Goal: Task Accomplishment & Management: Manage account settings

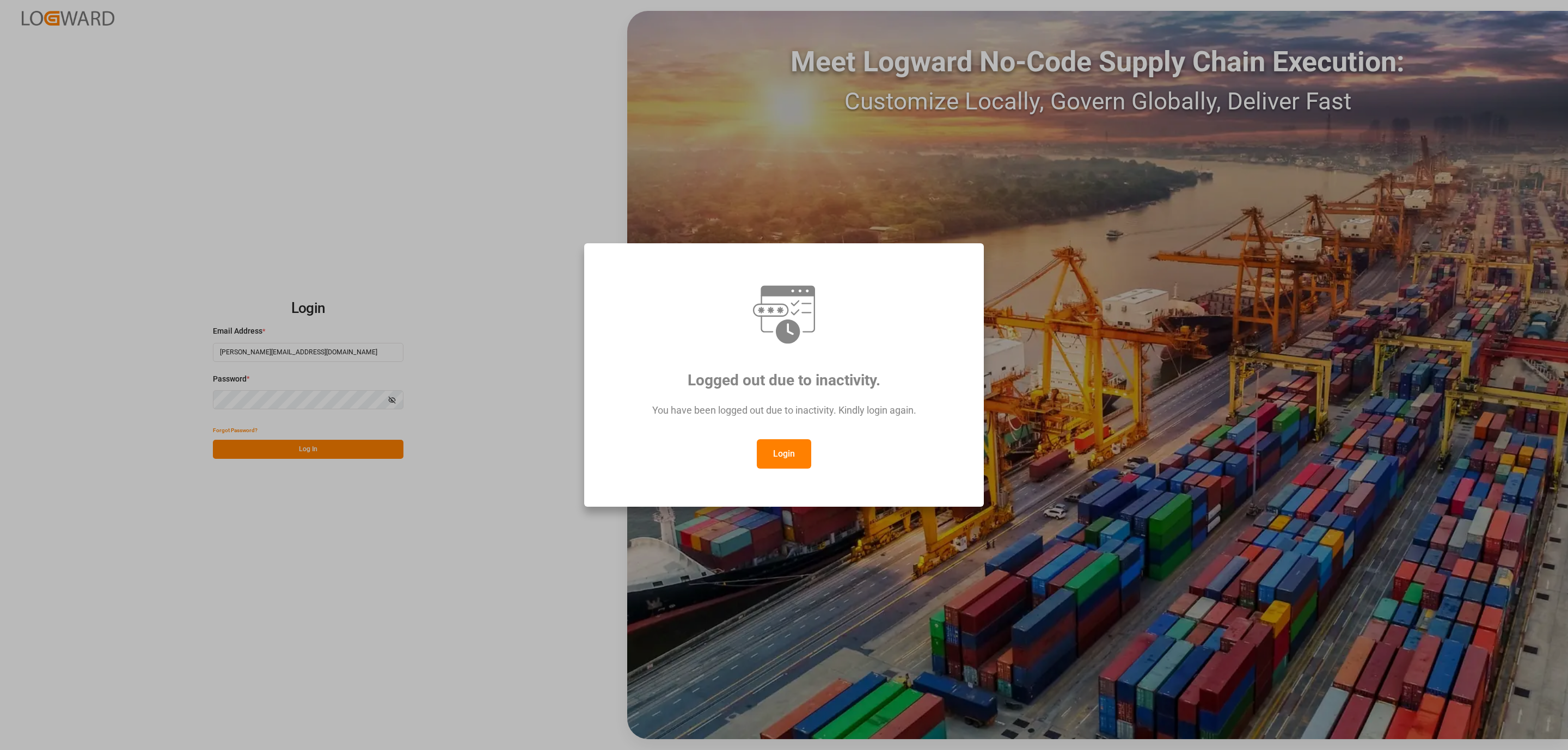
click at [799, 452] on button "Login" at bounding box center [784, 454] width 54 height 30
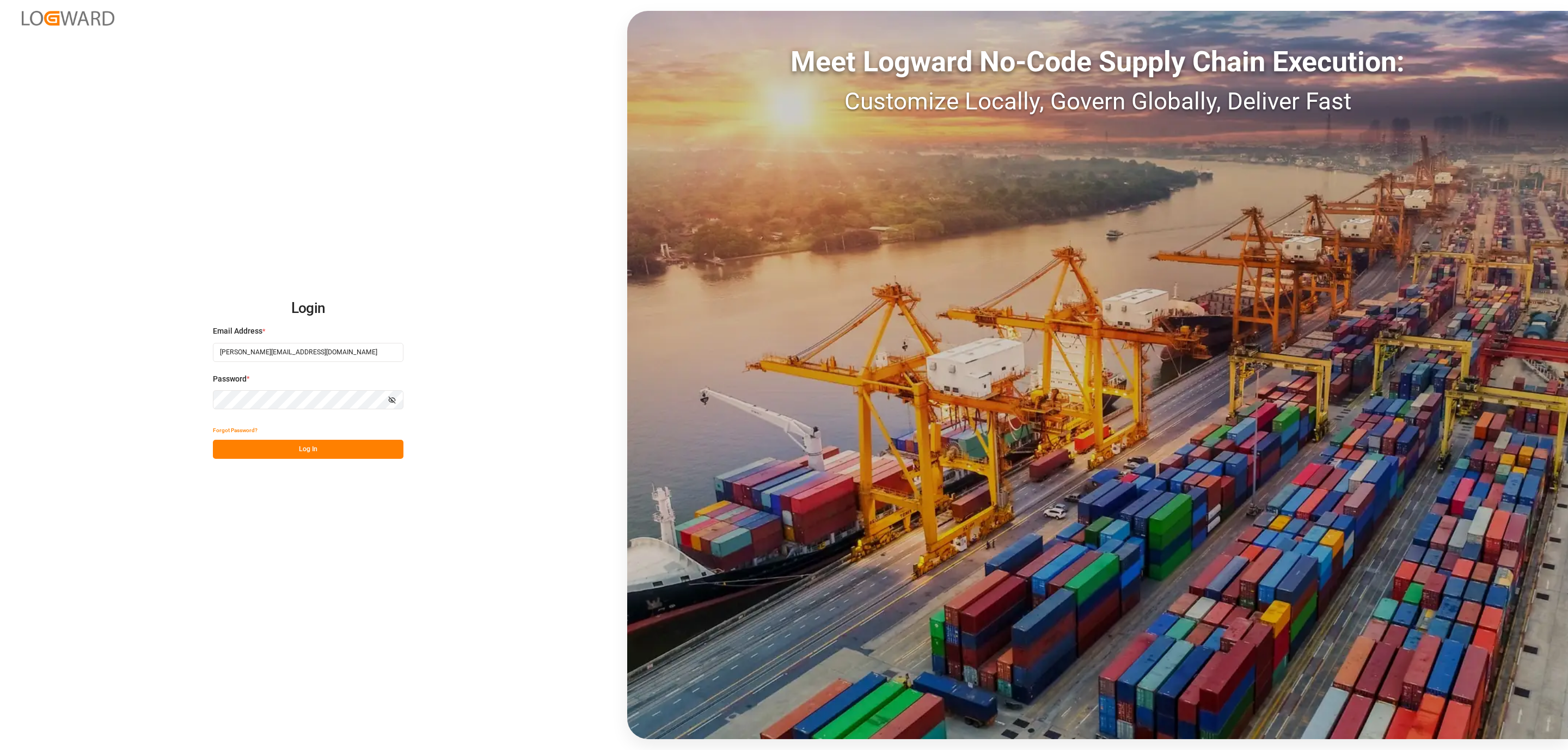
click at [290, 446] on button "Log In" at bounding box center [308, 450] width 191 height 19
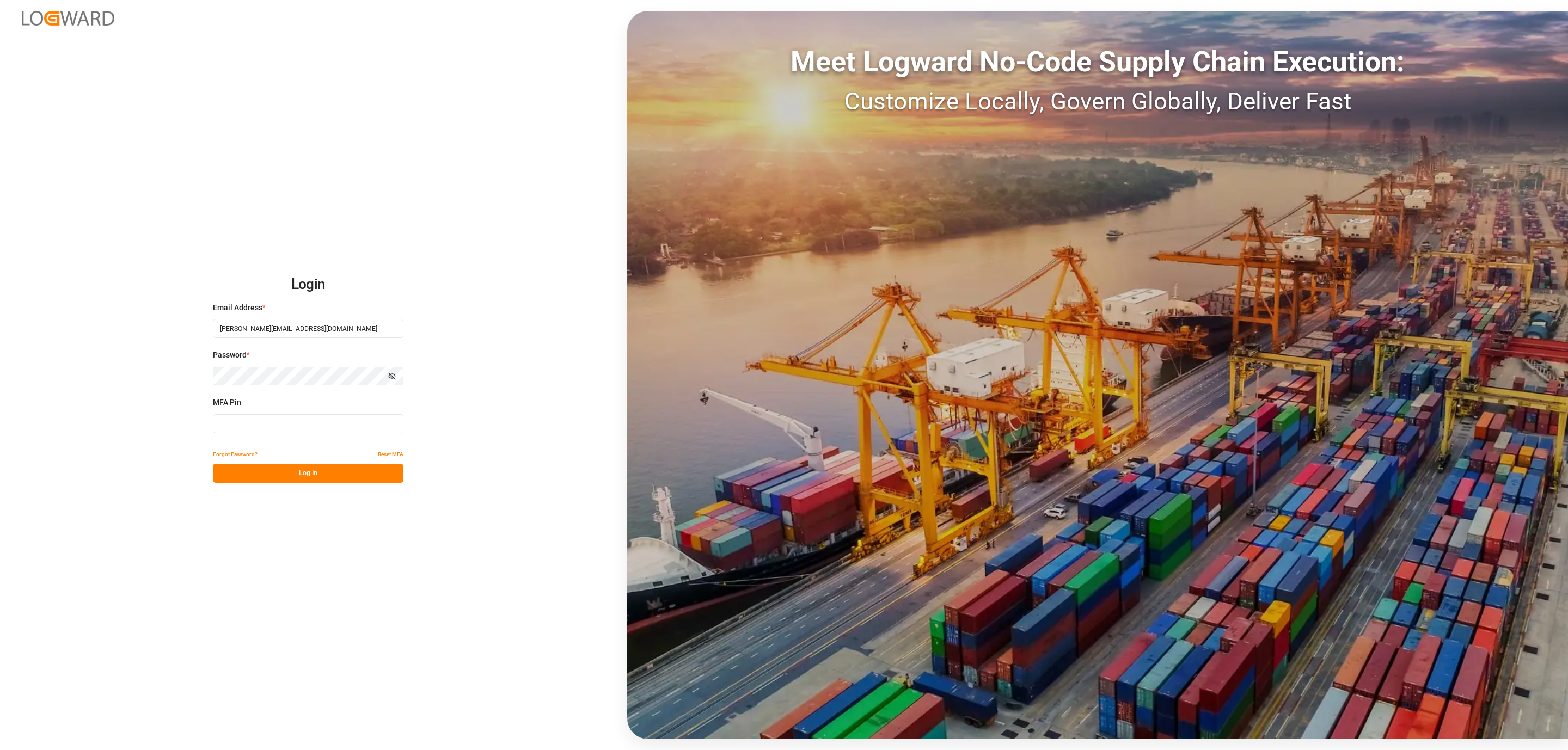
click at [260, 429] on input at bounding box center [308, 424] width 191 height 19
type input "638647"
click at [303, 467] on button "Log In" at bounding box center [308, 473] width 191 height 19
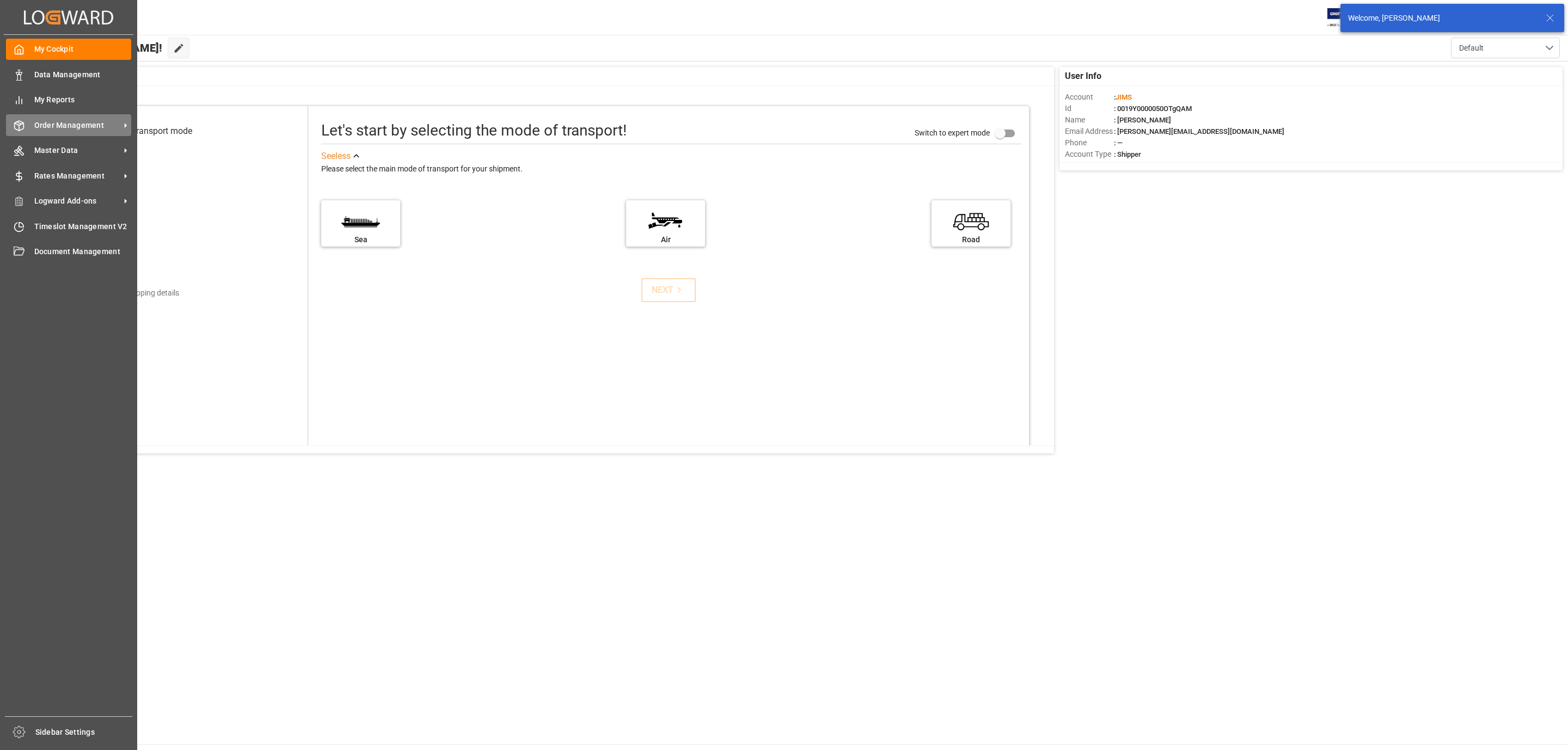
click at [64, 122] on span "Order Management" at bounding box center [77, 125] width 86 height 11
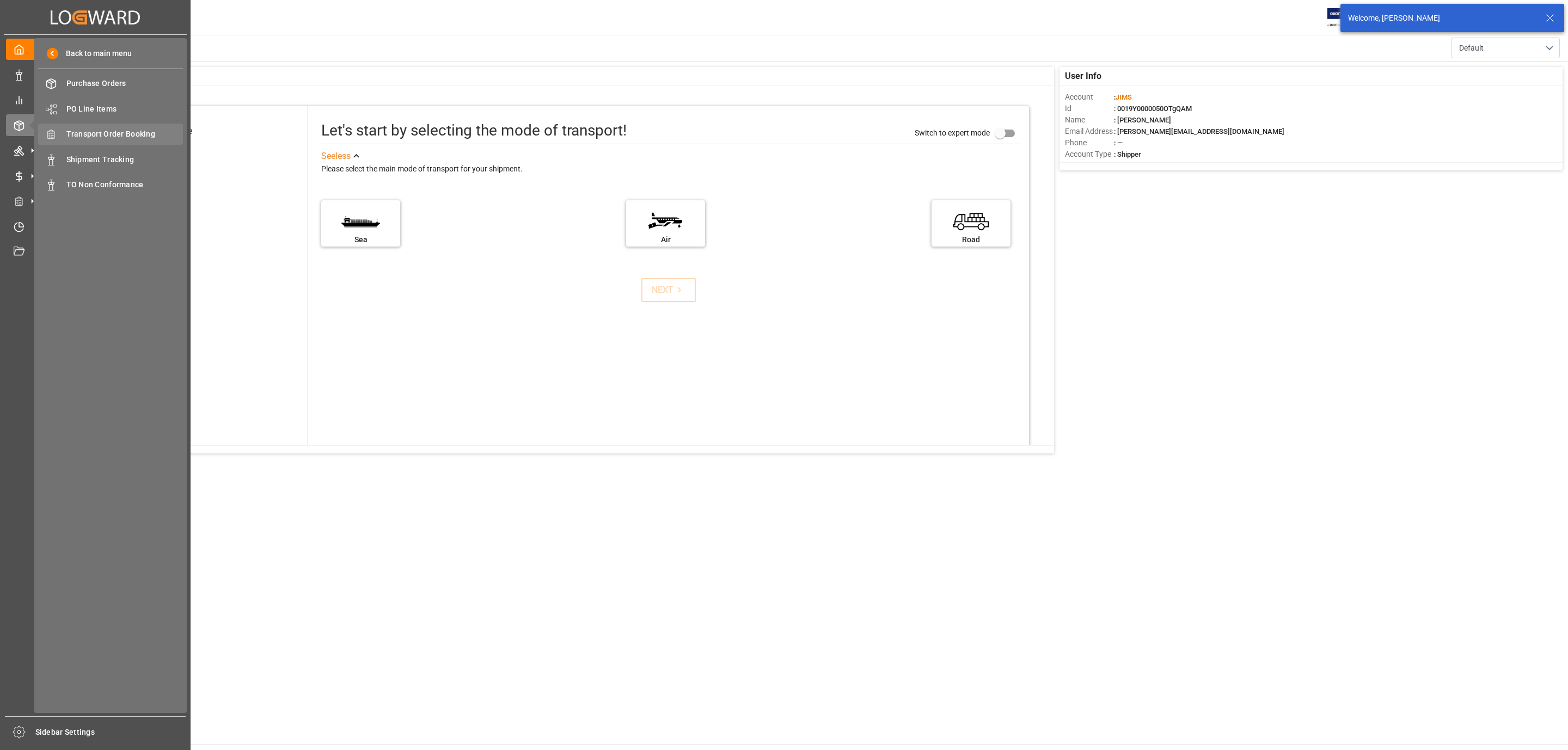
click at [137, 130] on span "Transport Order Booking" at bounding box center [125, 134] width 117 height 11
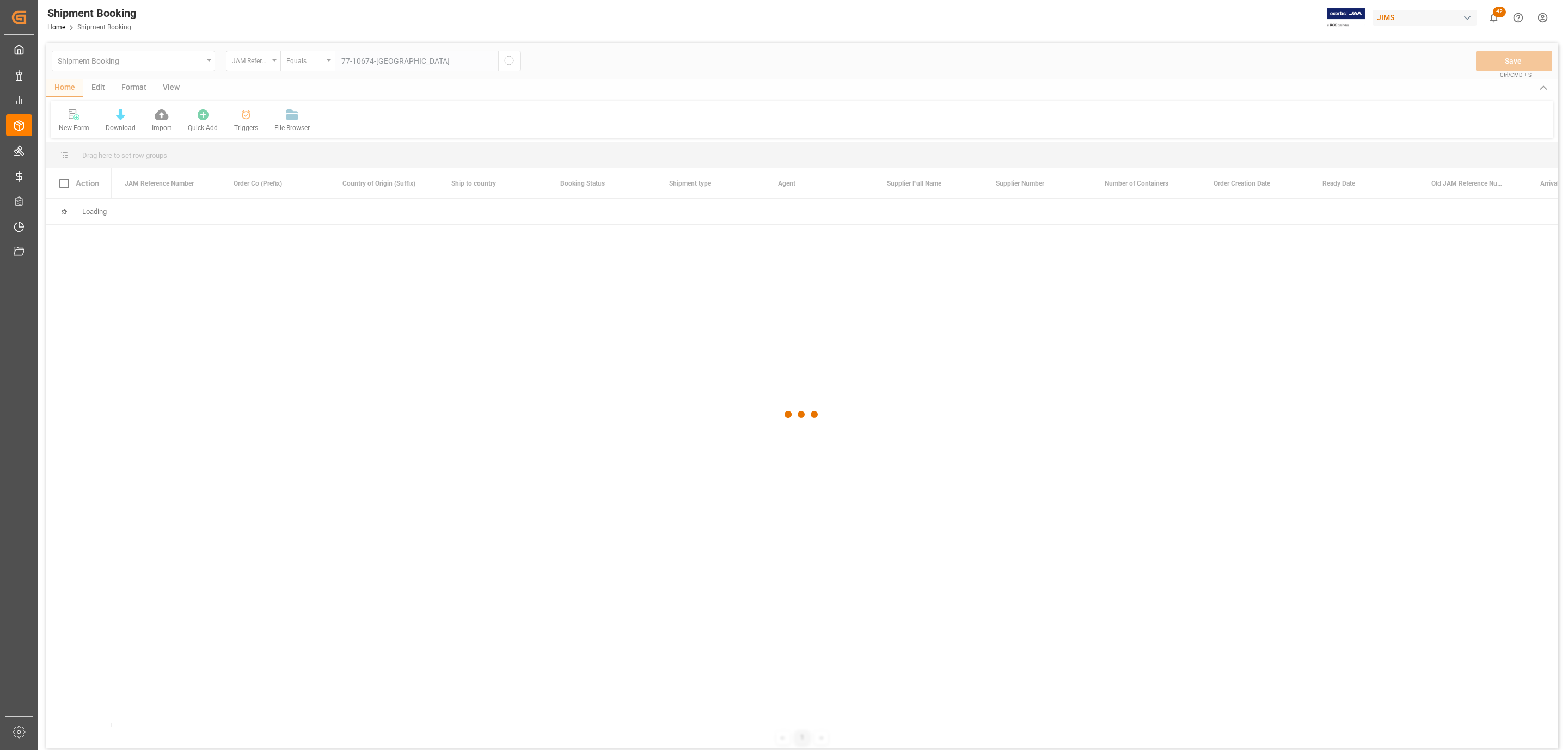
type input "77-10674-[GEOGRAPHIC_DATA]"
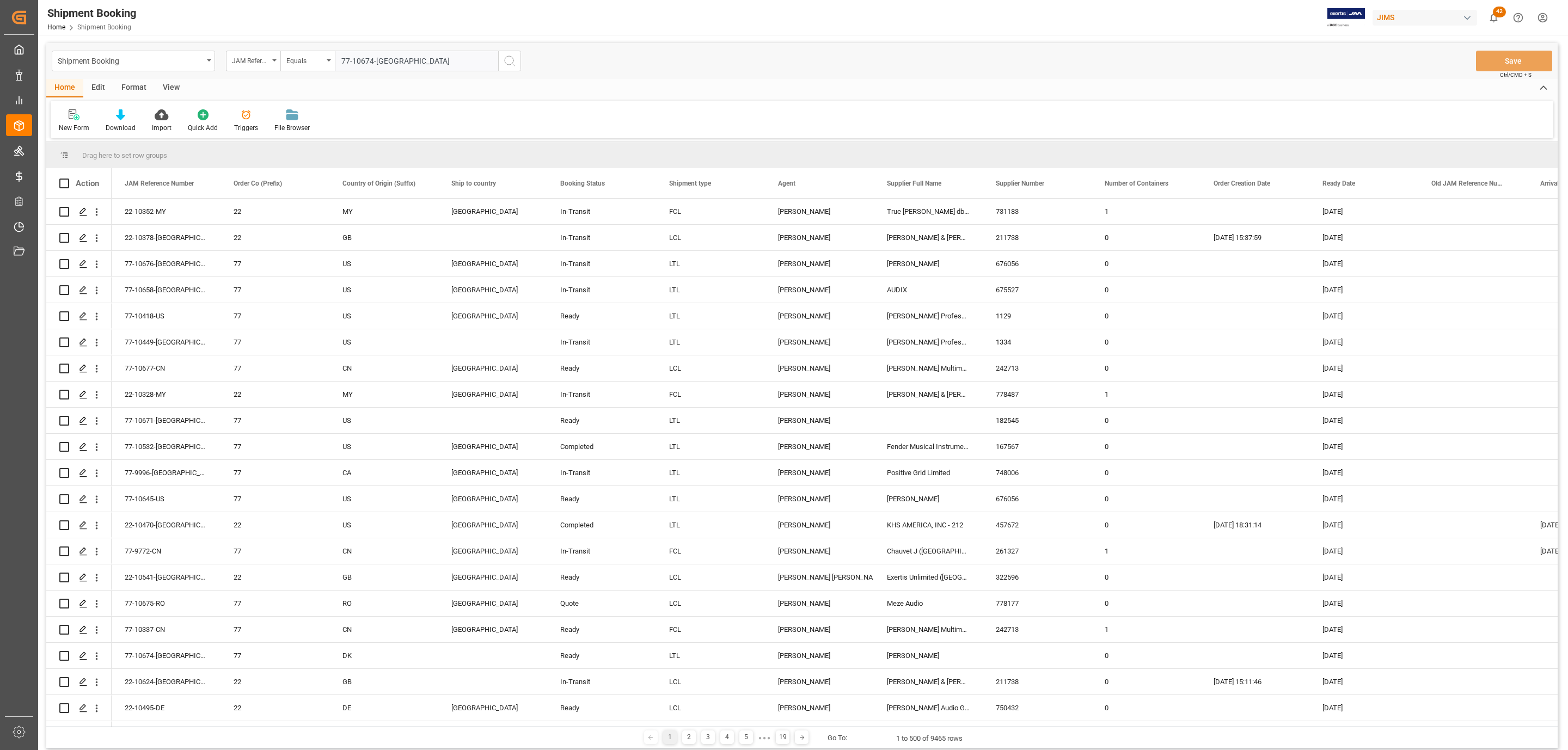
click at [508, 59] on icon "search button" at bounding box center [509, 60] width 13 height 13
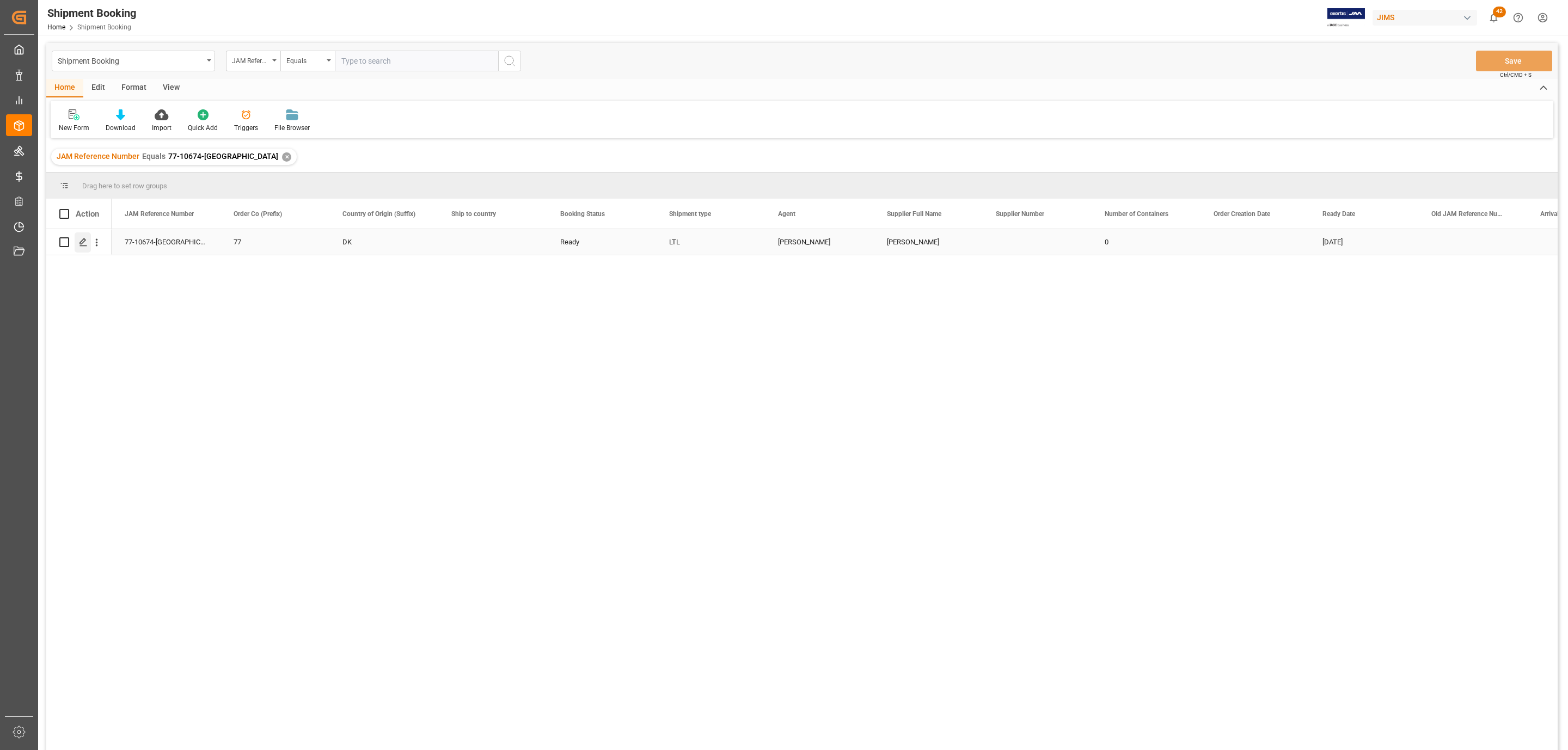
click at [88, 242] on div "Press SPACE to select this row." at bounding box center [82, 242] width 17 height 20
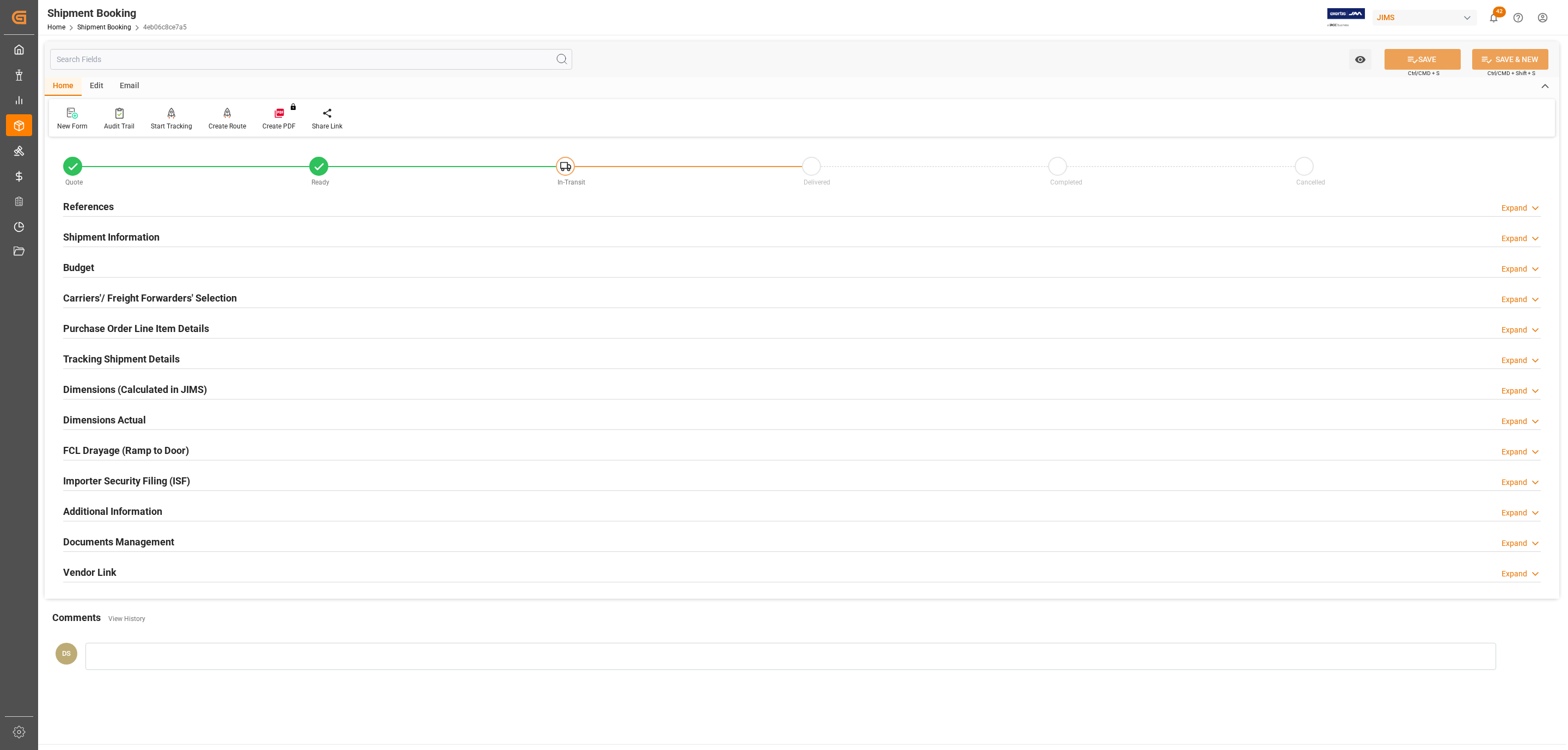
click at [130, 543] on h2 "Documents Management" at bounding box center [118, 542] width 111 height 15
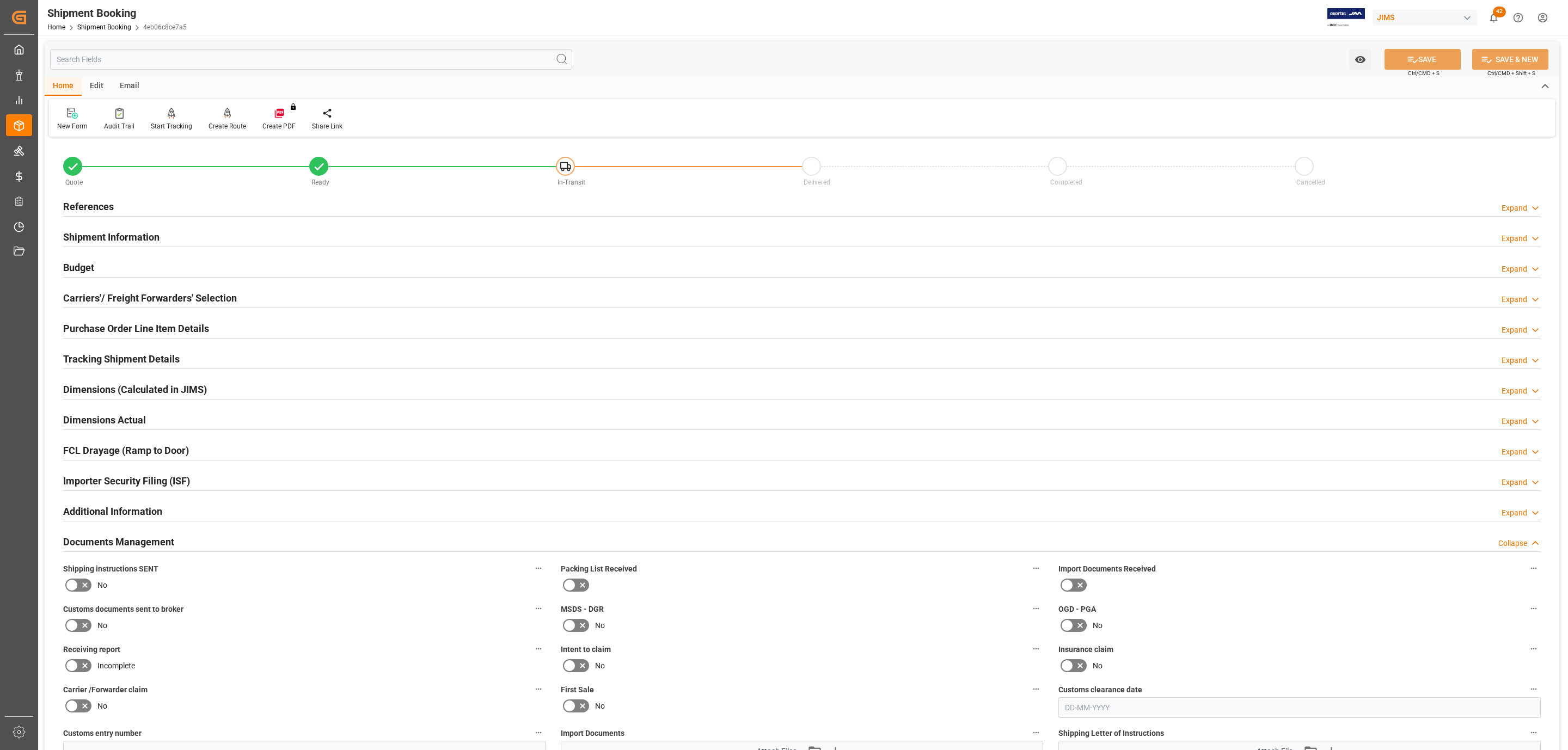
click at [82, 588] on icon at bounding box center [85, 585] width 5 height 5
click at [0, 0] on input "checkbox" at bounding box center [0, 0] width 0 height 0
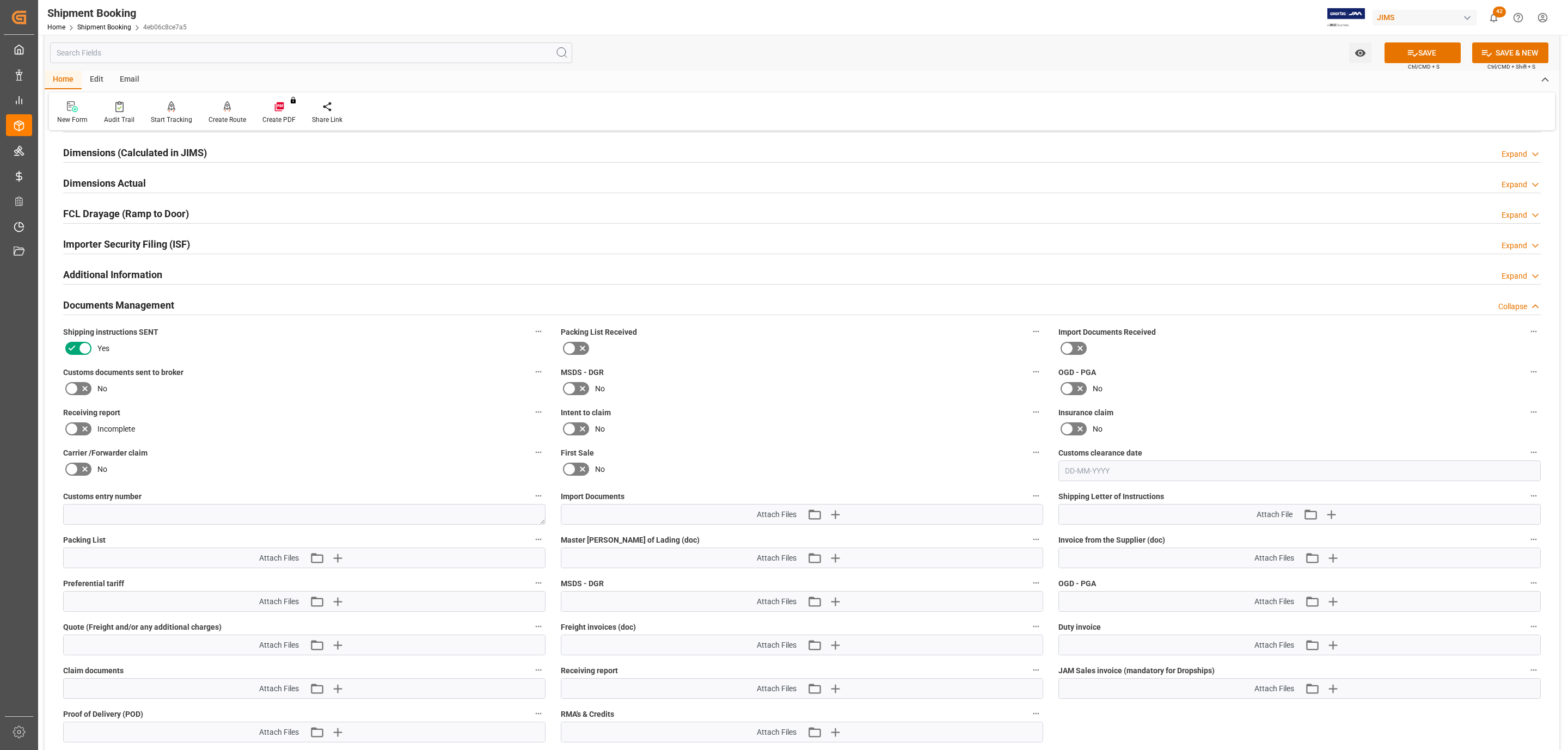
scroll to position [245, 0]
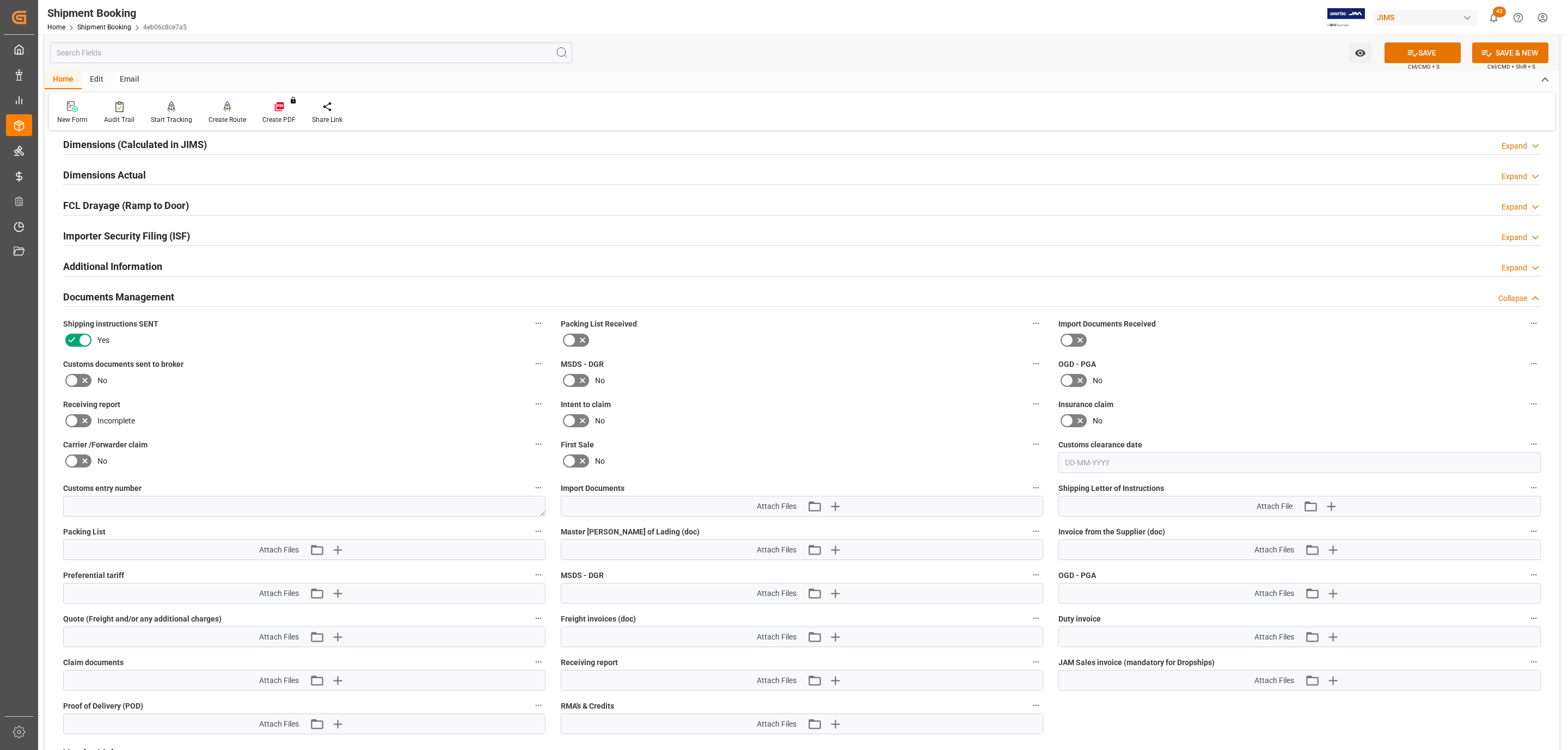
drag, startPoint x: 1436, startPoint y: 55, endPoint x: 1230, endPoint y: 157, distance: 229.9
click at [1437, 57] on button "SAVE" at bounding box center [1422, 53] width 76 height 21
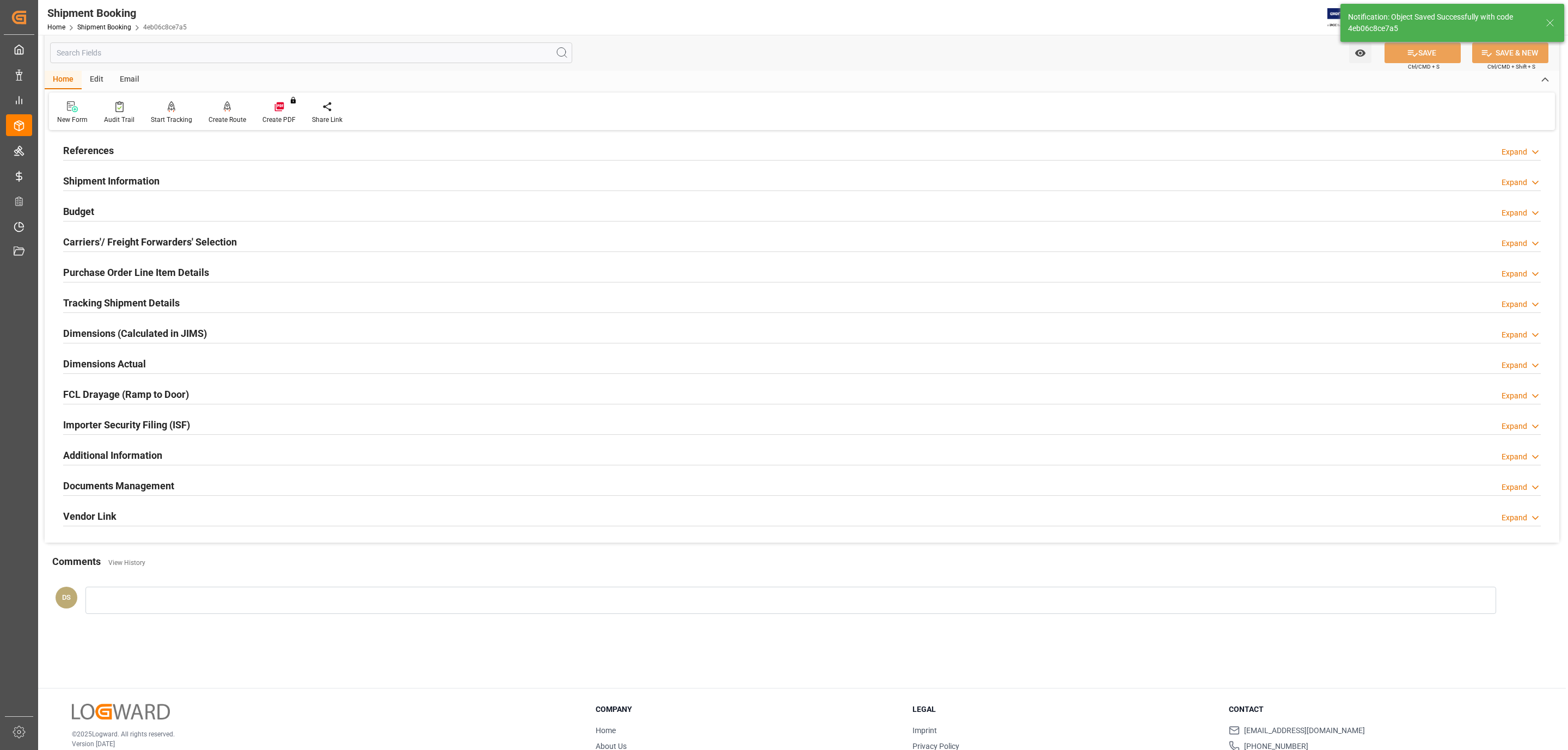
scroll to position [0, 0]
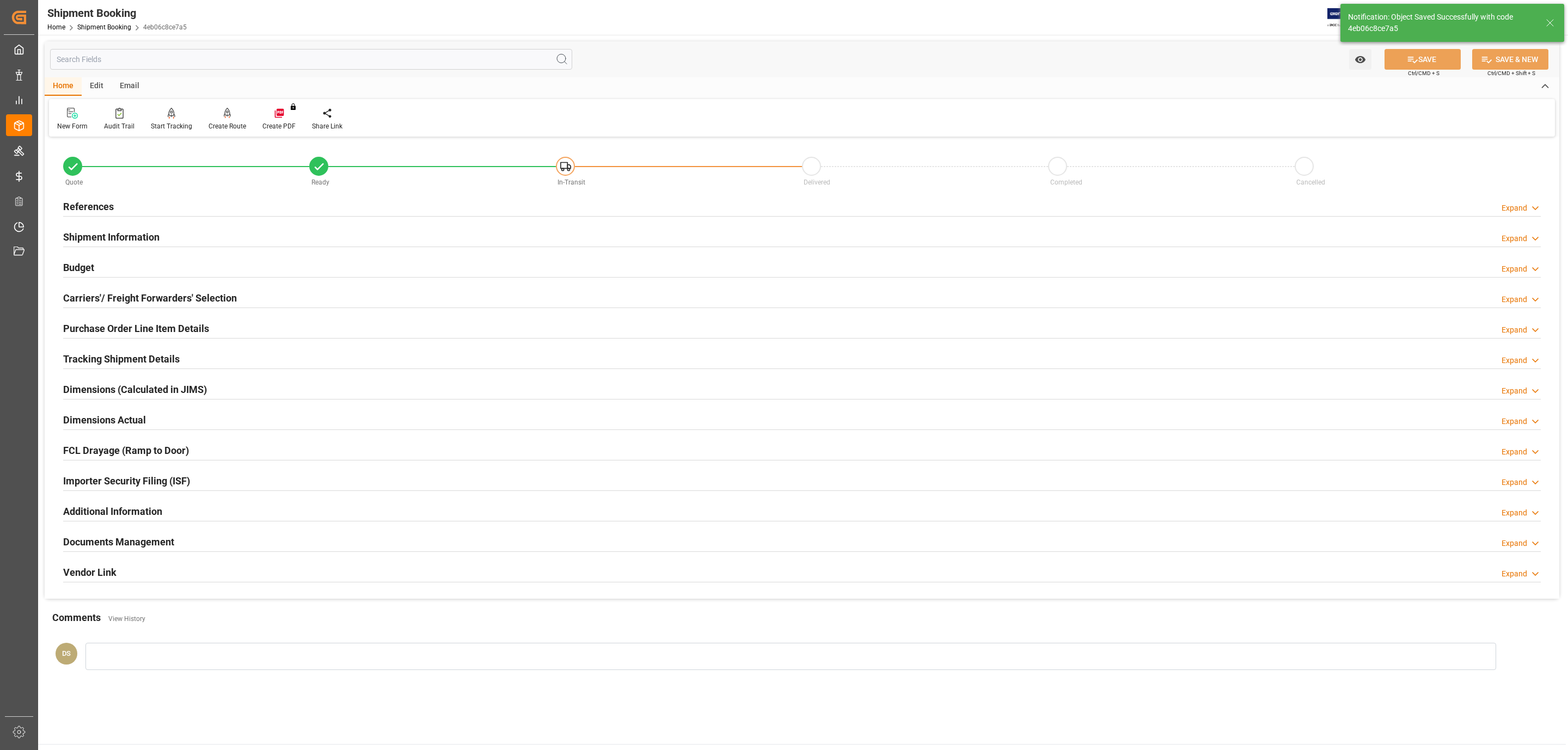
click at [121, 233] on h2 "Shipment Information" at bounding box center [111, 237] width 96 height 15
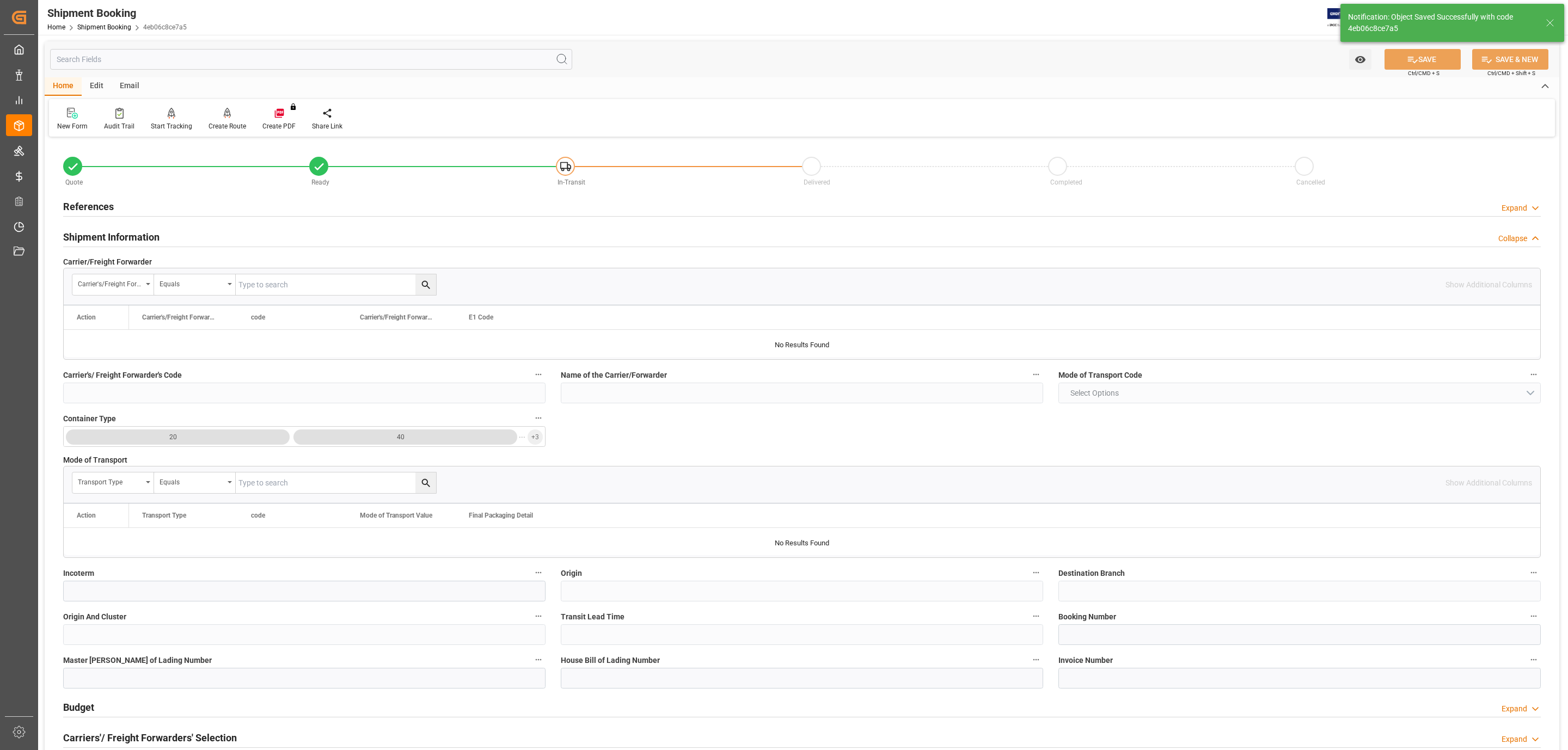
click at [121, 237] on h2 "Shipment Information" at bounding box center [111, 237] width 96 height 15
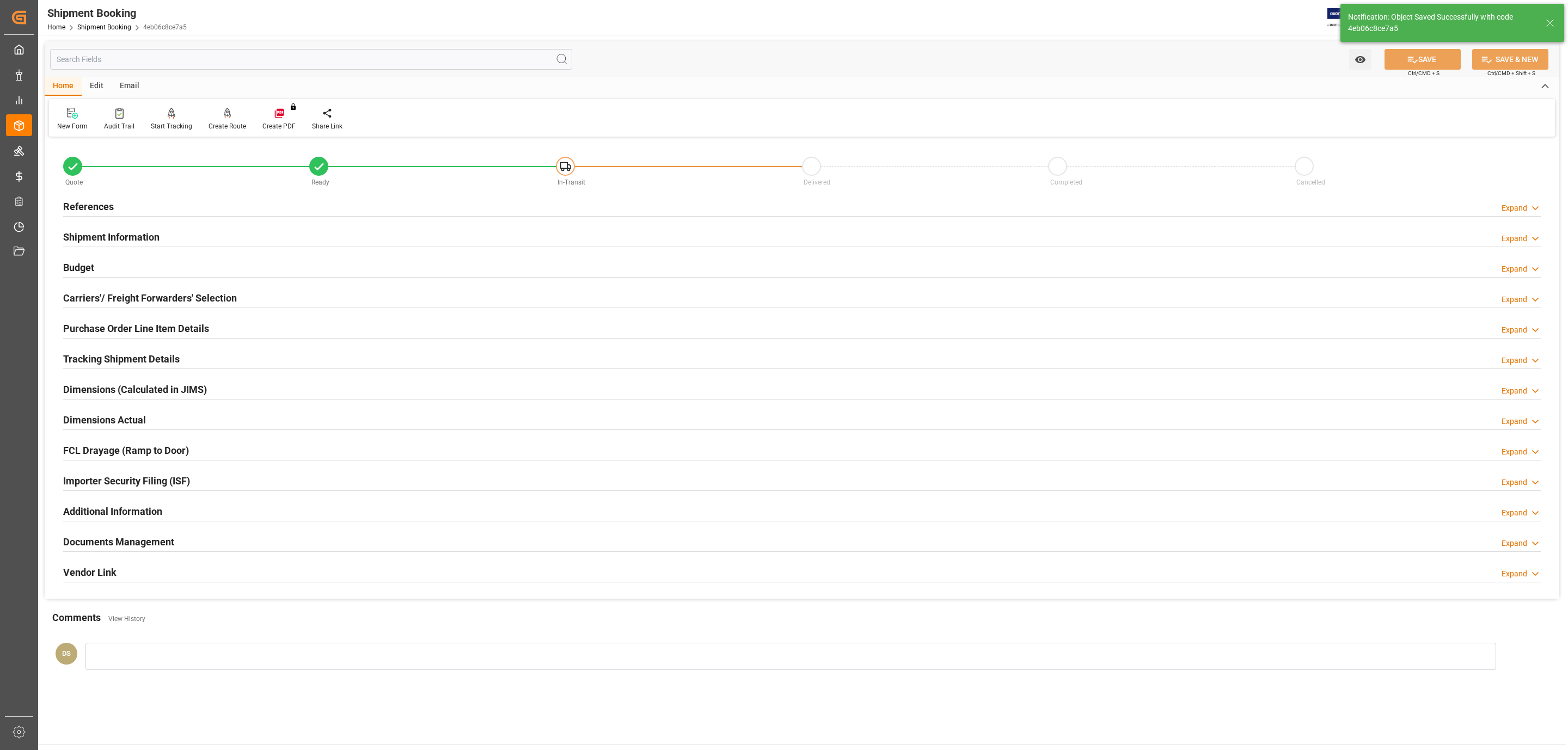
click at [116, 264] on div "Budget Expand" at bounding box center [802, 267] width 1477 height 21
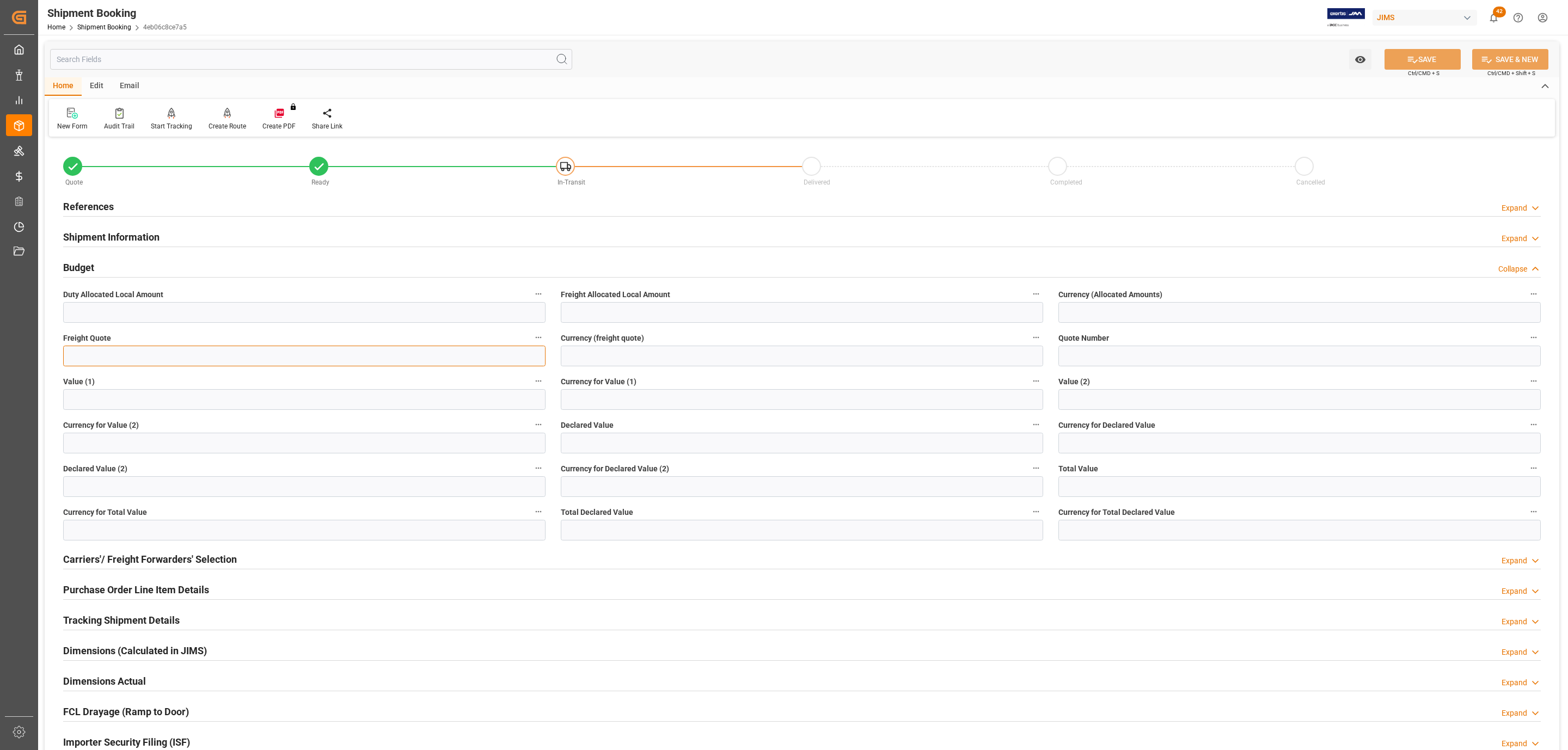
click at [133, 358] on input "text" at bounding box center [304, 356] width 482 height 21
type input "350"
type input "USD"
click at [1408, 60] on icon at bounding box center [1412, 60] width 10 height 6
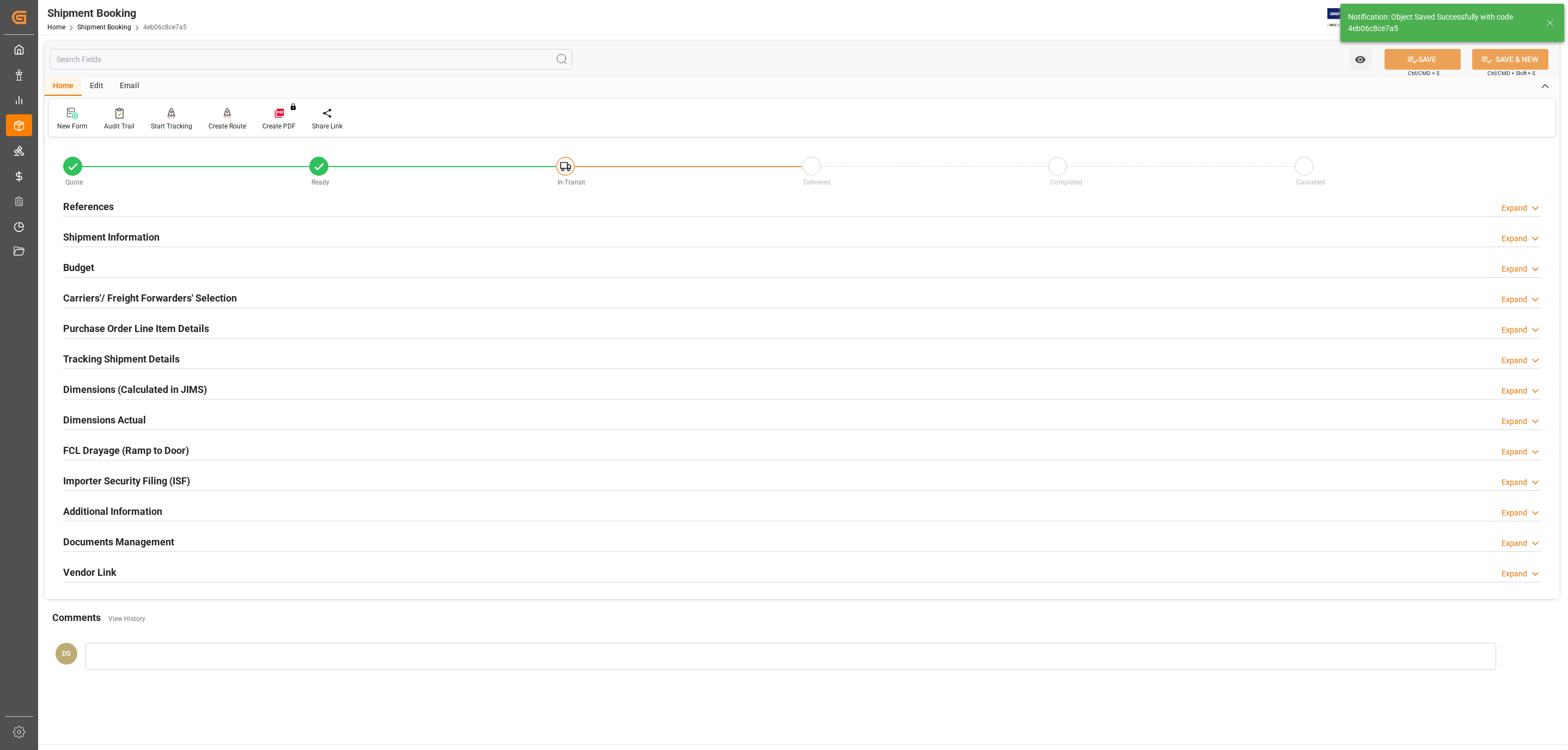
click at [119, 293] on h2 "Carriers'/ Freight Forwarders' Selection" at bounding box center [150, 298] width 173 height 15
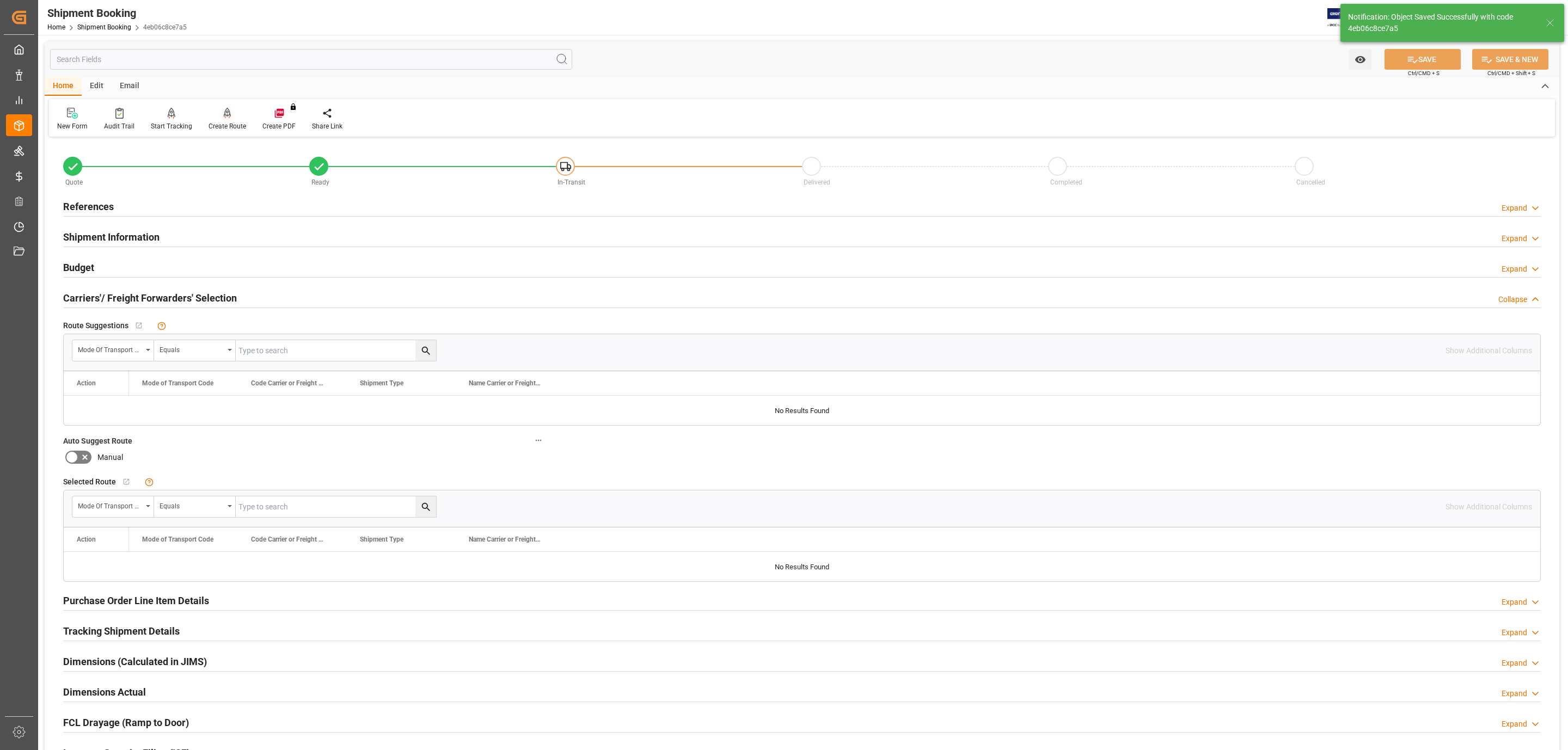
click at [228, 123] on div "Create Route" at bounding box center [227, 126] width 38 height 10
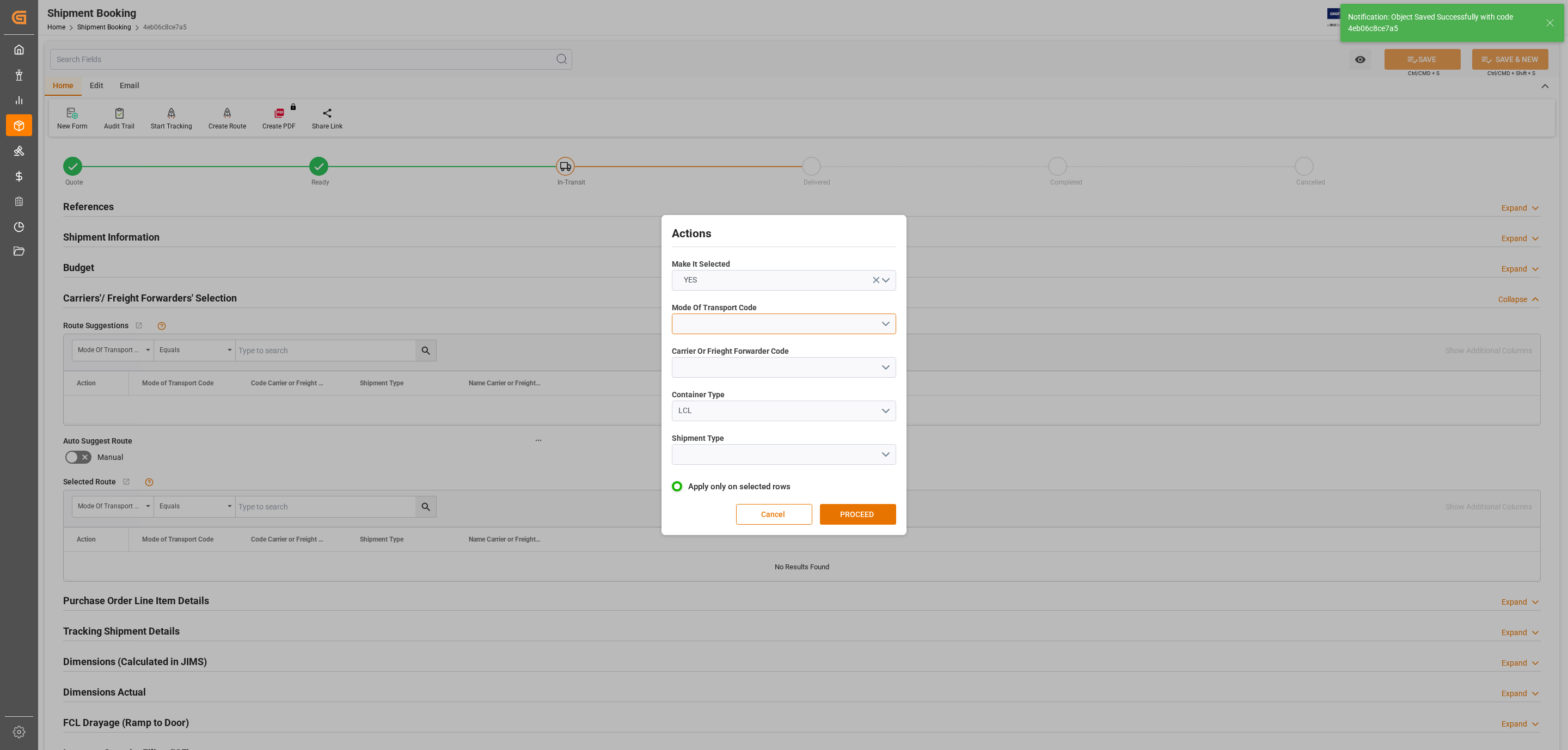
click at [758, 333] on button "open menu" at bounding box center [784, 324] width 224 height 21
drag, startPoint x: 746, startPoint y: 389, endPoint x: 743, endPoint y: 352, distance: 37.1
click at [743, 352] on div "1- OCEAN 2- COURIER AIR 3- TRUCKR 4- AIR FREIGHT 5- COURIER GROUND" at bounding box center [783, 372] width 223 height 115
click at [743, 352] on div "2- COURIER AIR" at bounding box center [783, 349] width 223 height 23
click at [738, 367] on button "open menu" at bounding box center [784, 368] width 224 height 21
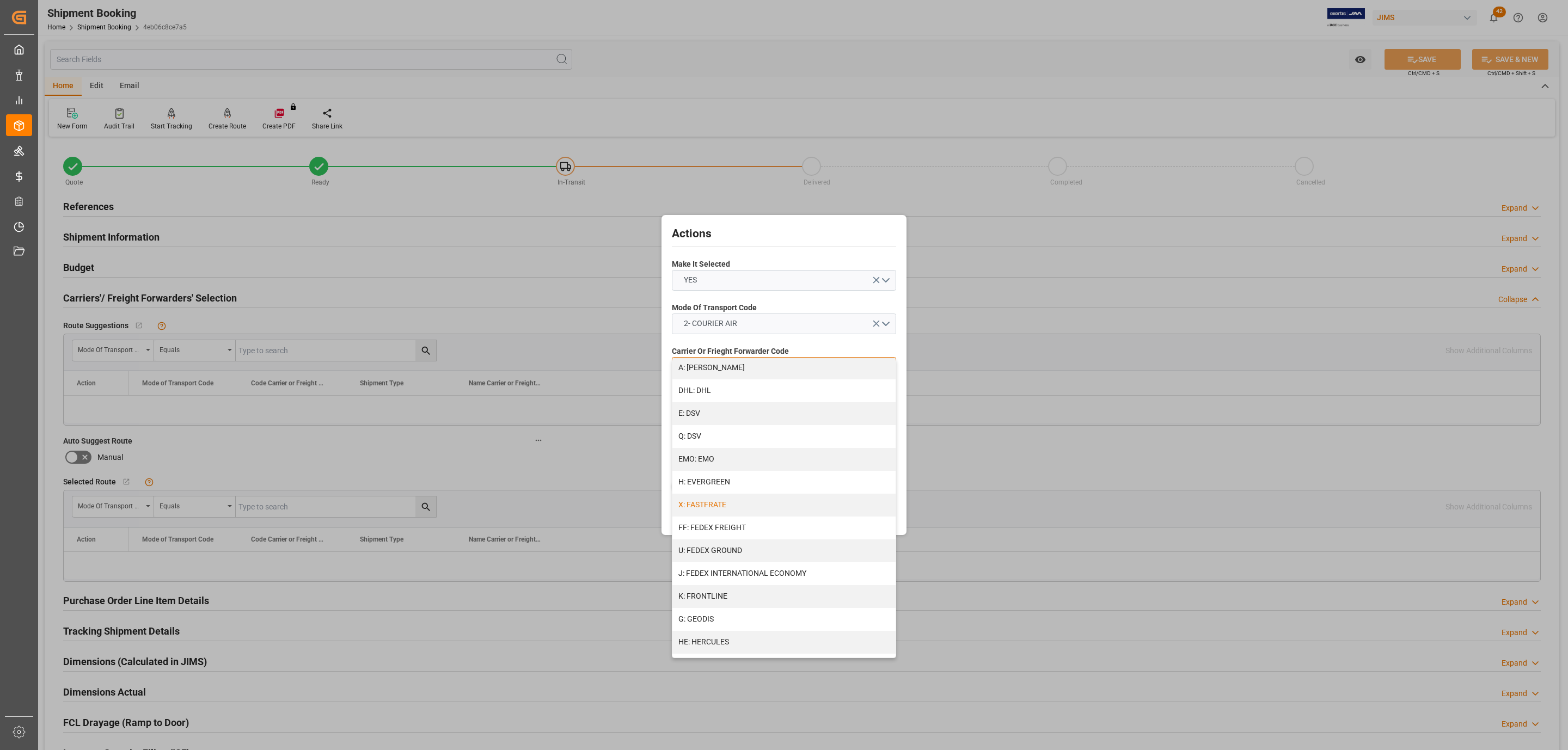
scroll to position [164, 0]
click at [757, 573] on div "J: FEDEX INTERNATIONAL ECONOMY" at bounding box center [783, 572] width 223 height 23
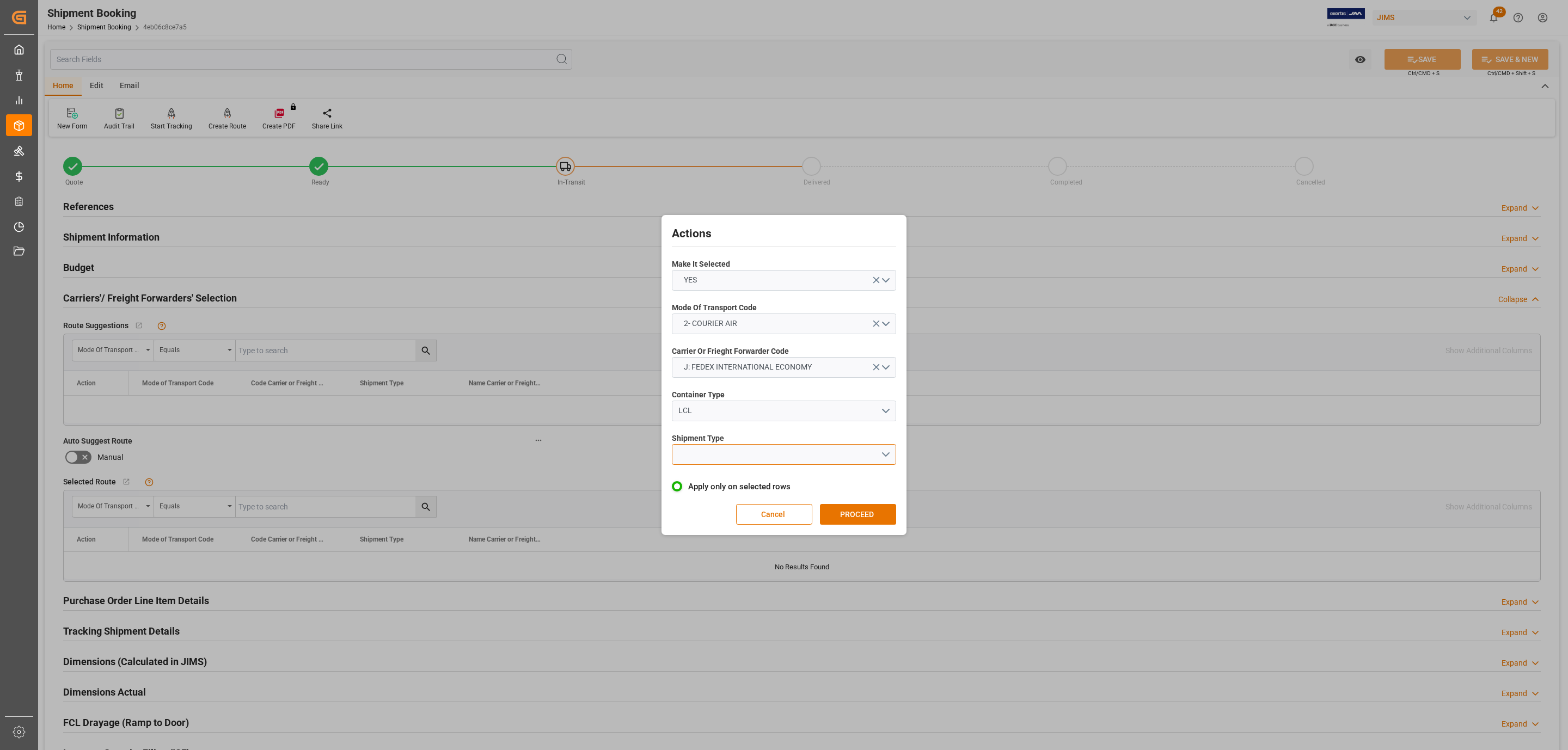
click at [724, 464] on button "open menu" at bounding box center [784, 455] width 224 height 21
click at [722, 463] on div "LTL" at bounding box center [783, 457] width 223 height 23
click at [871, 522] on button "PROCEED" at bounding box center [858, 515] width 76 height 21
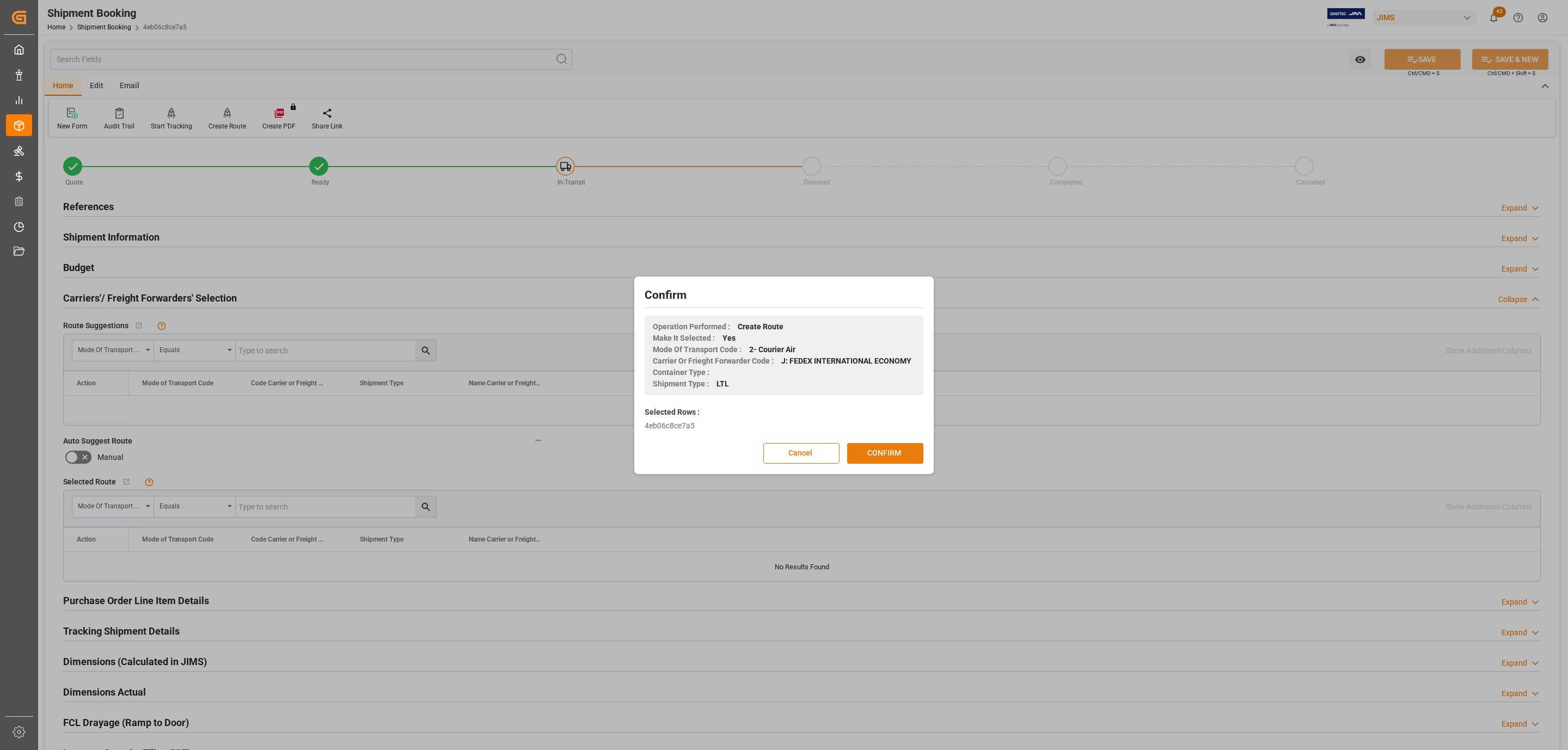
click at [885, 460] on button "CONFIRM" at bounding box center [885, 453] width 76 height 21
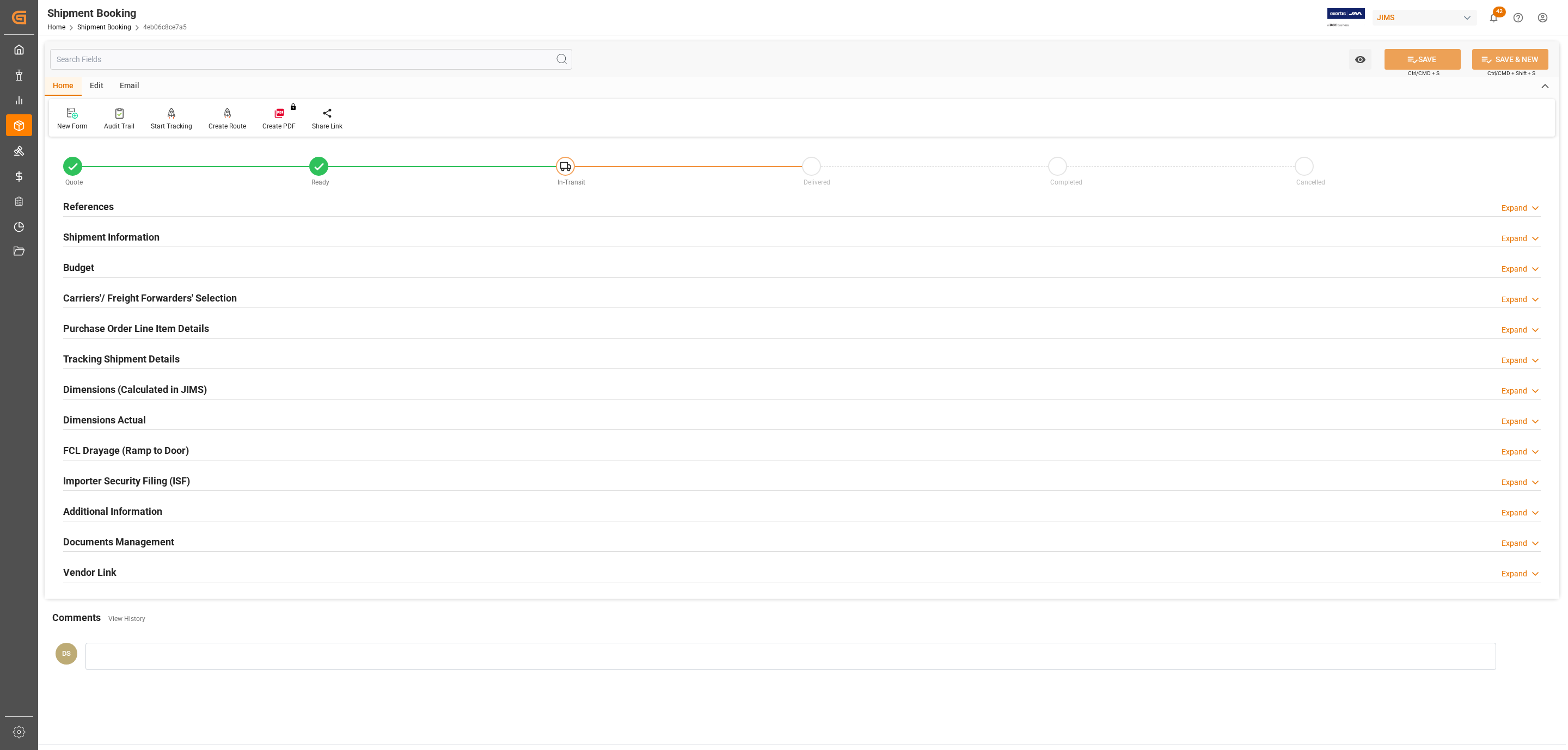
click at [88, 366] on h2 "Tracking Shipment Details" at bounding box center [121, 359] width 116 height 15
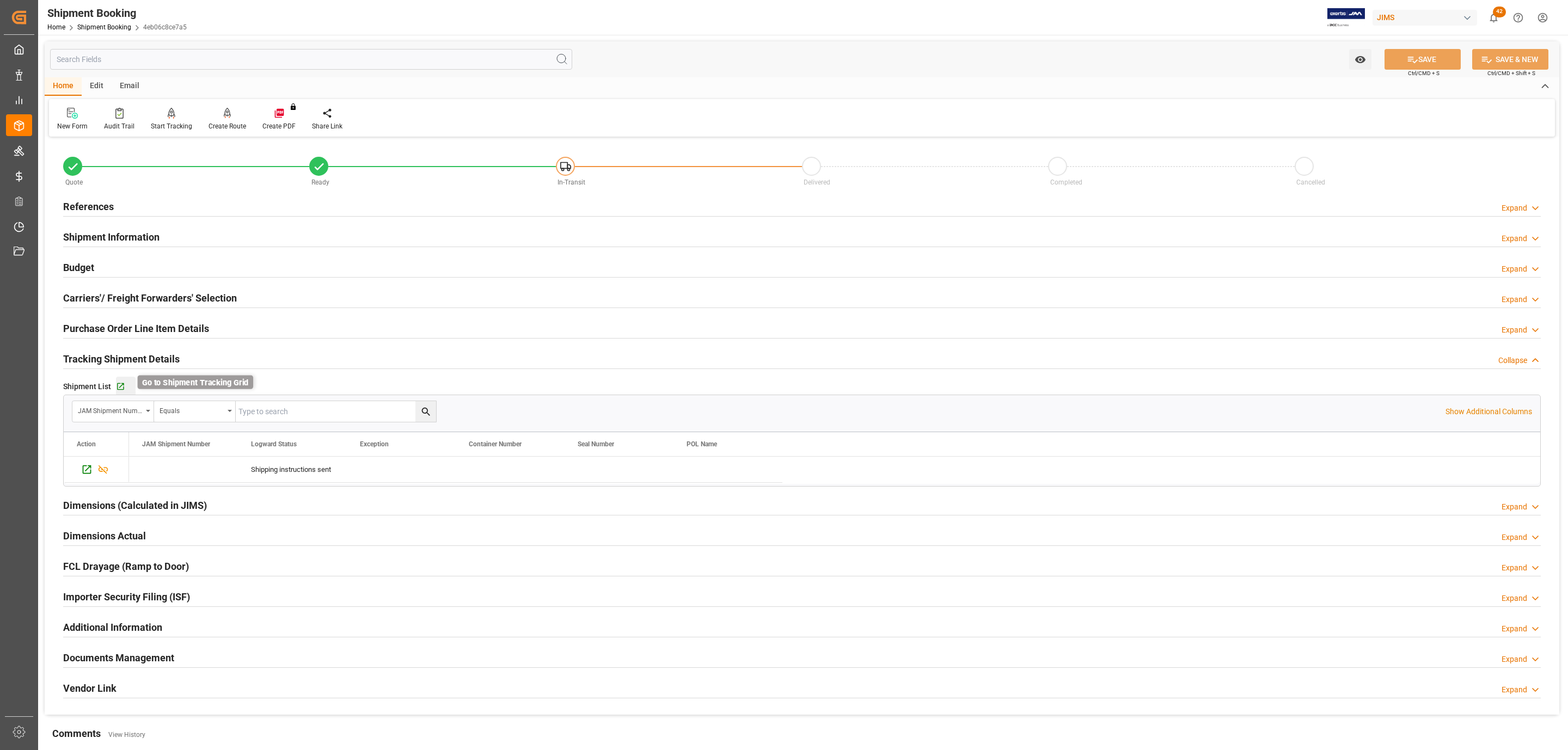
click at [119, 389] on icon "button" at bounding box center [121, 387] width 7 height 7
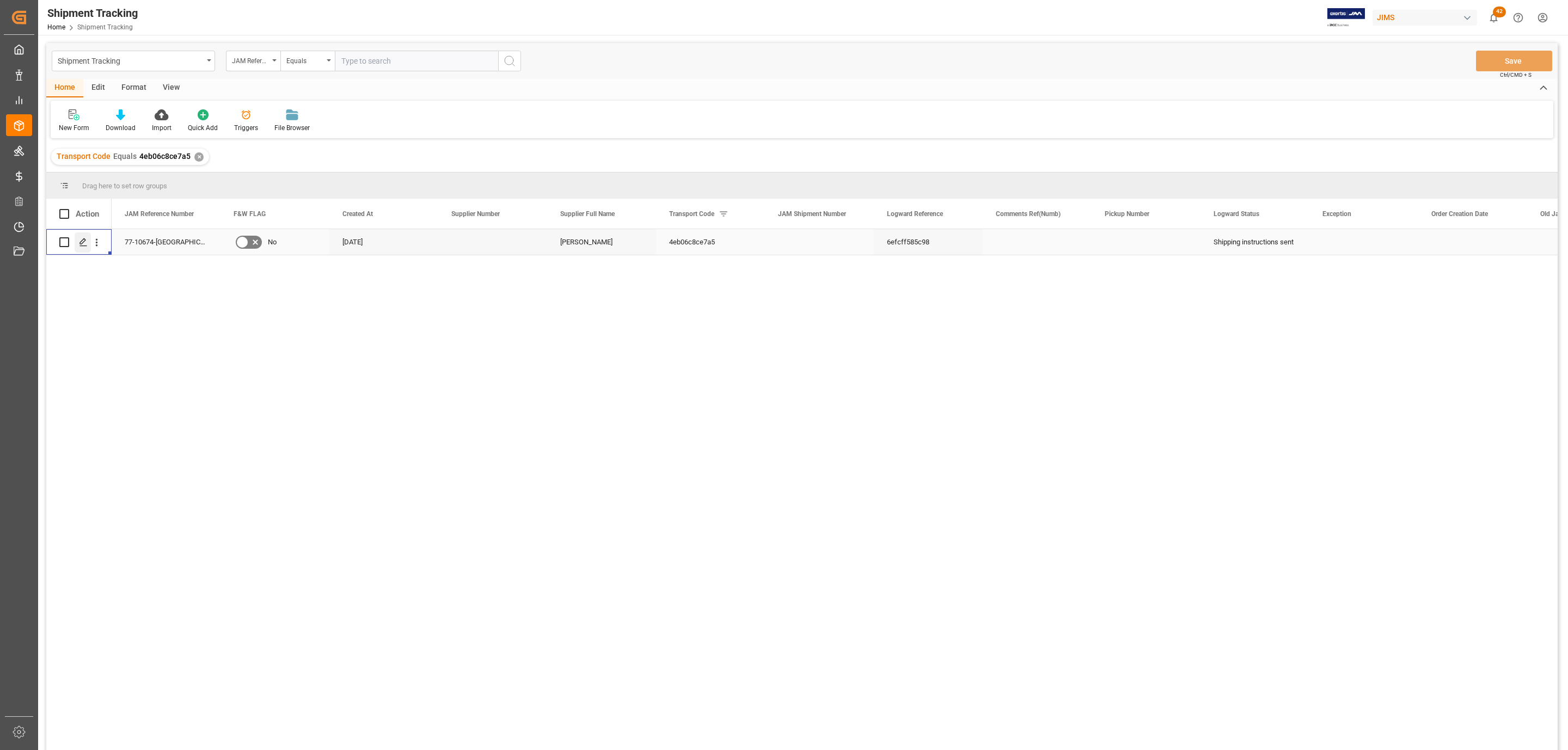
click at [80, 242] on polygon "Press SPACE to select this row." at bounding box center [82, 242] width 5 height 5
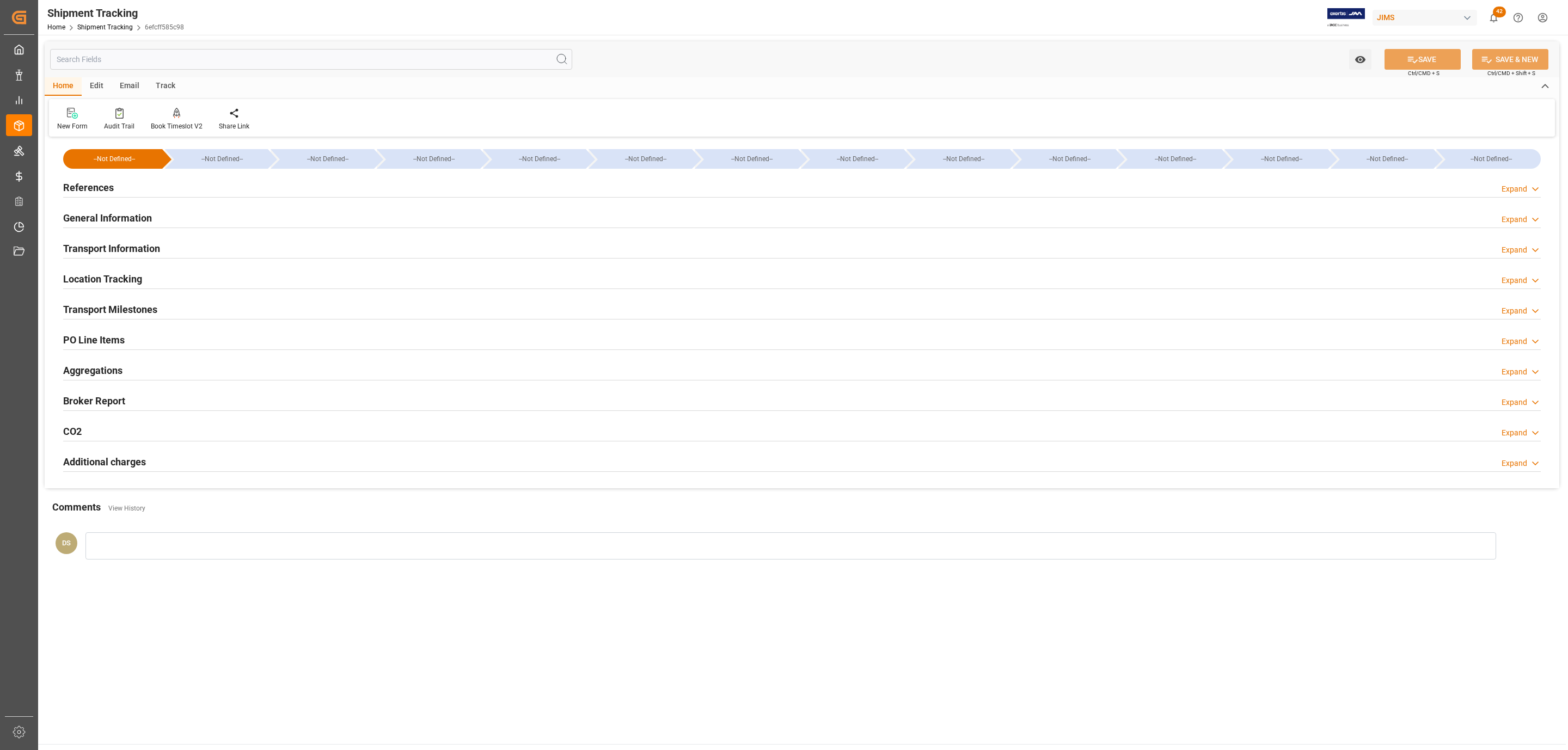
click at [130, 183] on div "References Expand" at bounding box center [802, 187] width 1477 height 21
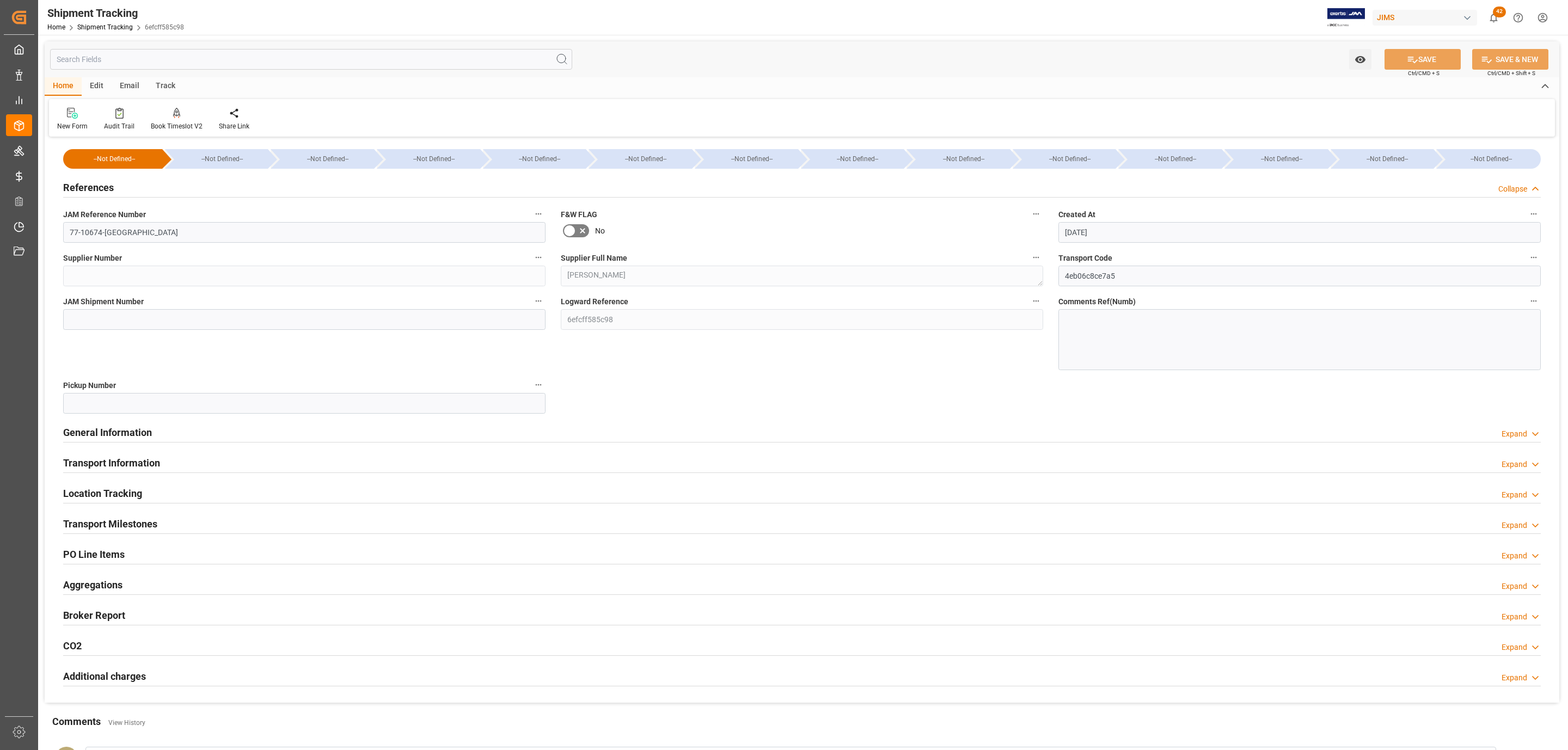
click at [130, 183] on div "References Collapse" at bounding box center [802, 187] width 1477 height 21
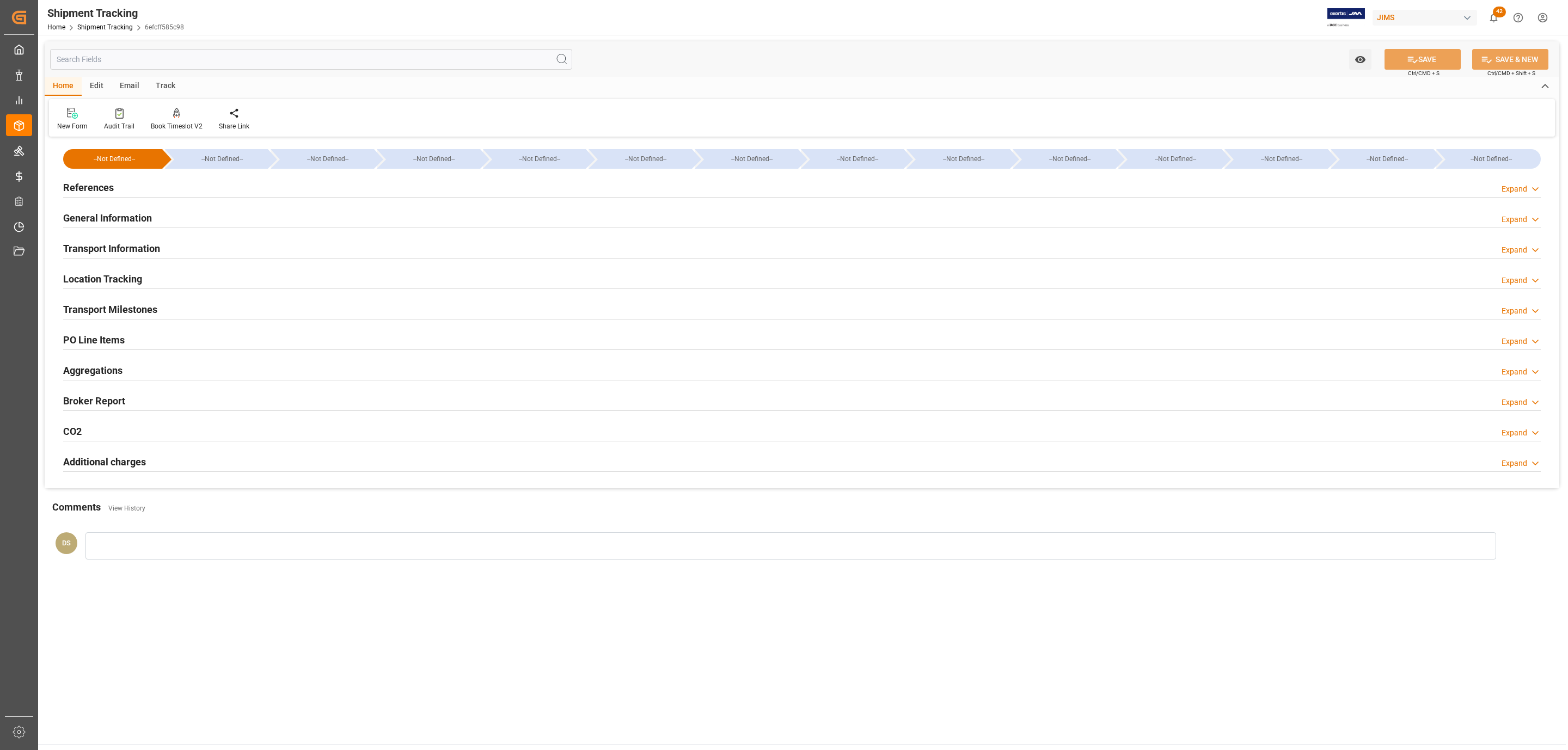
click at [118, 247] on h2 "Transport Information" at bounding box center [111, 249] width 97 height 15
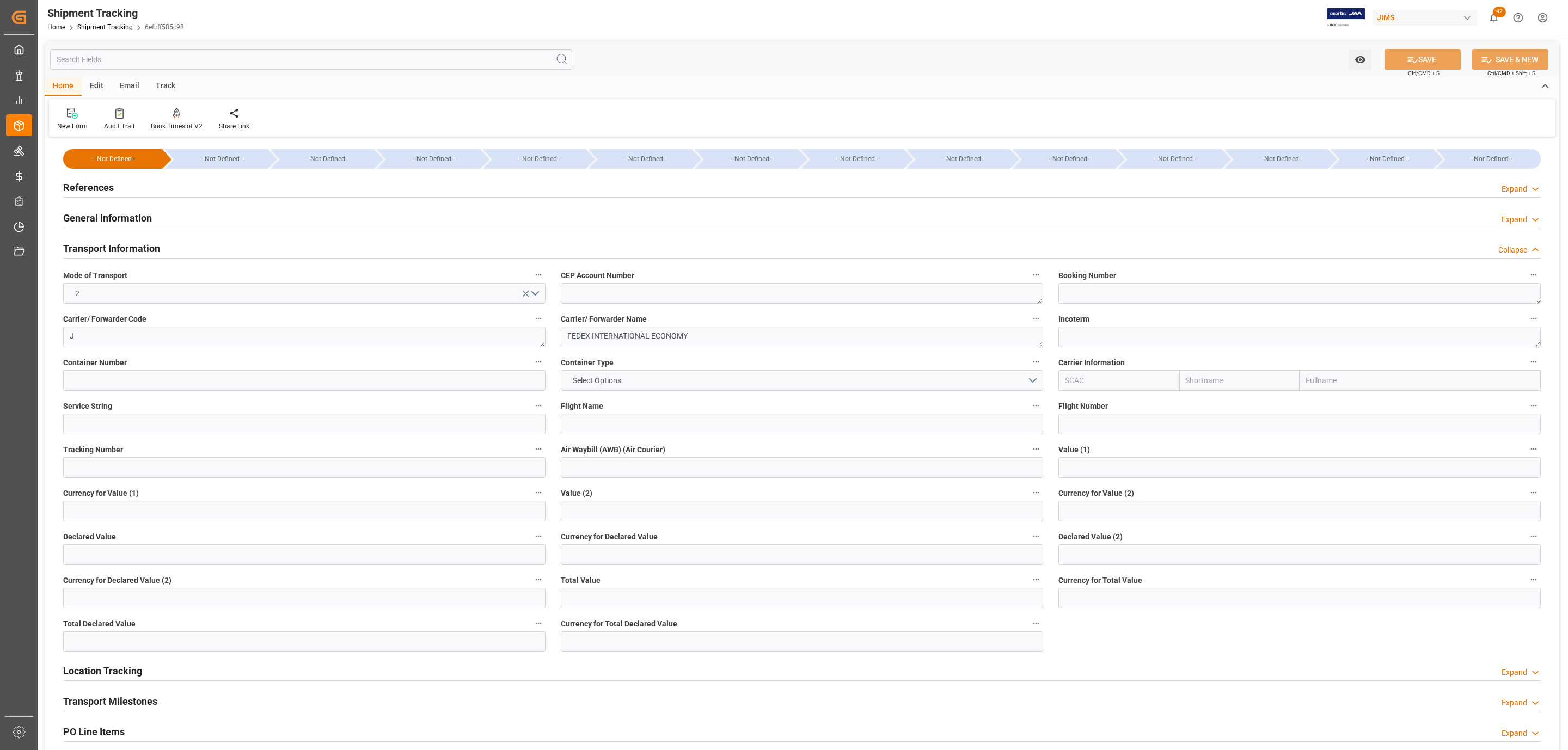
click at [195, 237] on div "Transport Information Collapse" at bounding box center [802, 248] width 1477 height 21
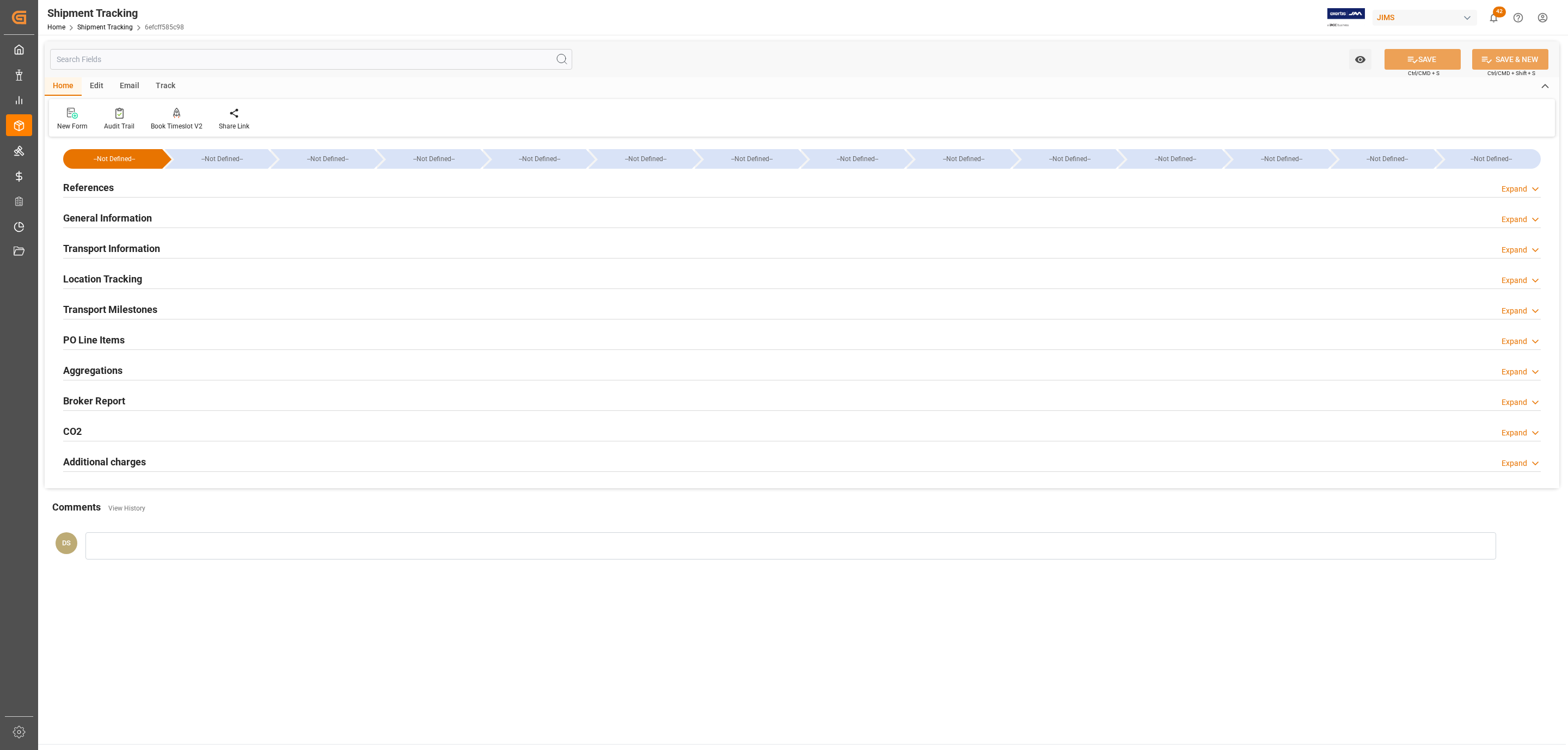
click at [193, 216] on div "General Information Expand" at bounding box center [802, 217] width 1477 height 21
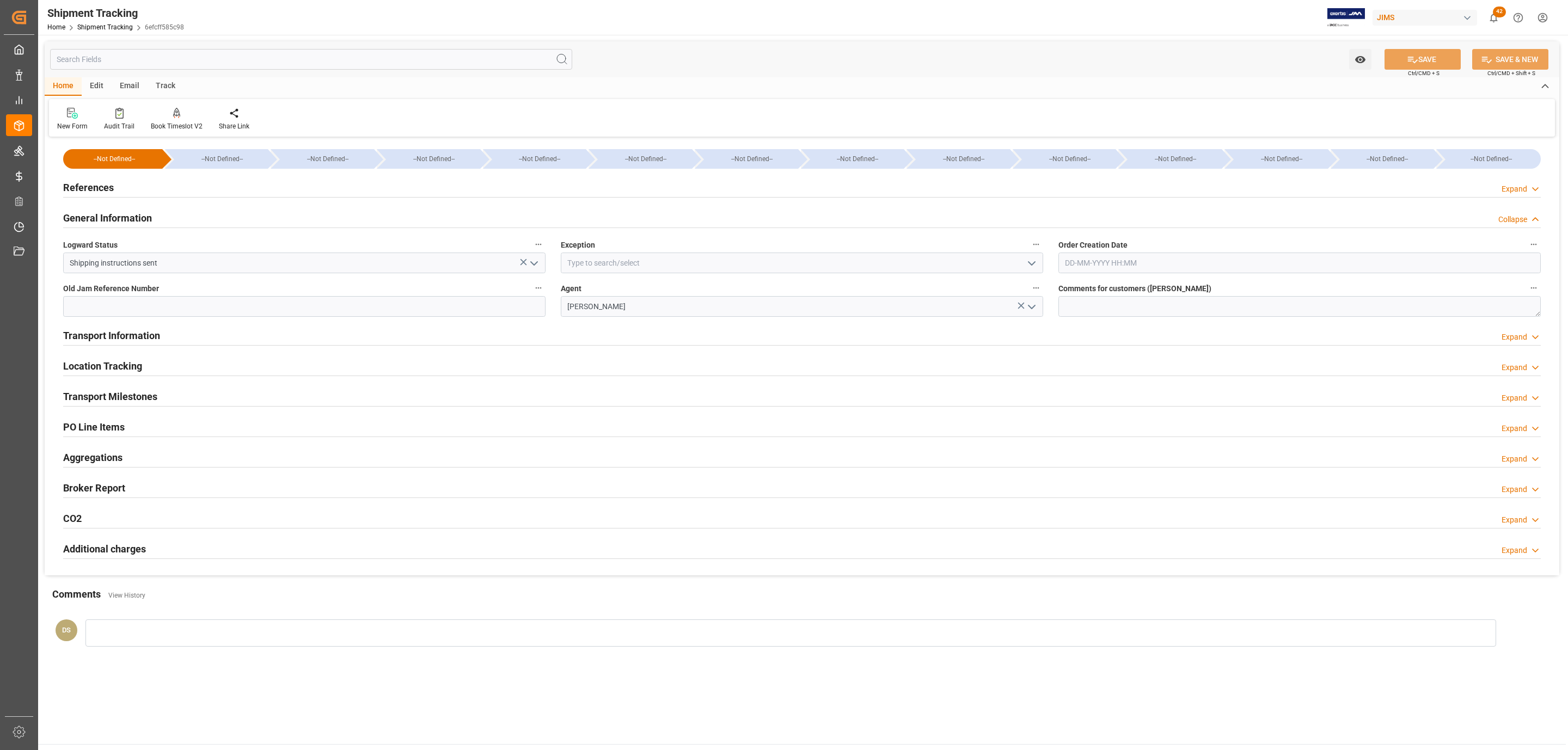
click at [1031, 262] on icon "open menu" at bounding box center [1031, 263] width 13 height 13
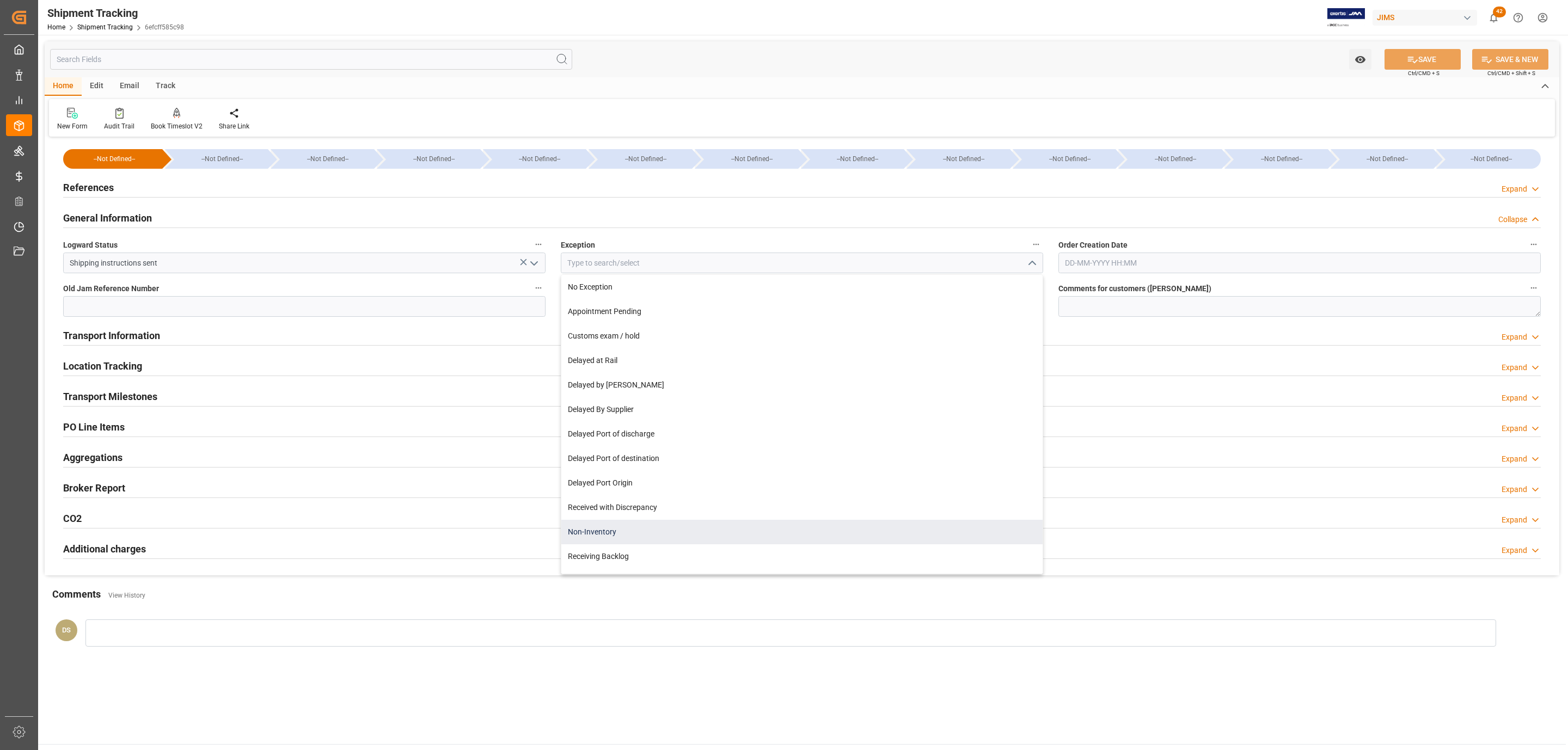
click at [636, 529] on div "Non-Inventory" at bounding box center [802, 532] width 481 height 25
type input "Non-Inventory"
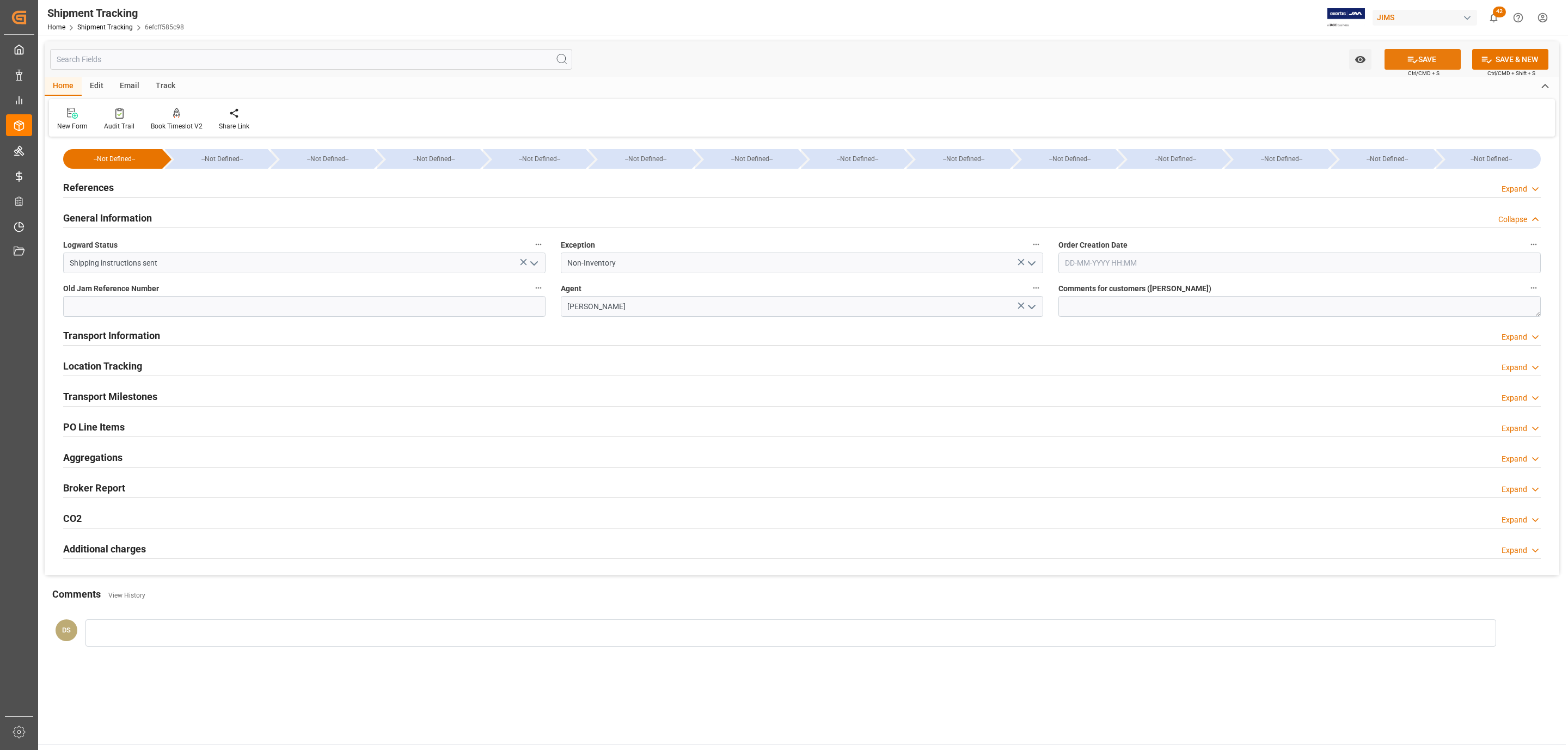
click at [1404, 60] on button "SAVE" at bounding box center [1422, 60] width 76 height 21
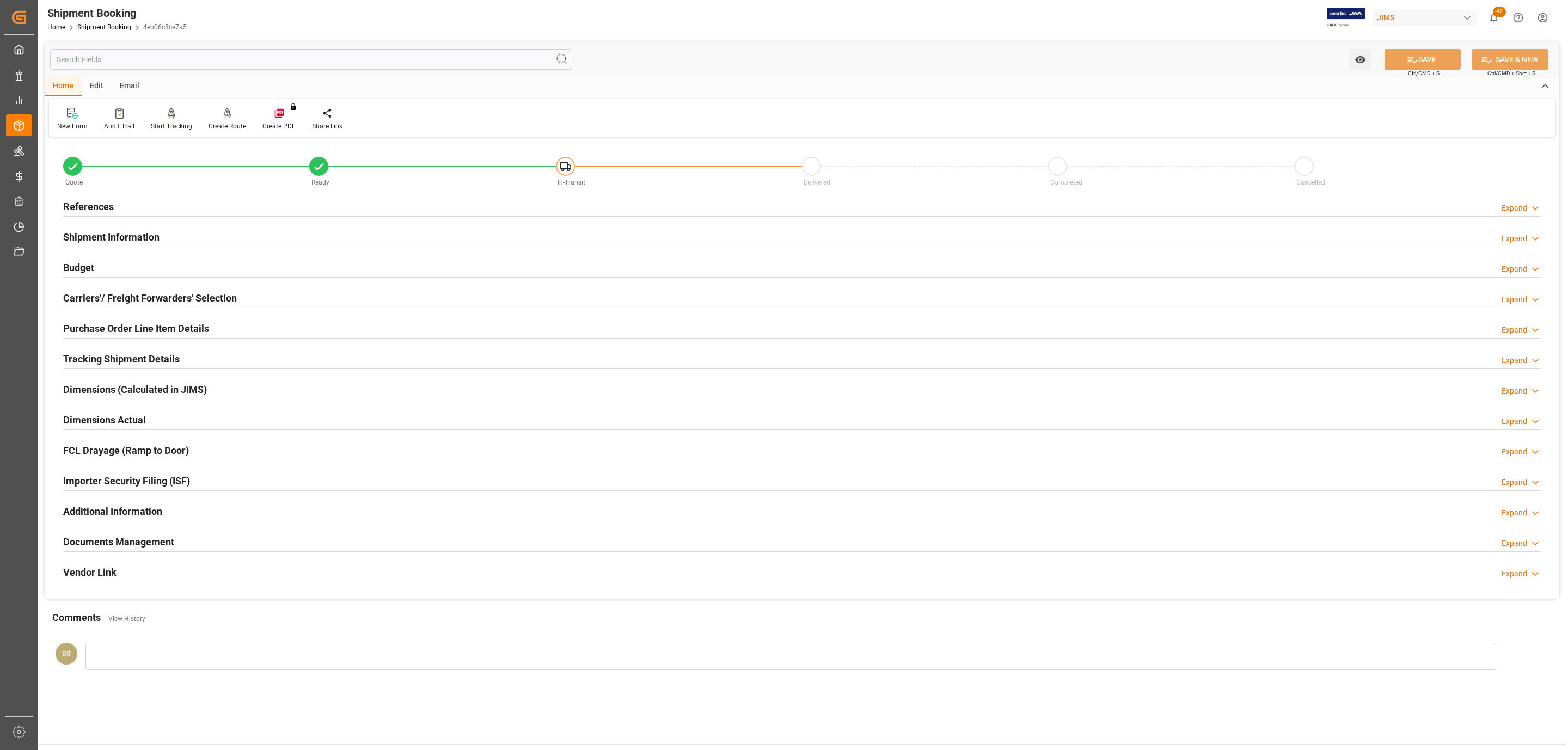
click at [107, 201] on h2 "References" at bounding box center [88, 207] width 51 height 15
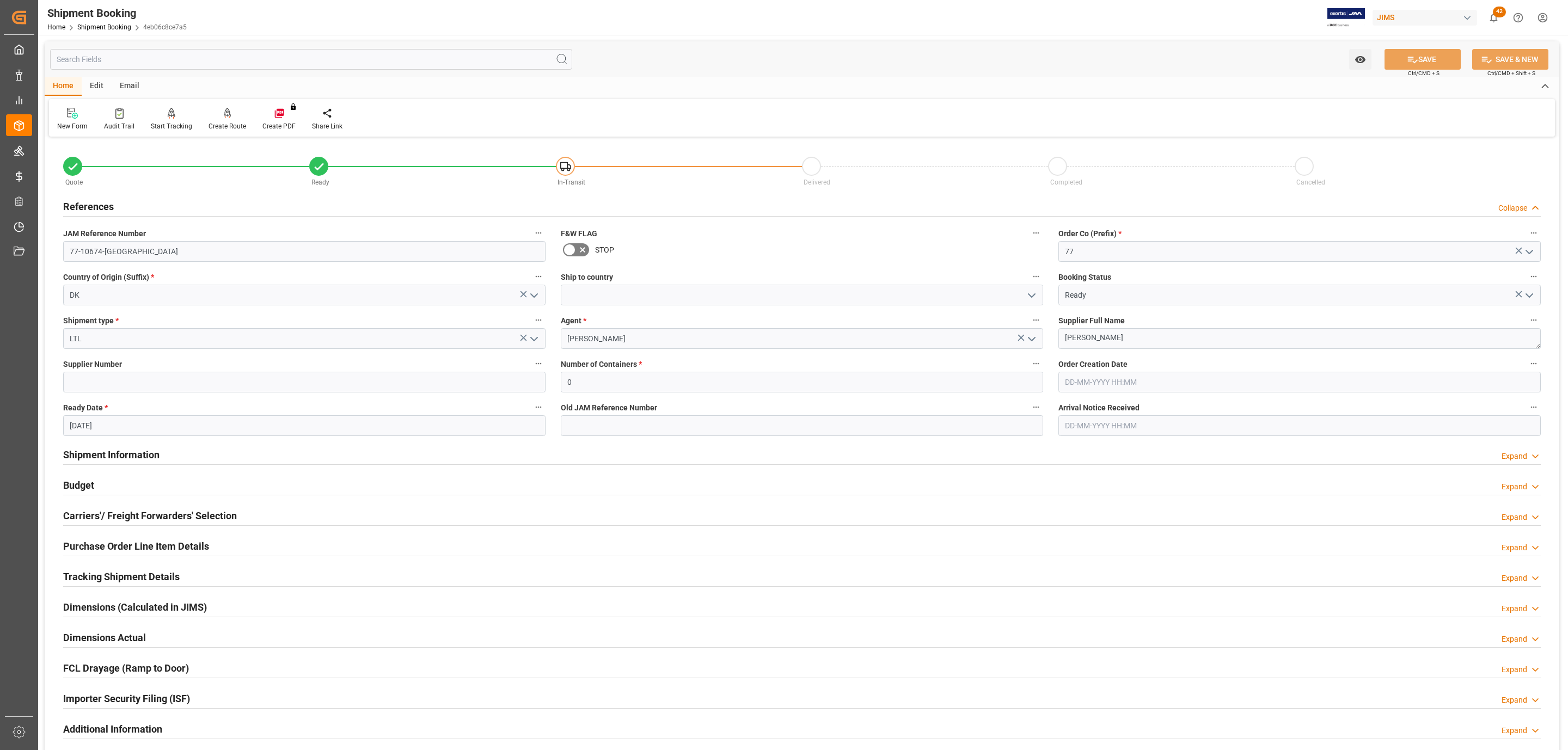
click at [107, 201] on h2 "References" at bounding box center [88, 207] width 51 height 15
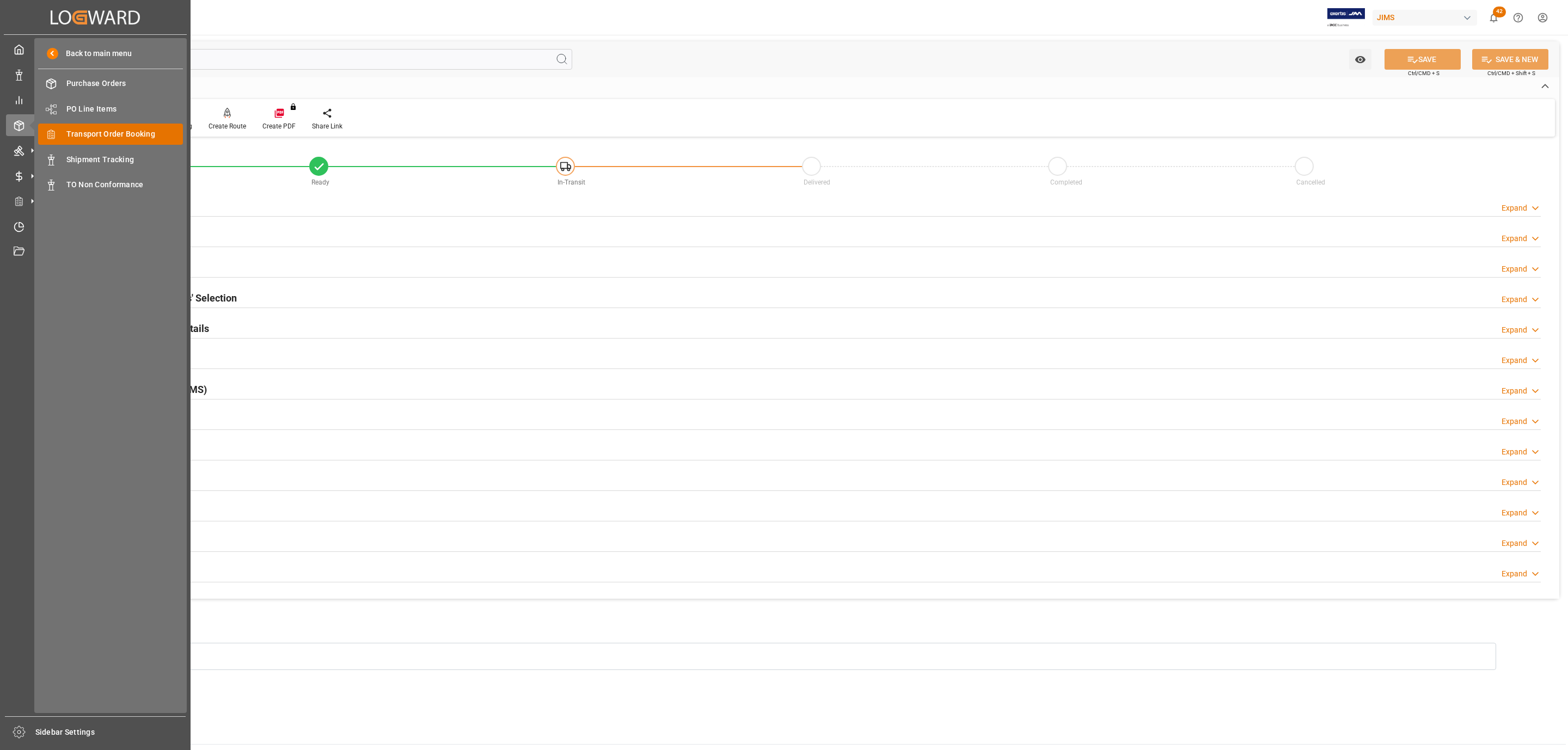
click at [108, 133] on span "Transport Order Booking" at bounding box center [125, 134] width 117 height 11
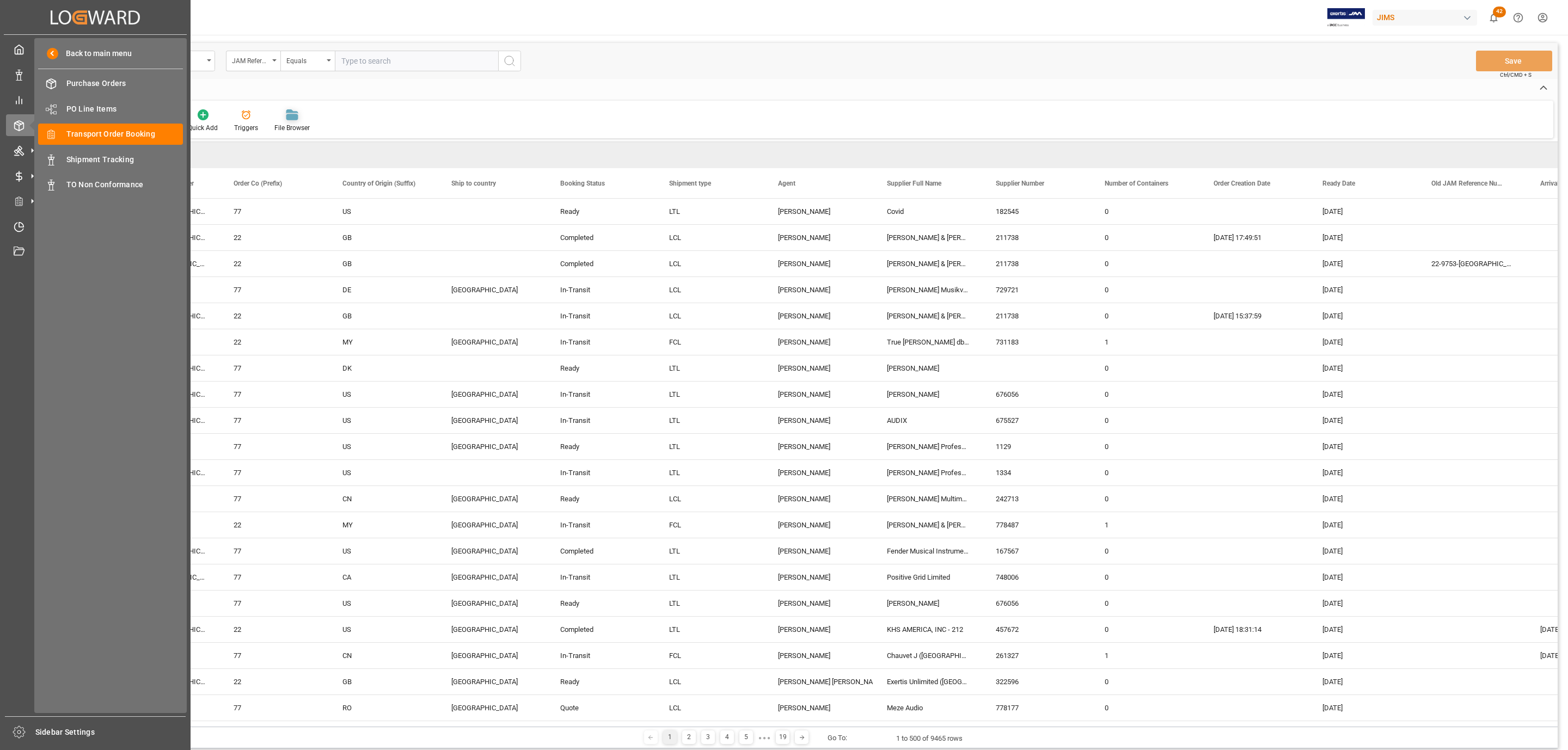
click at [68, 112] on span "PO Line Items" at bounding box center [125, 109] width 117 height 11
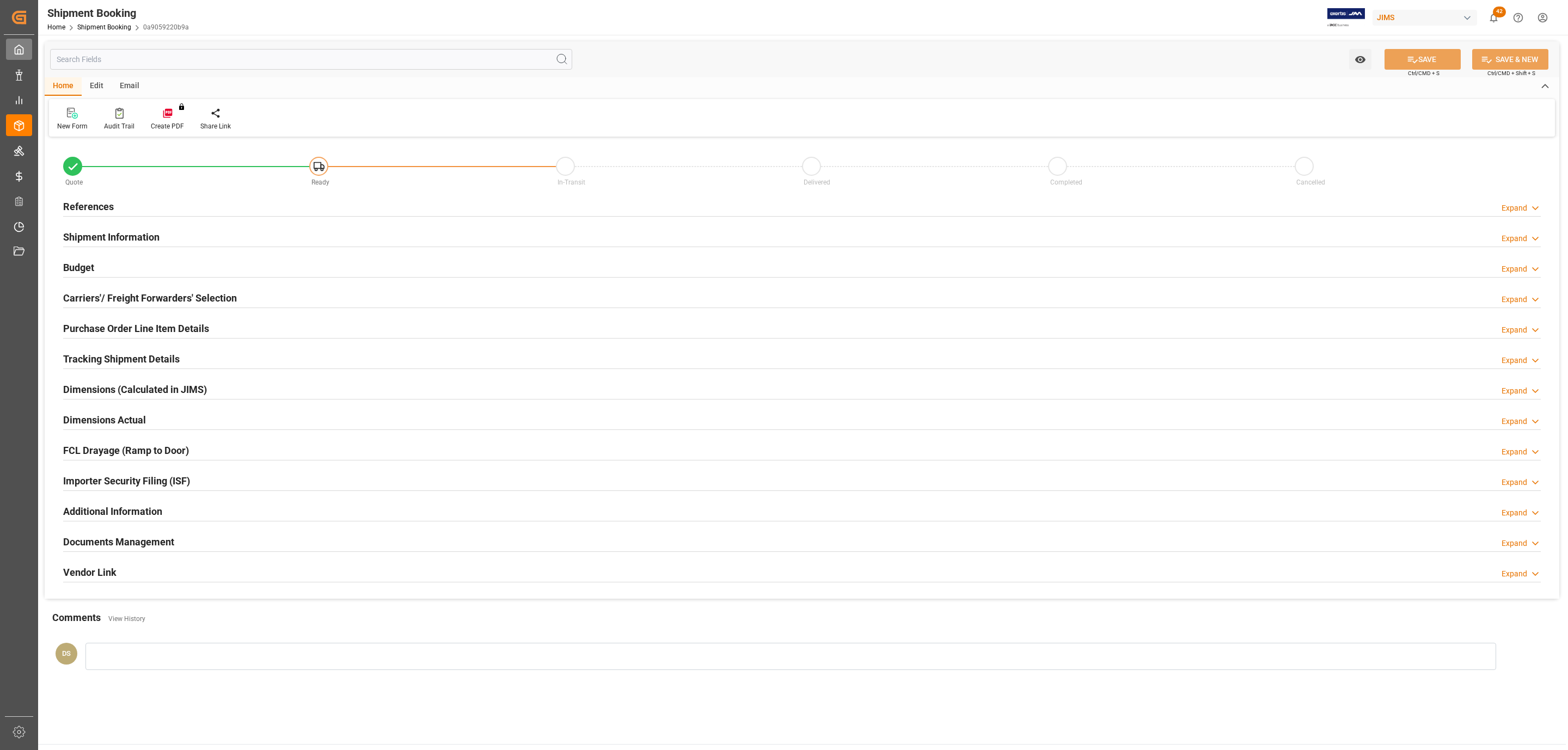
type input "0"
type input "19-08-2025"
click at [256, 208] on div "References Expand" at bounding box center [802, 206] width 1477 height 21
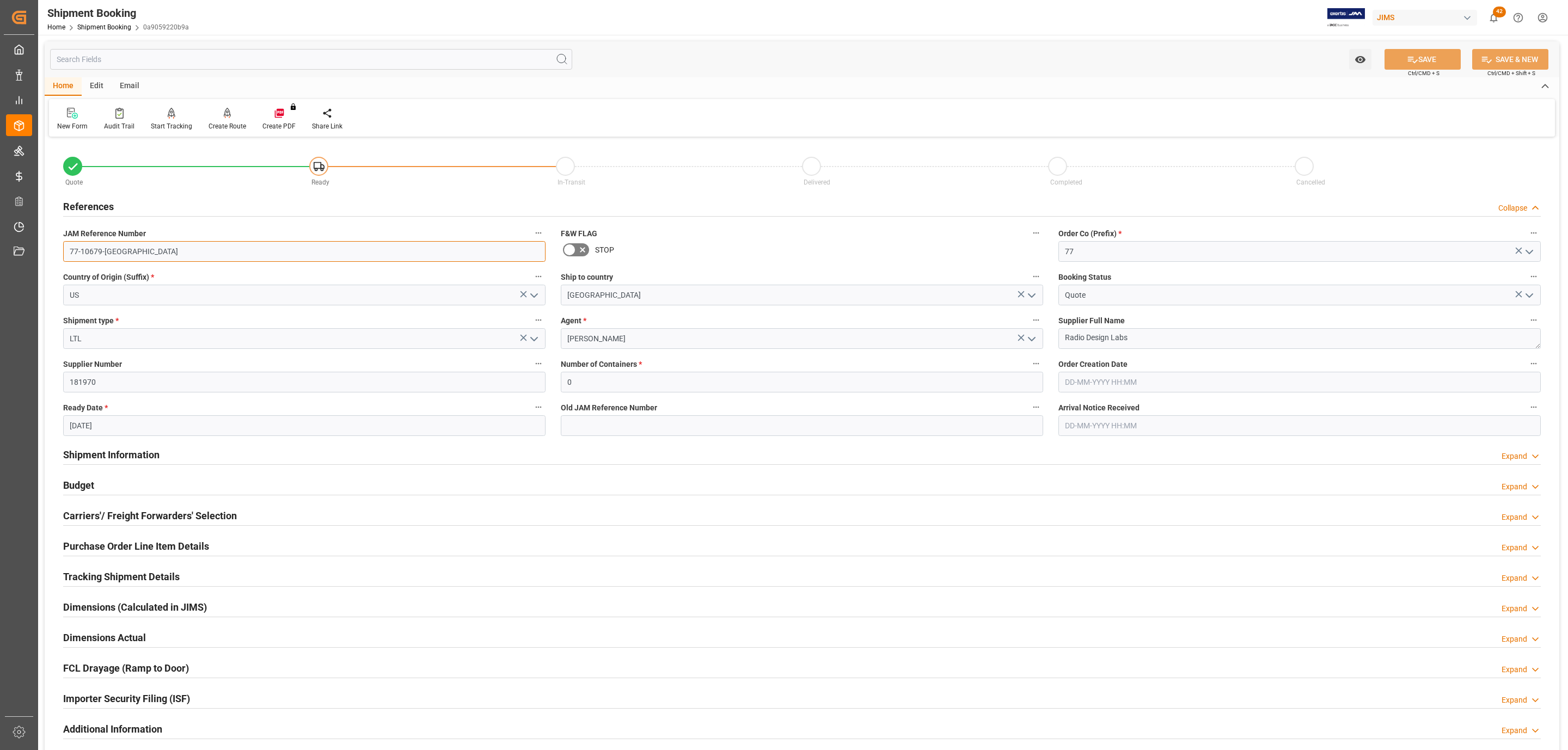
click at [119, 245] on input "77-10679-[GEOGRAPHIC_DATA]" at bounding box center [304, 252] width 482 height 21
click at [148, 513] on h2 "Carriers'/ Freight Forwarders' Selection" at bounding box center [150, 515] width 173 height 15
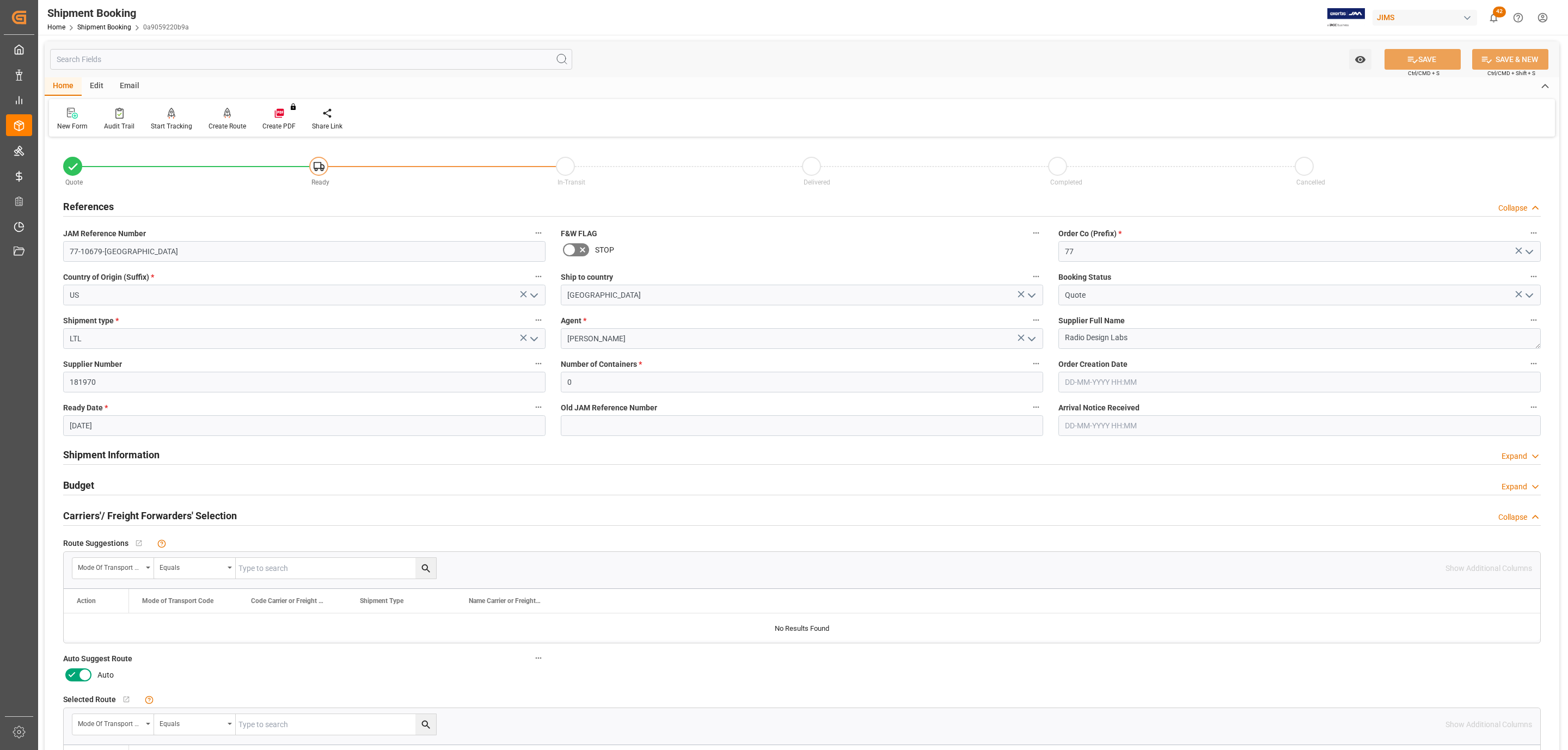
click at [81, 677] on icon at bounding box center [85, 675] width 13 height 13
click at [0, 0] on input "checkbox" at bounding box center [0, 0] width 0 height 0
click at [1391, 54] on button "SAVE" at bounding box center [1422, 60] width 76 height 21
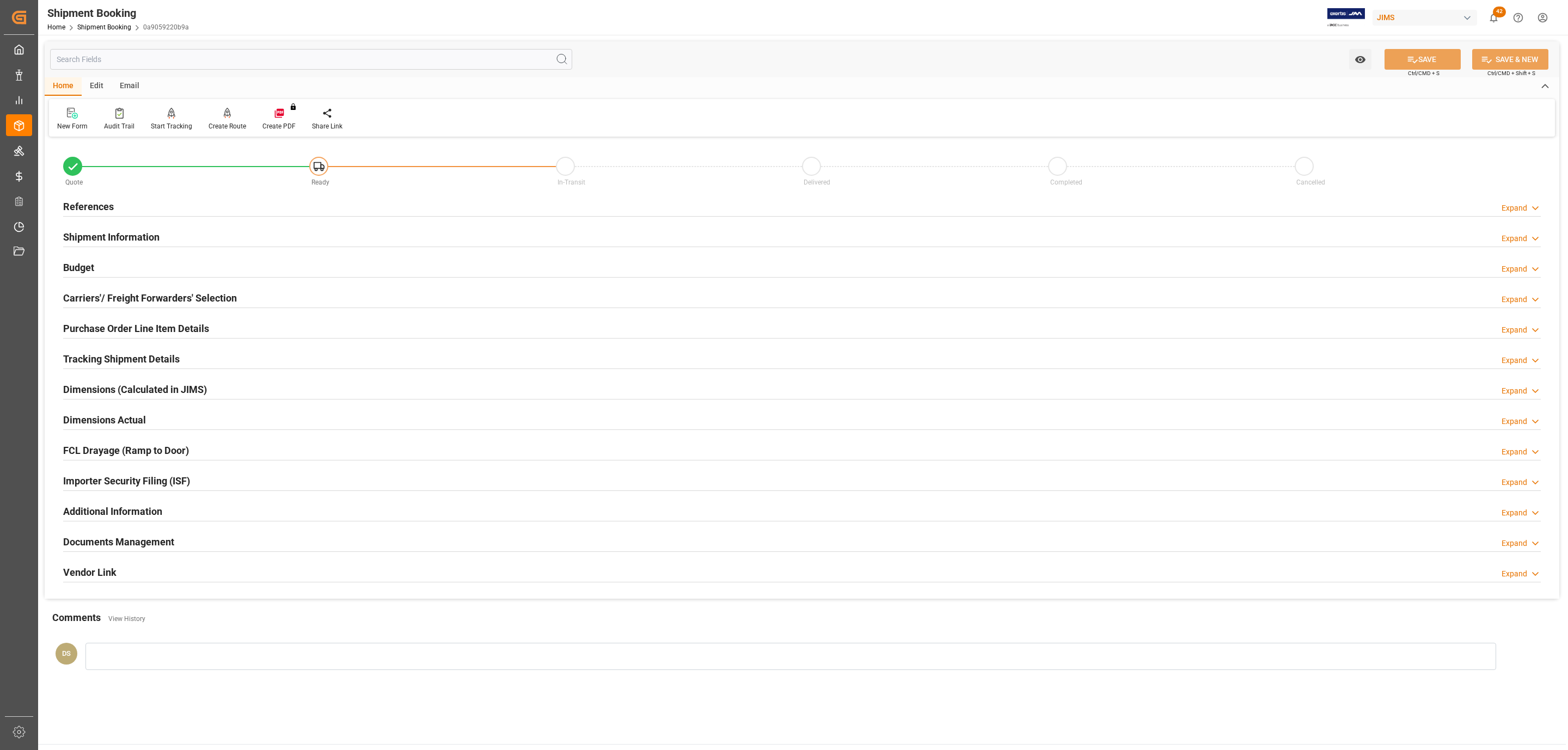
click at [113, 292] on h2 "Carriers'/ Freight Forwarders' Selection" at bounding box center [150, 298] width 173 height 15
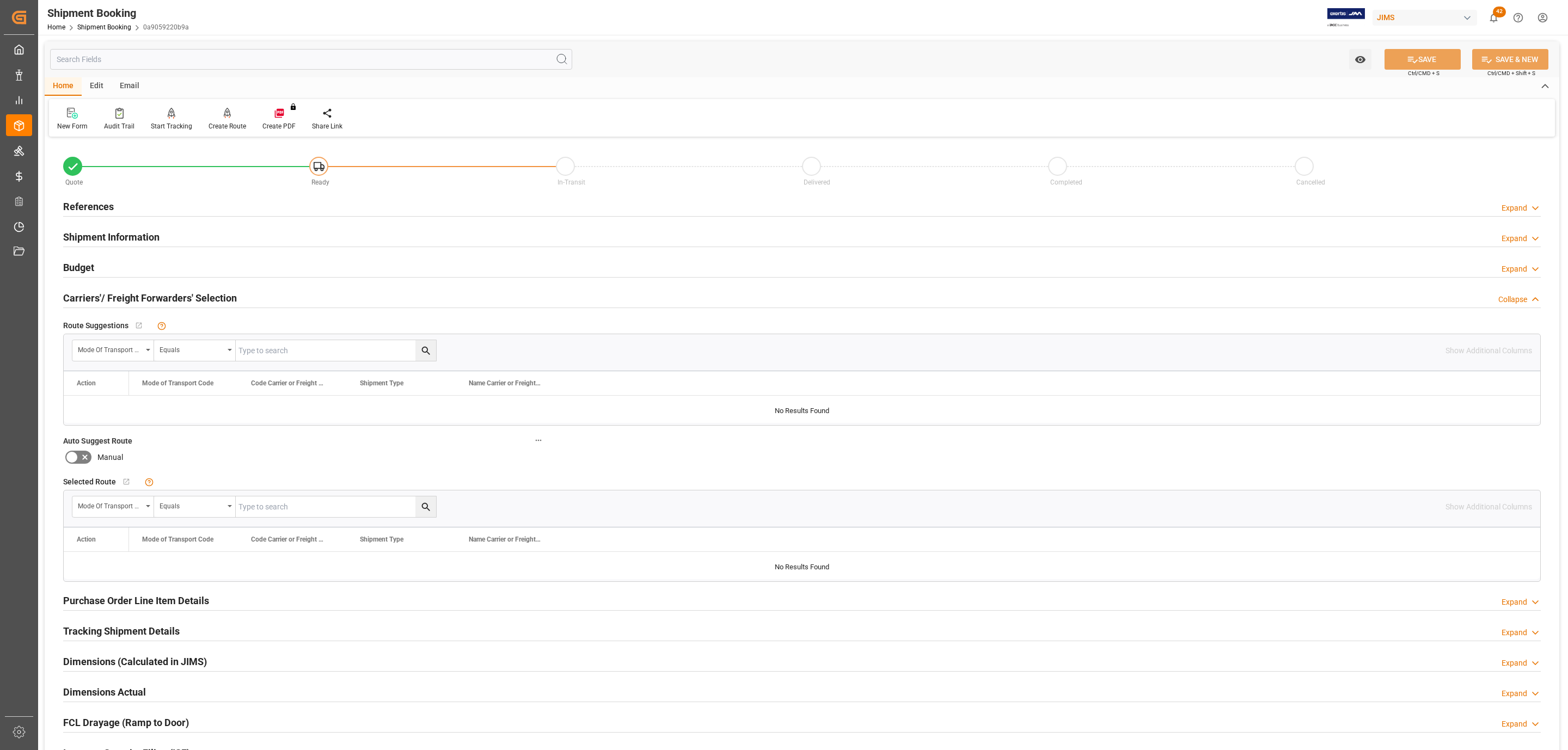
click at [113, 292] on h2 "Carriers'/ Freight Forwarders' Selection" at bounding box center [150, 298] width 173 height 15
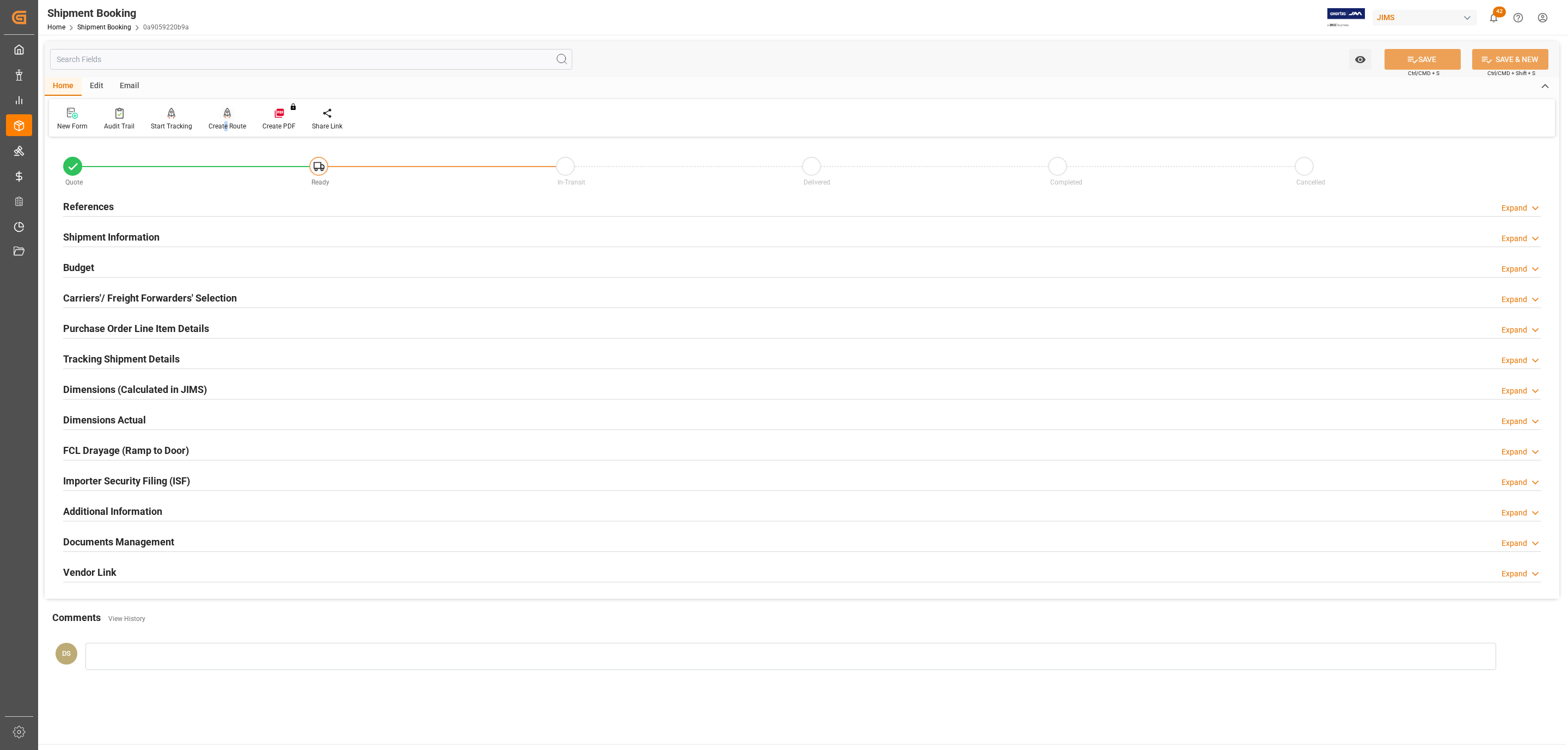
click at [224, 123] on div "Create Route" at bounding box center [227, 126] width 38 height 10
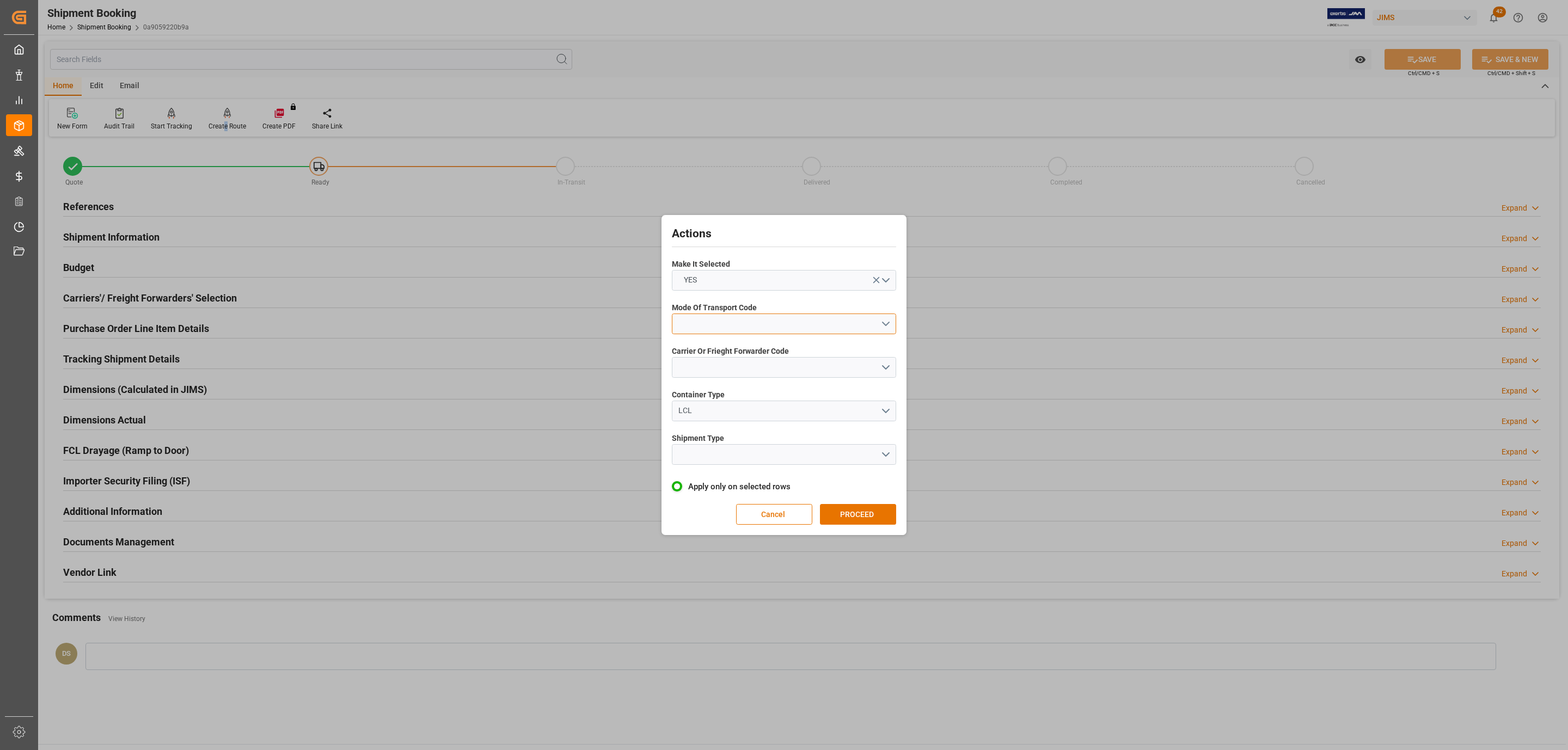
click at [761, 324] on button "open menu" at bounding box center [784, 324] width 224 height 21
click at [750, 417] on div "5- COURIER GROUND" at bounding box center [783, 418] width 223 height 23
click at [732, 371] on button "open menu" at bounding box center [784, 368] width 224 height 21
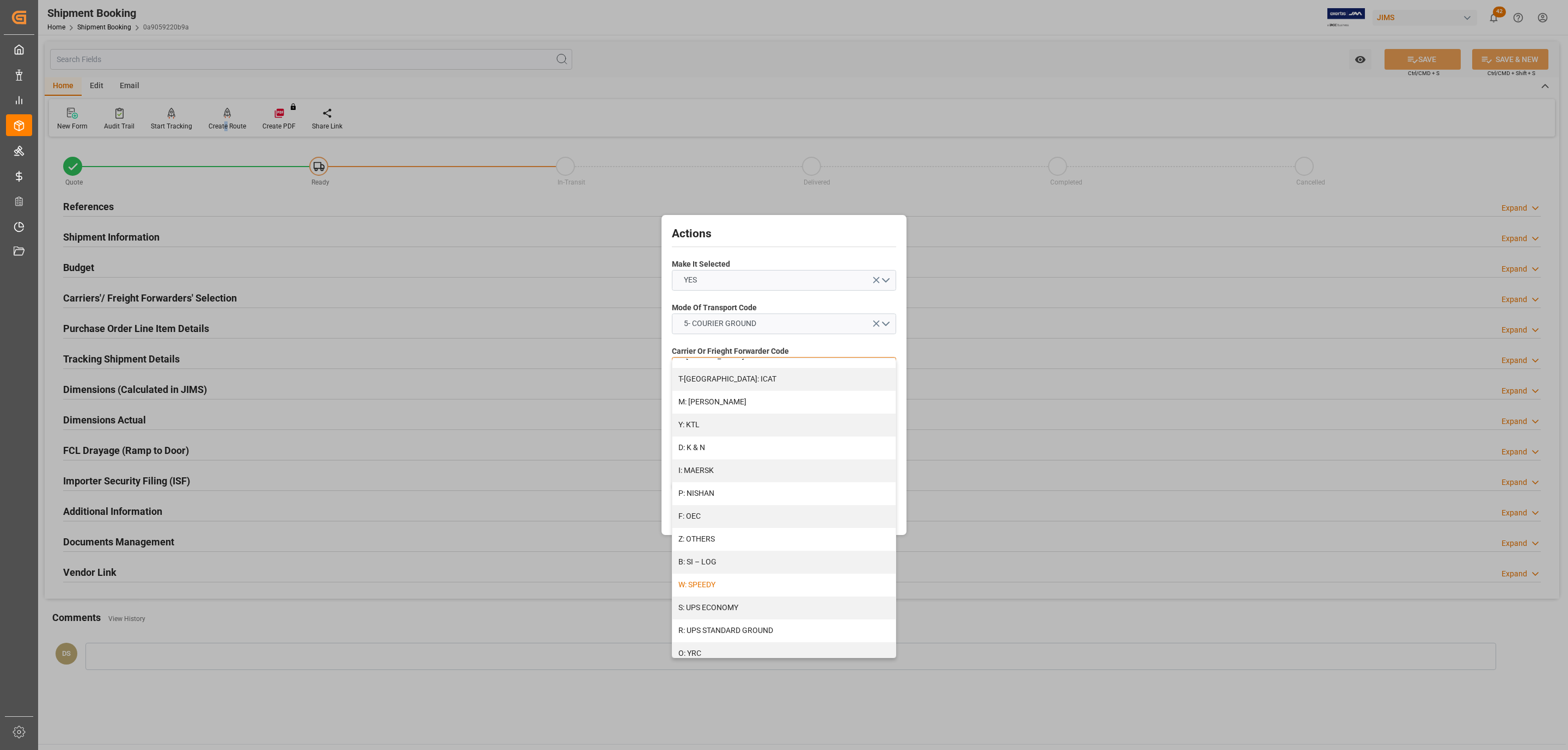
scroll to position [489, 0]
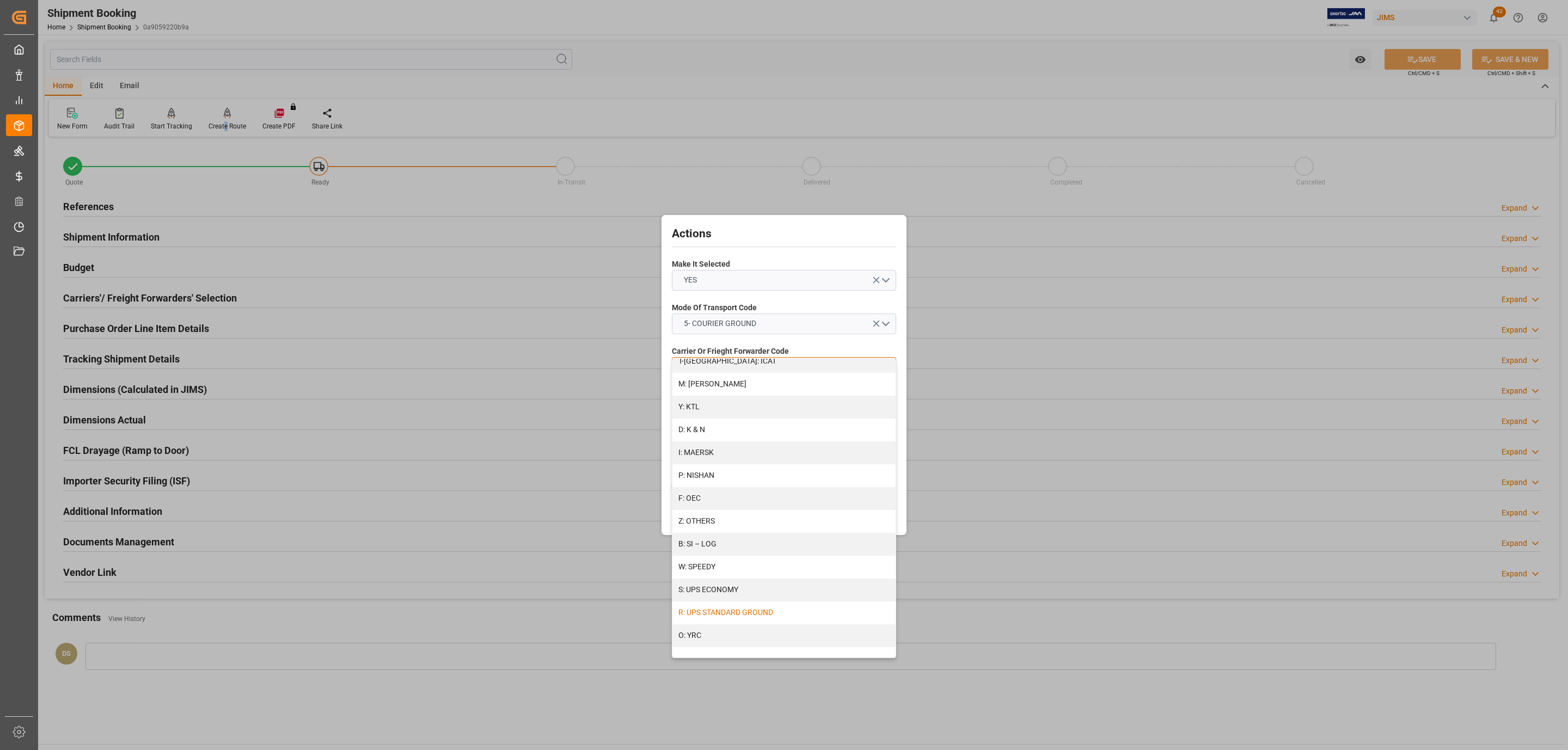
click at [754, 611] on div "R: UPS STANDARD GROUND" at bounding box center [783, 613] width 223 height 23
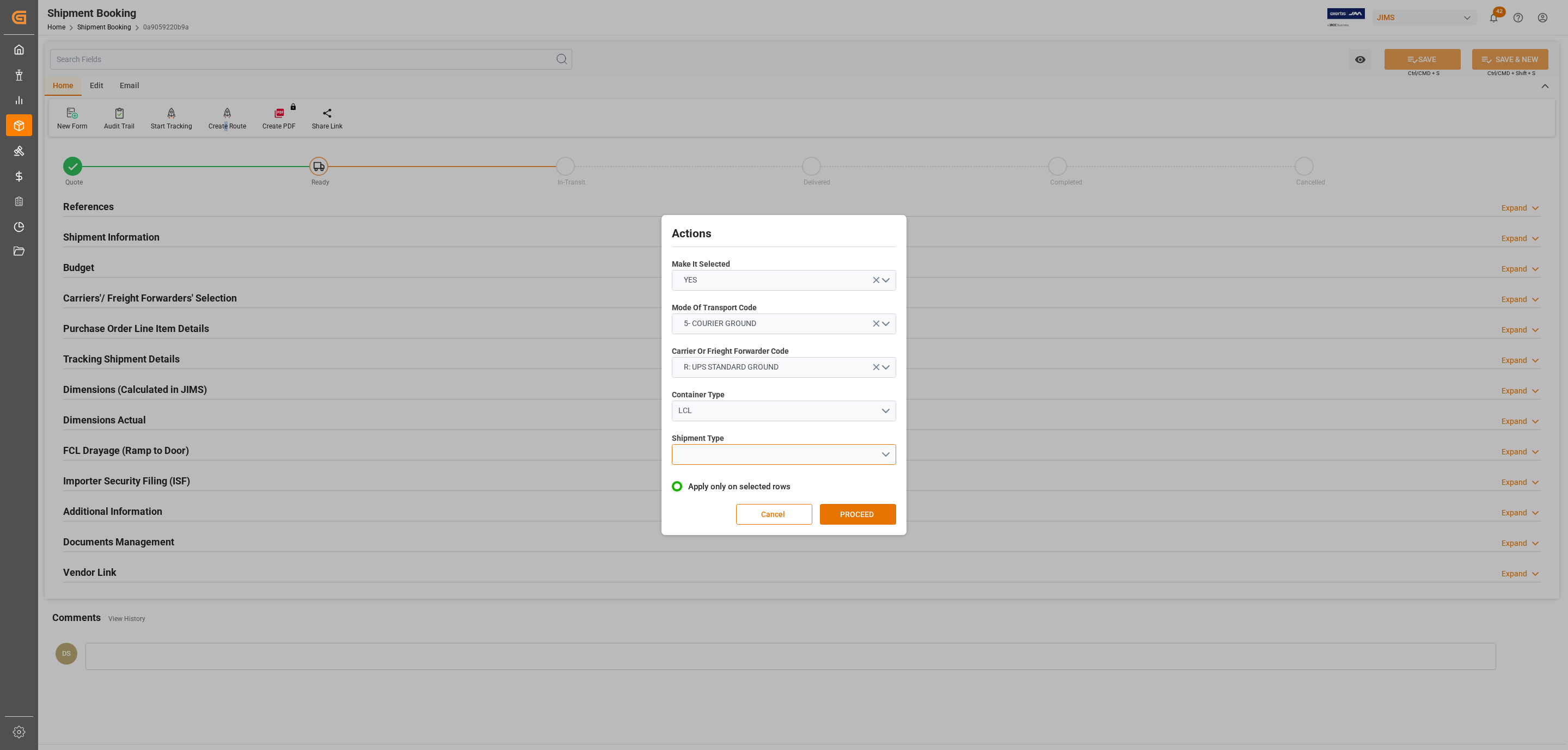
click at [748, 456] on button "open menu" at bounding box center [784, 455] width 224 height 21
click at [741, 454] on div "LTL" at bounding box center [783, 457] width 223 height 23
click at [882, 519] on button "PROCEED" at bounding box center [858, 515] width 76 height 21
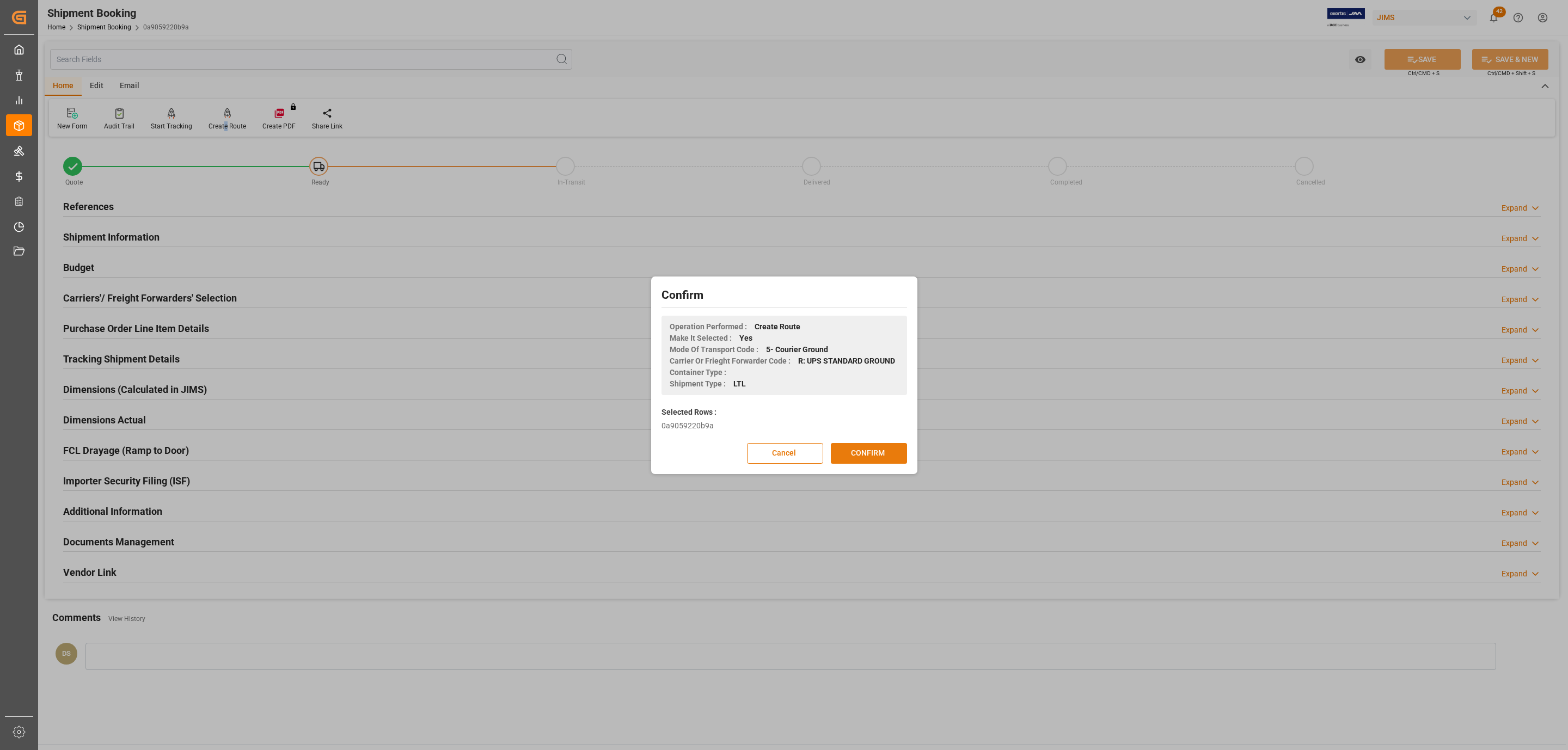
click at [867, 459] on button "CONFIRM" at bounding box center [868, 453] width 76 height 21
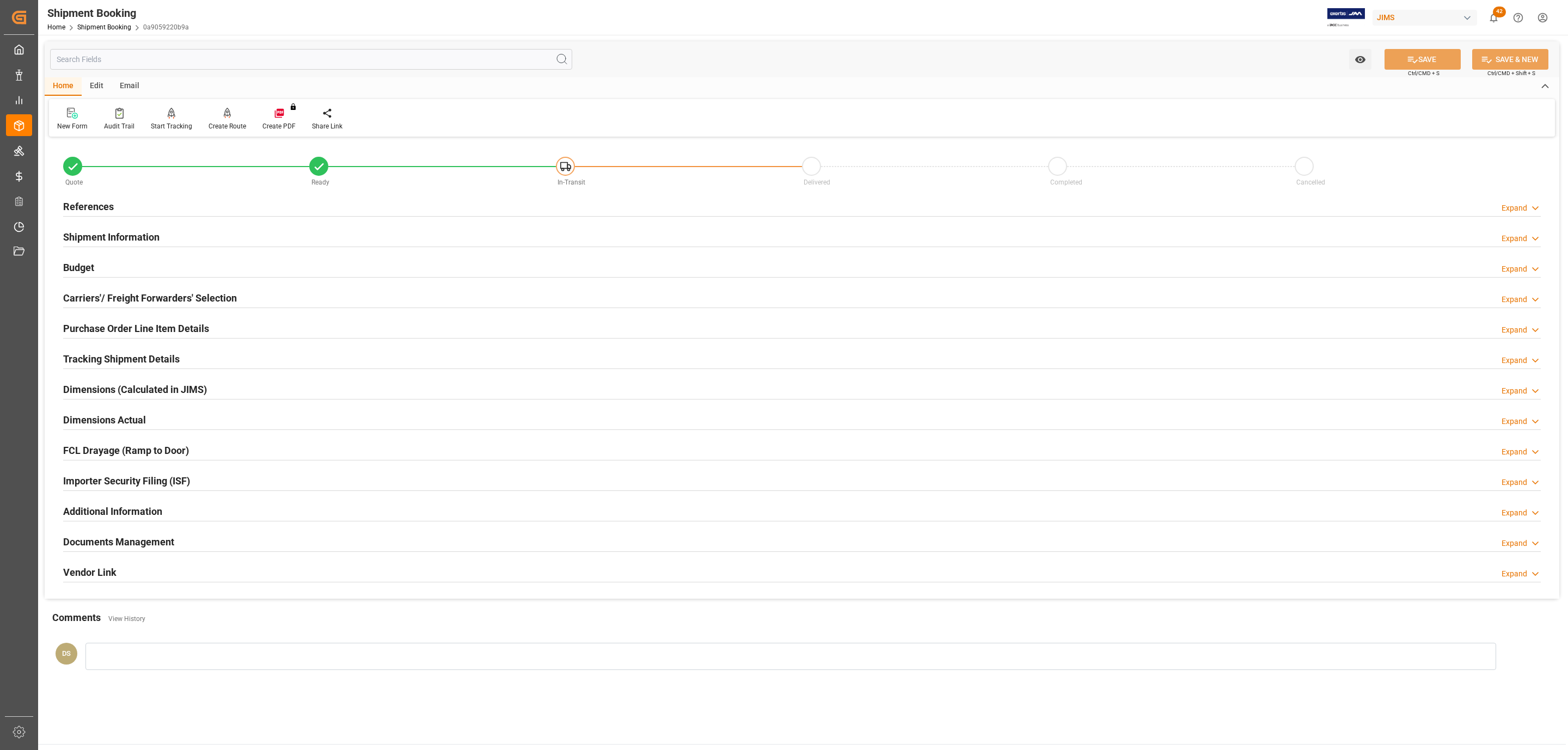
click at [105, 358] on h2 "Tracking Shipment Details" at bounding box center [121, 359] width 116 height 15
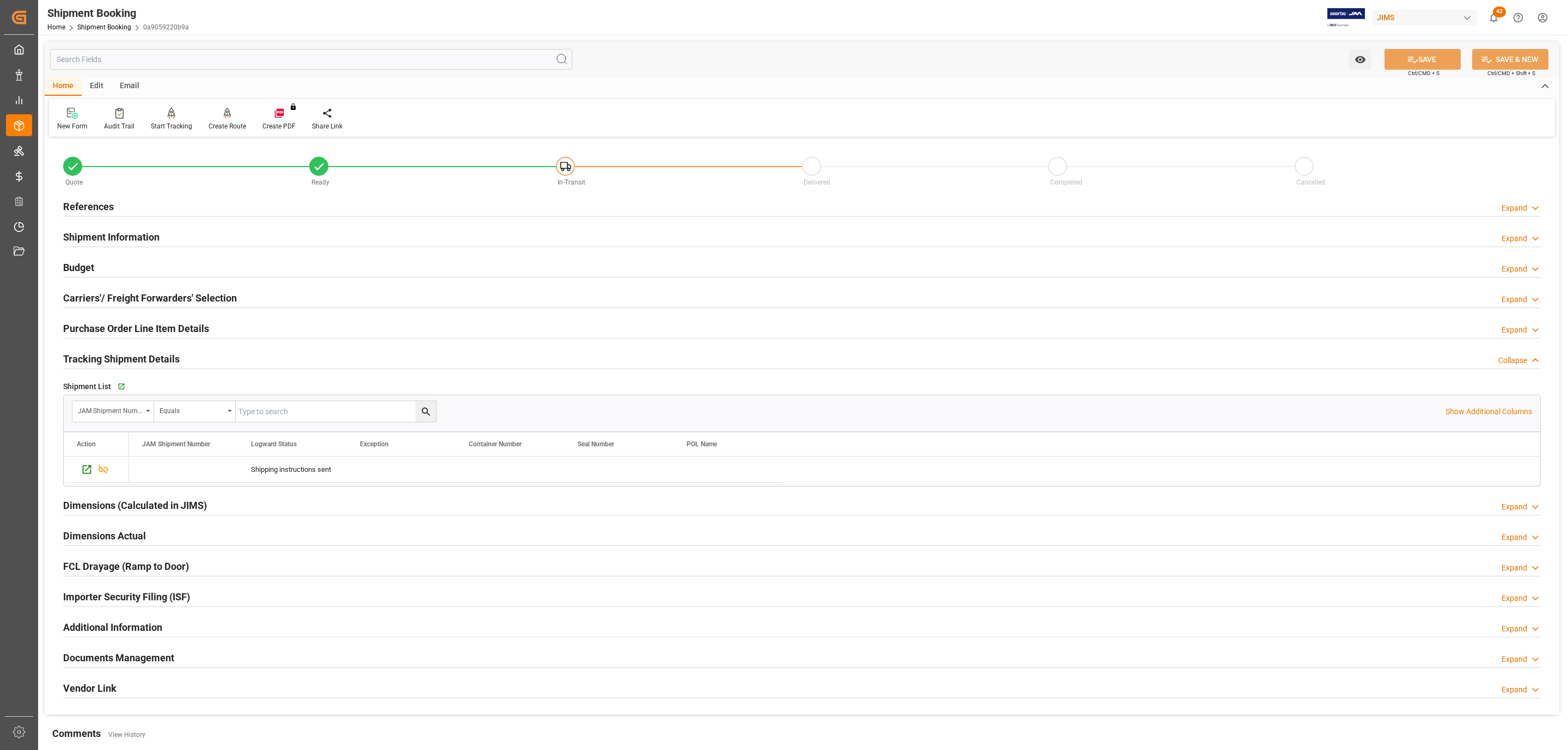
click at [167, 360] on h2 "Tracking Shipment Details" at bounding box center [121, 359] width 116 height 15
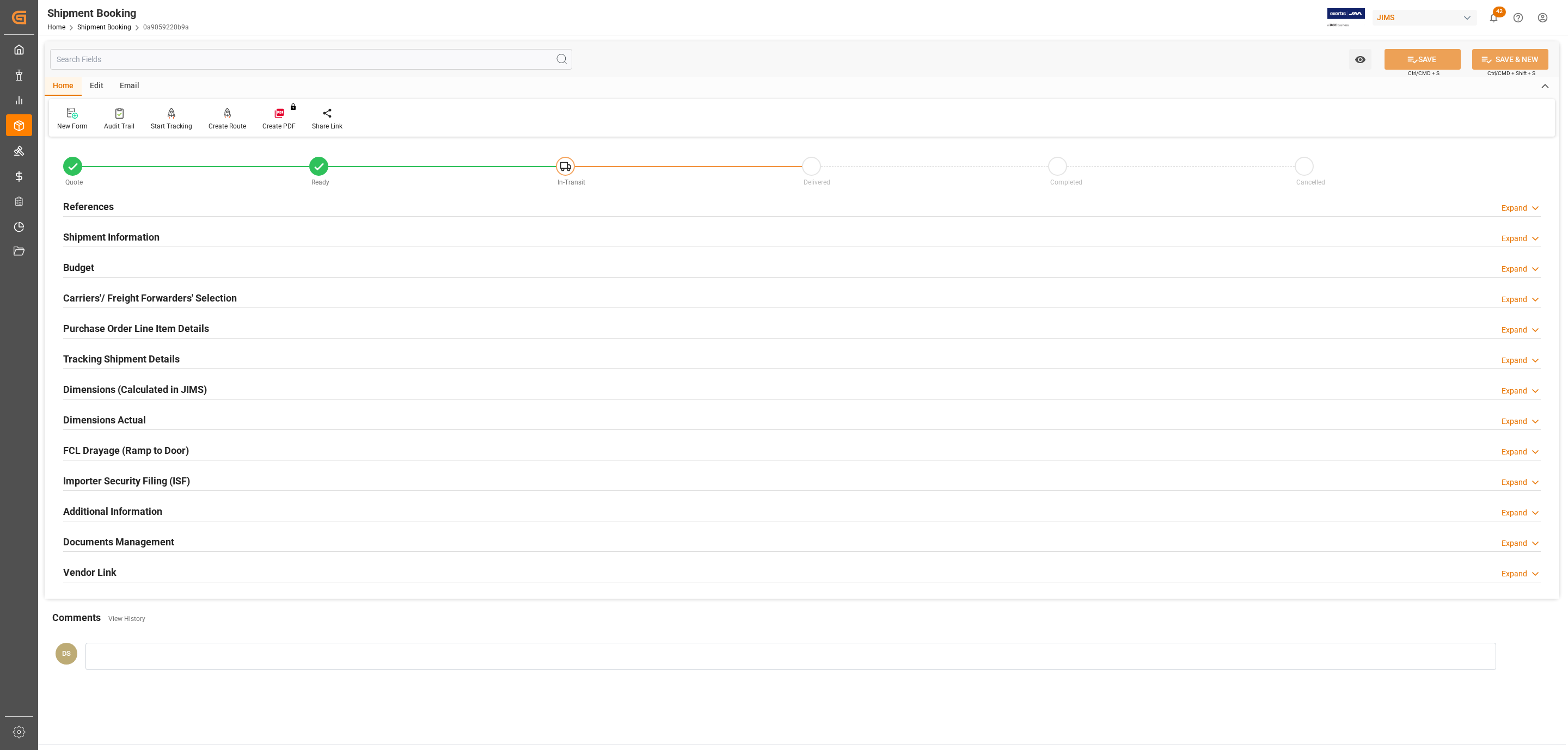
click at [157, 332] on h2 "Purchase Order Line Item Details" at bounding box center [136, 328] width 146 height 15
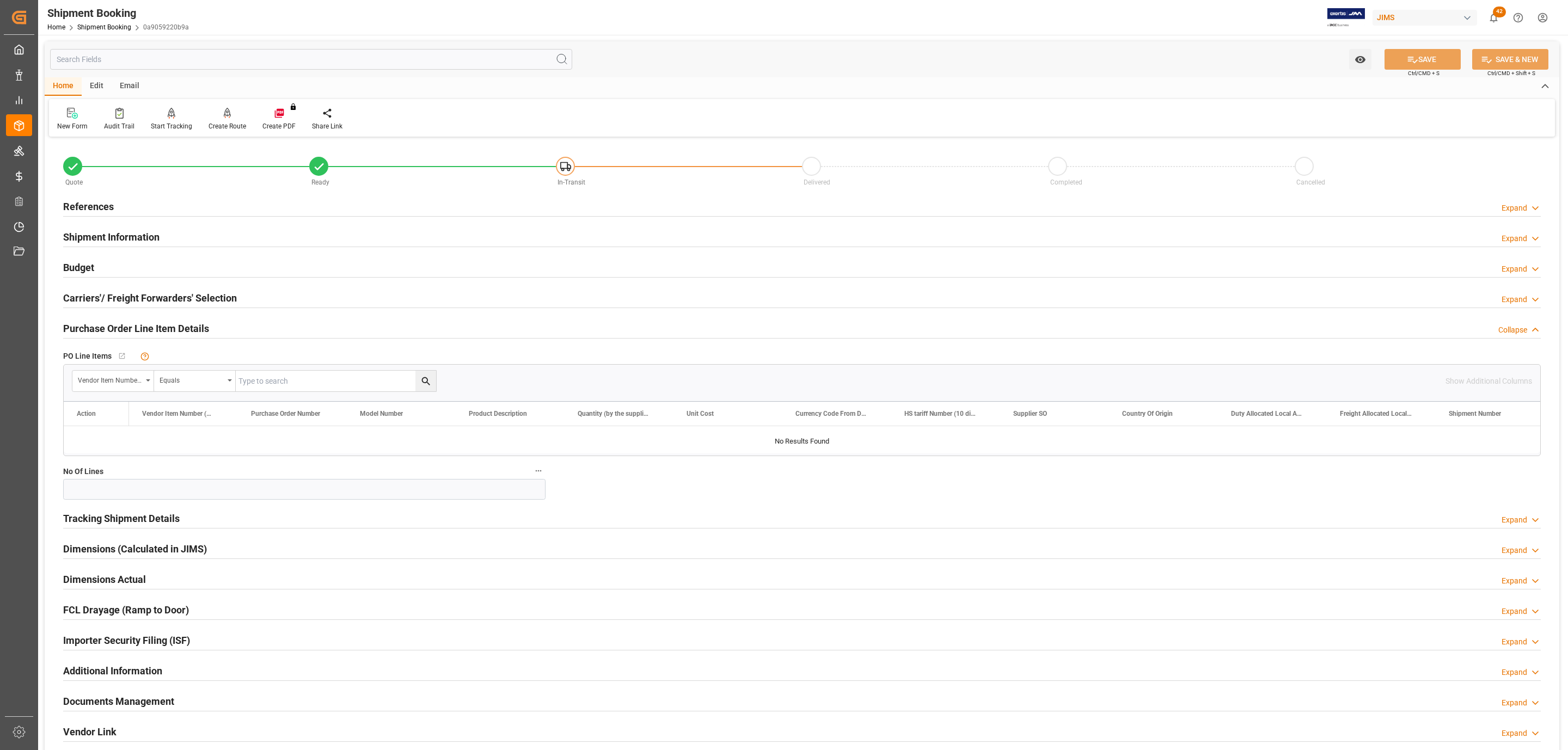
click at [157, 332] on h2 "Purchase Order Line Item Details" at bounding box center [136, 328] width 146 height 15
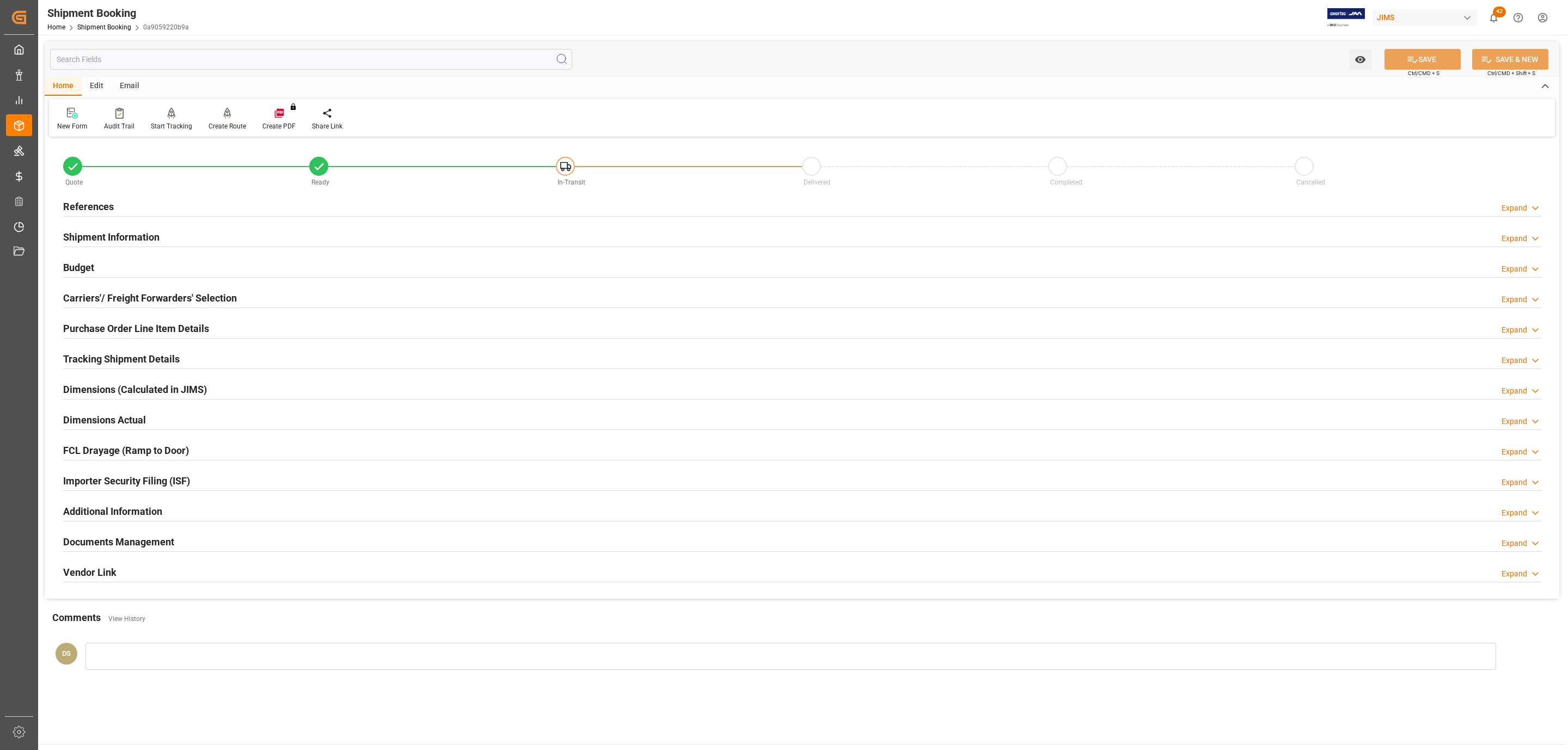
click at [156, 300] on h2 "Carriers'/ Freight Forwarders' Selection" at bounding box center [150, 298] width 173 height 15
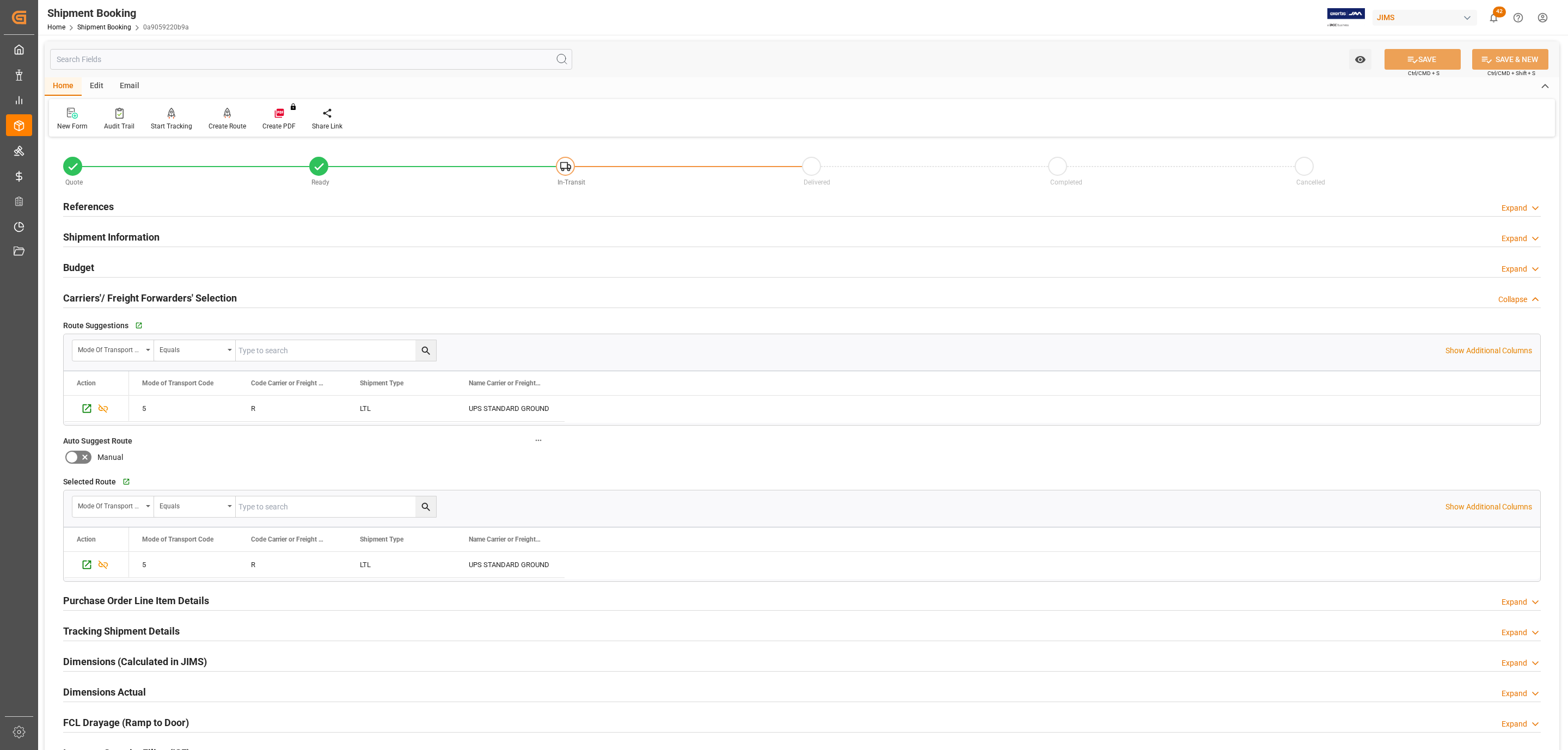
click at [156, 300] on h2 "Carriers'/ Freight Forwarders' Selection" at bounding box center [150, 298] width 173 height 15
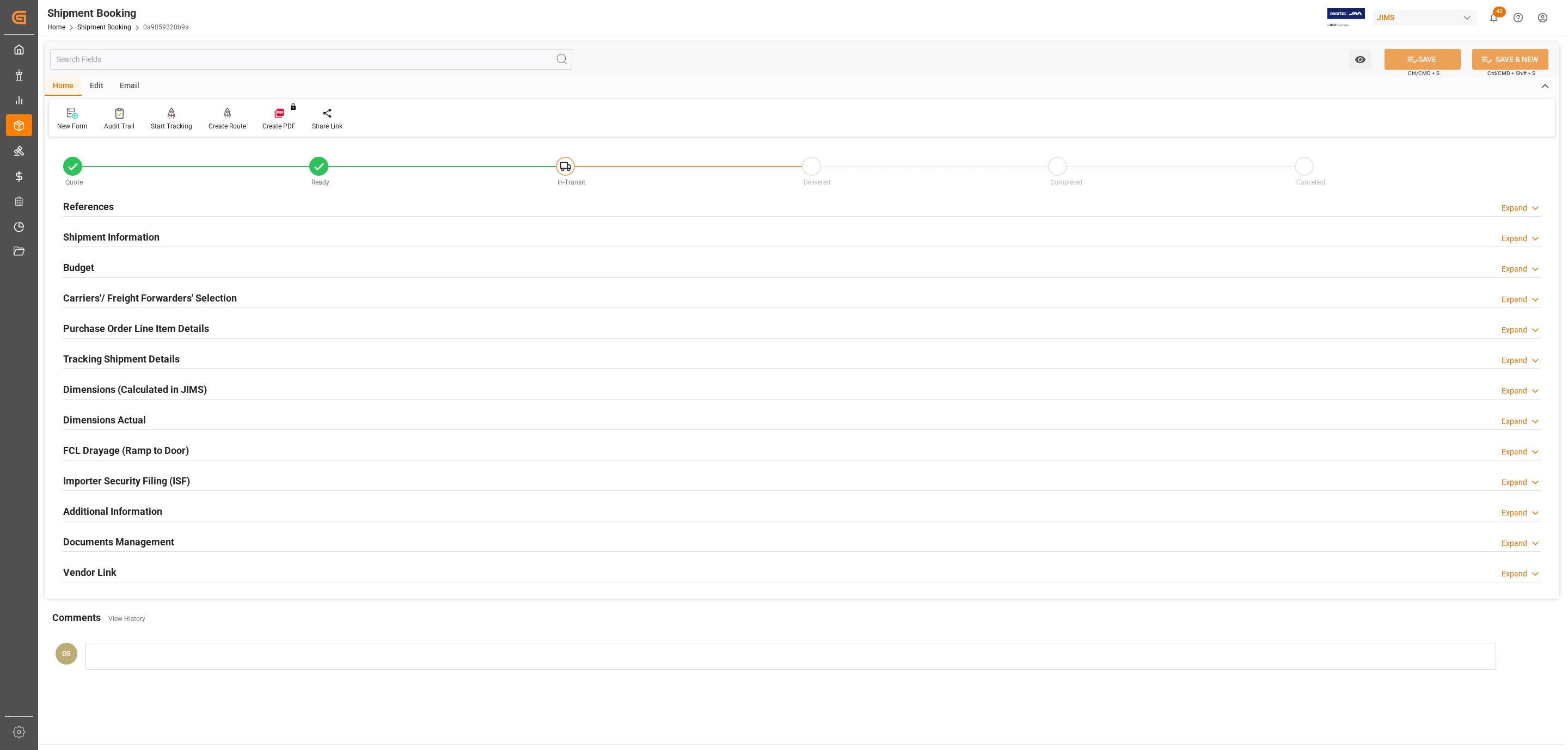
click at [133, 269] on div "Budget Expand" at bounding box center [802, 267] width 1477 height 21
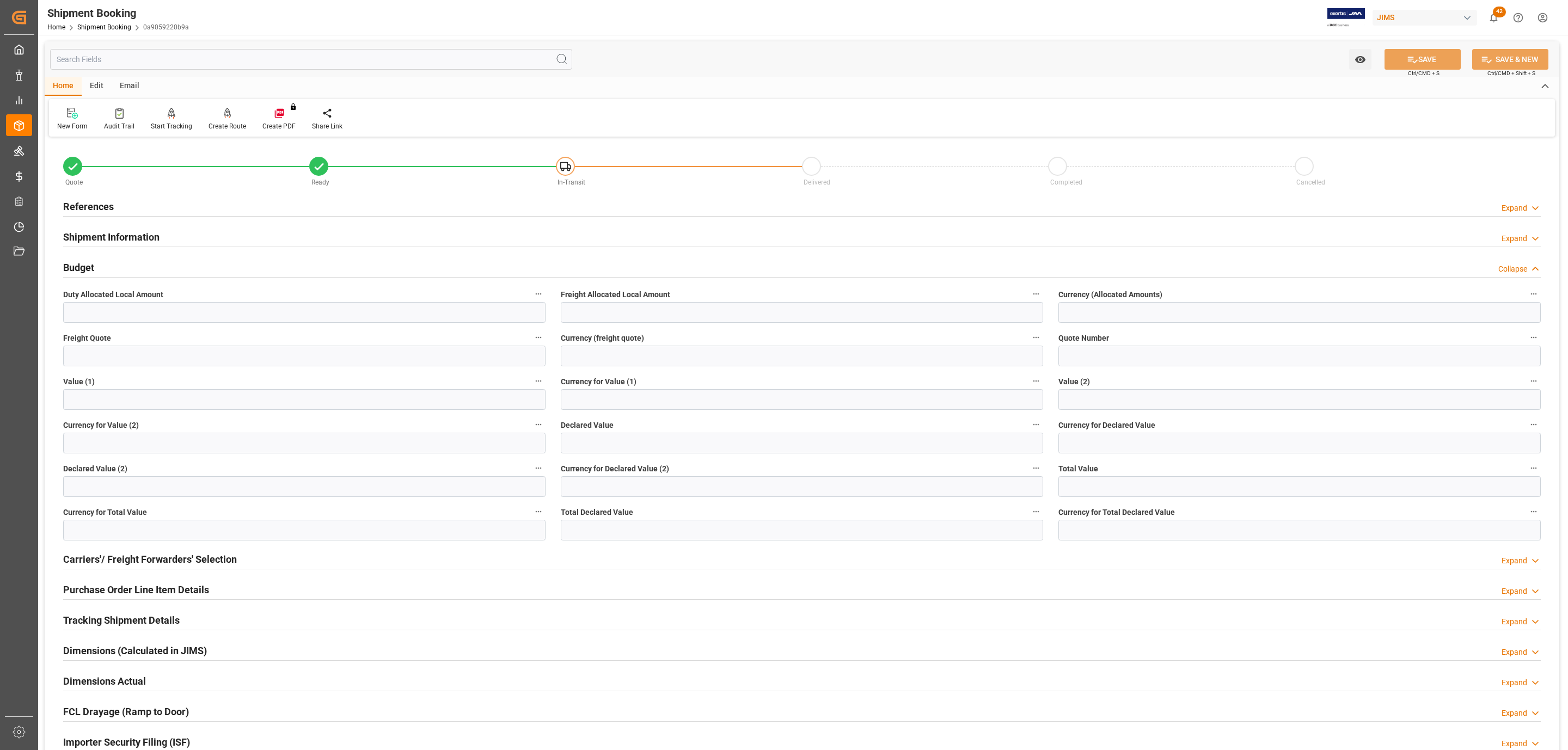
click at [126, 263] on div "Budget Collapse" at bounding box center [802, 267] width 1477 height 21
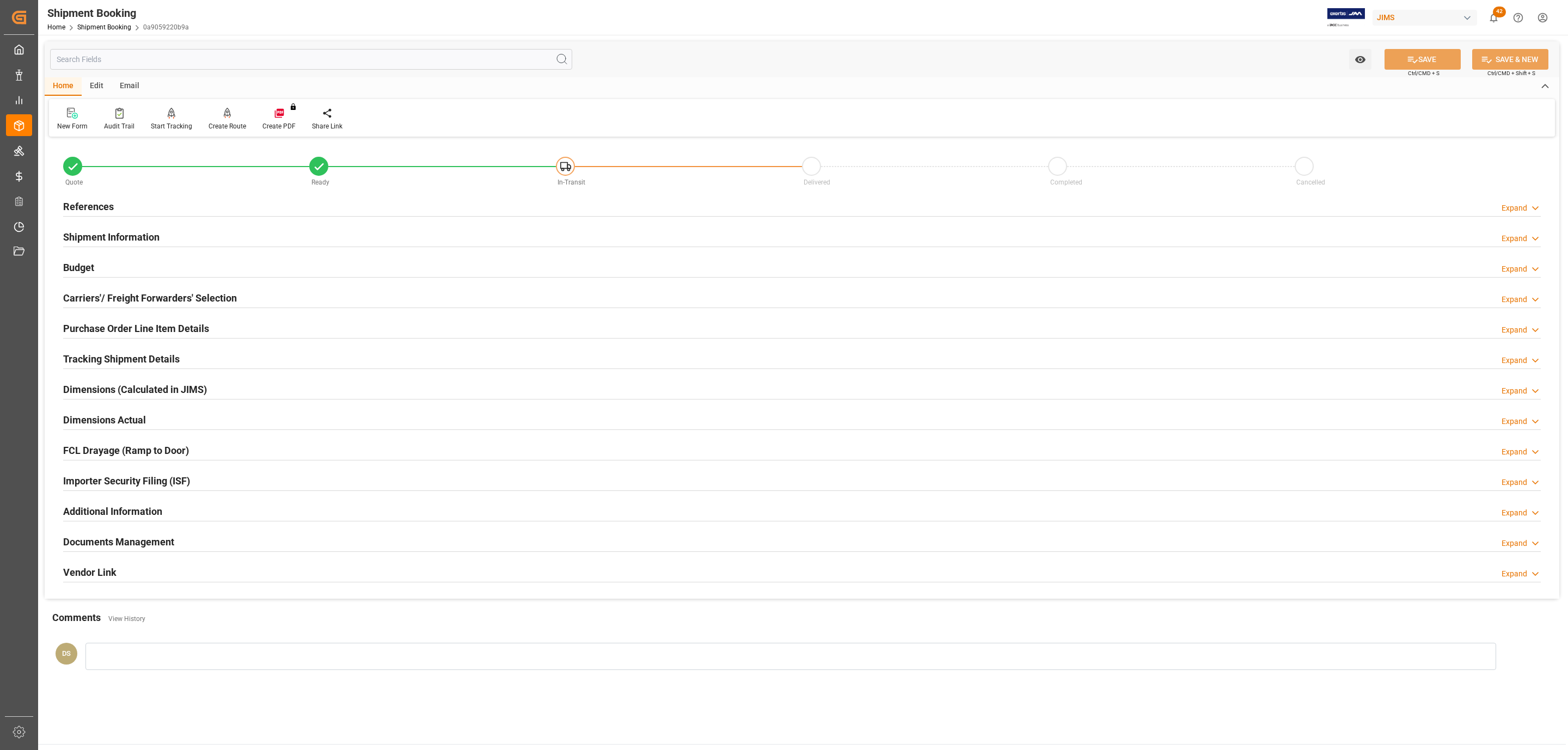
click at [154, 361] on h2 "Tracking Shipment Details" at bounding box center [121, 359] width 116 height 15
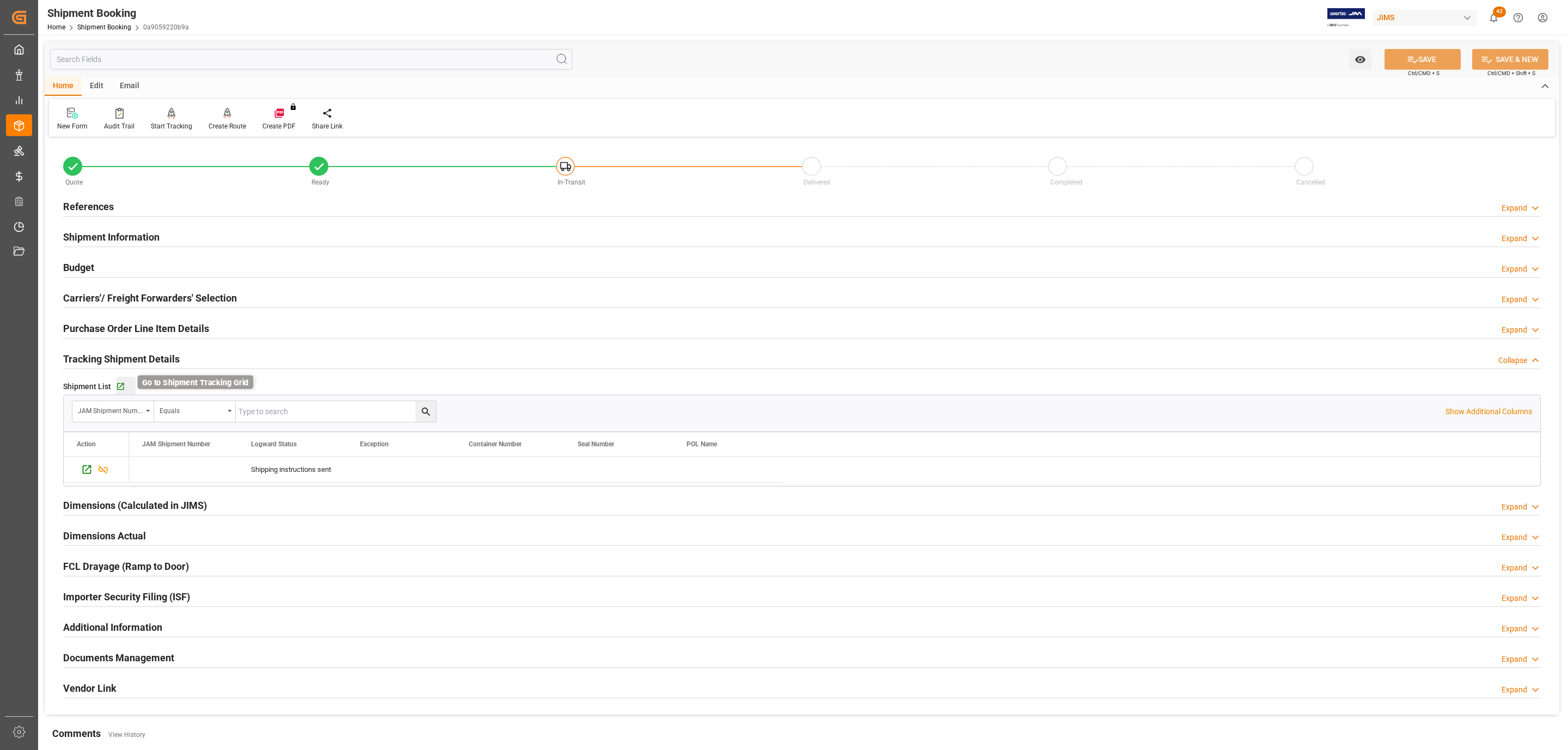
click at [116, 384] on icon "button" at bounding box center [120, 387] width 10 height 10
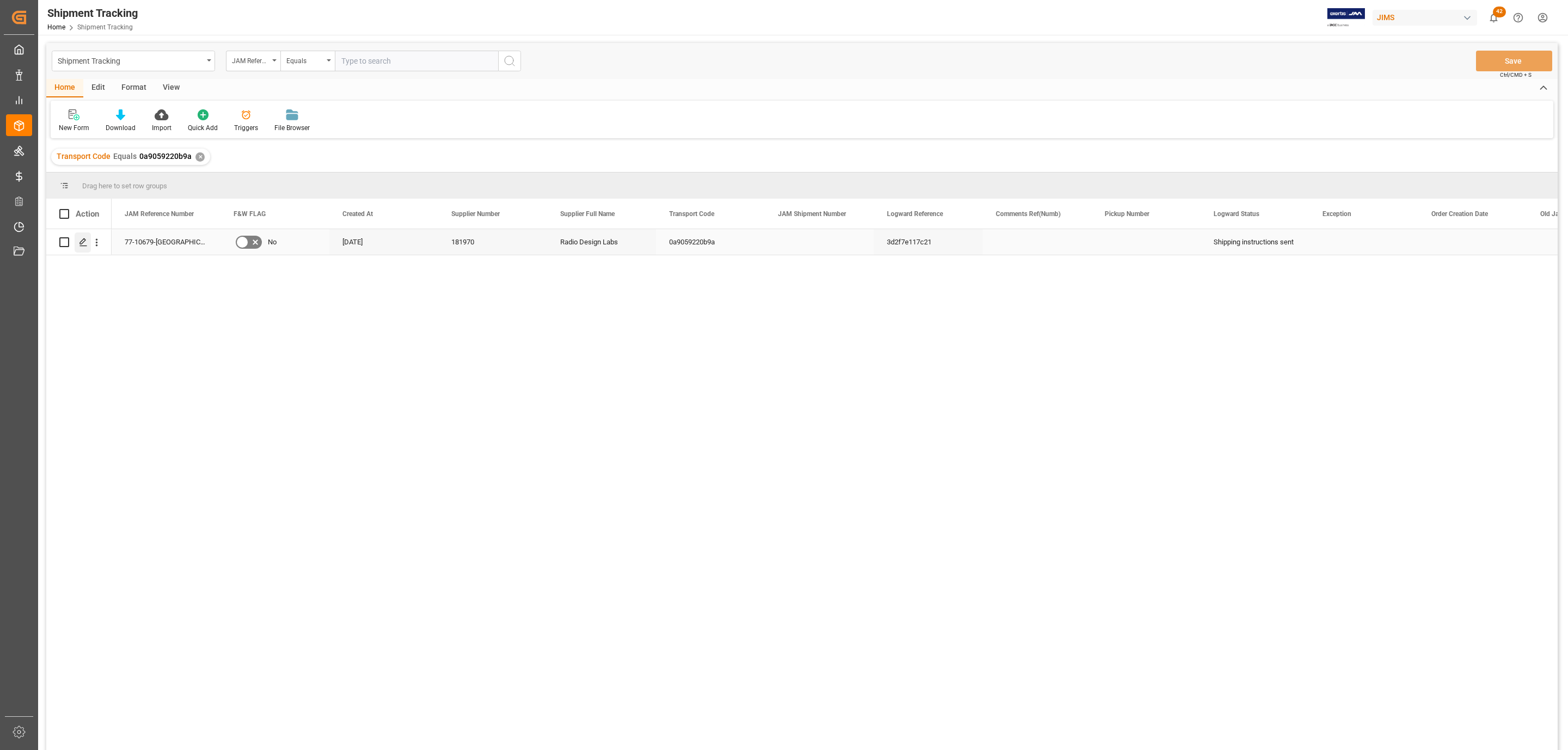
click at [80, 247] on icon "Press SPACE to select this row." at bounding box center [83, 242] width 9 height 9
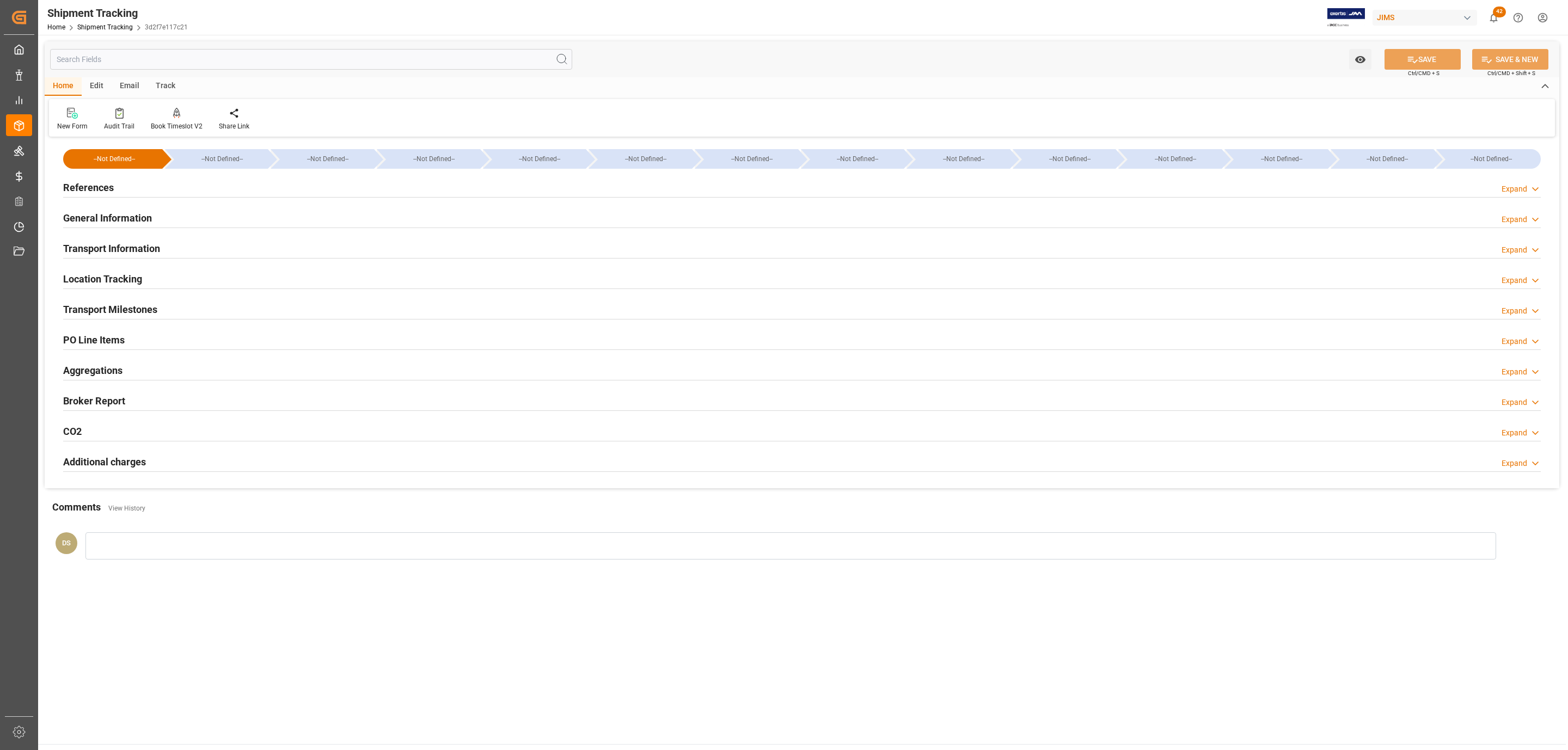
type input "21-08-2025"
click at [161, 201] on div "References Expand" at bounding box center [802, 187] width 1493 height 31
click at [157, 192] on div "References Expand" at bounding box center [802, 187] width 1477 height 21
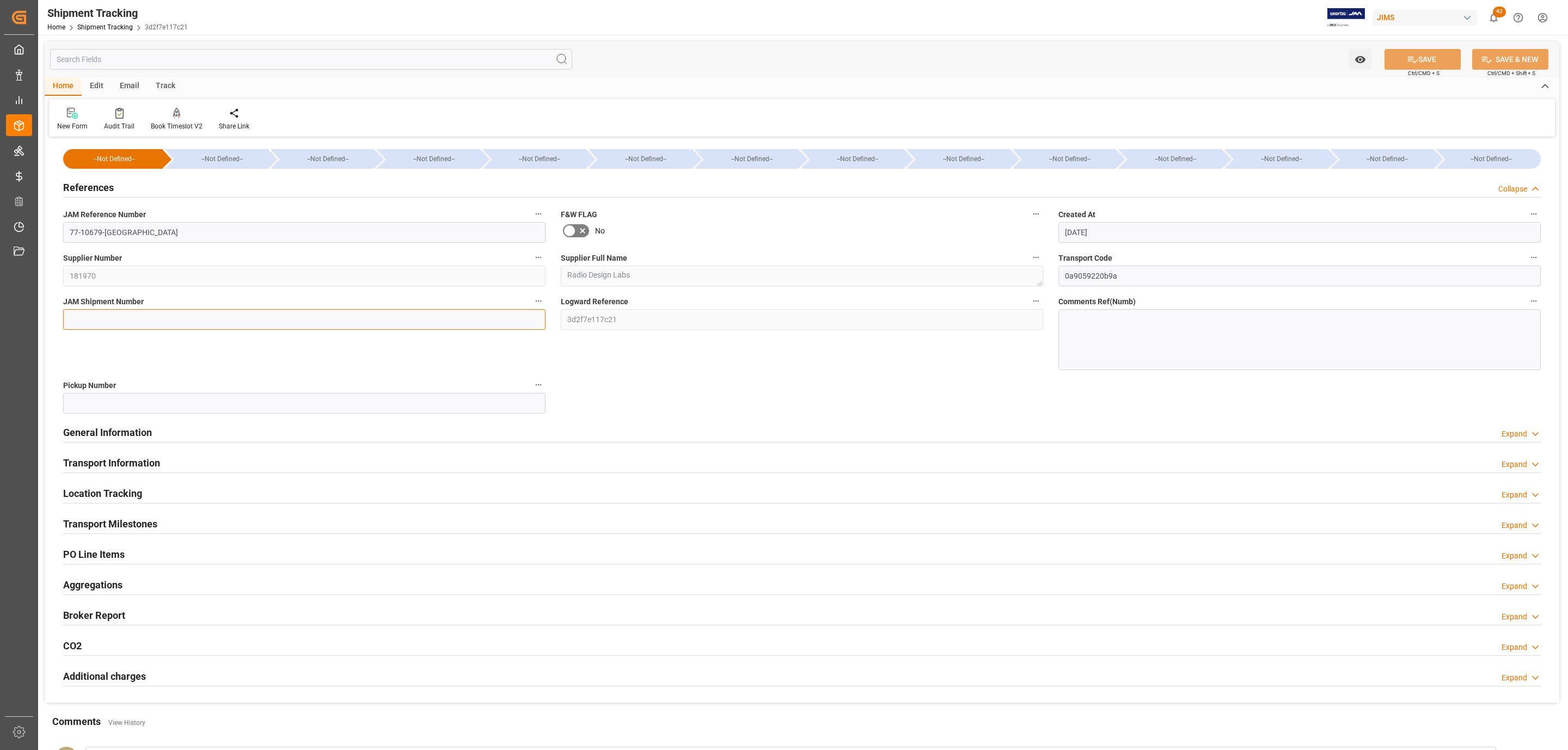
click at [120, 314] on input at bounding box center [304, 319] width 482 height 21
paste input "72665"
type input "72665"
click at [1424, 53] on button "SAVE" at bounding box center [1422, 60] width 76 height 21
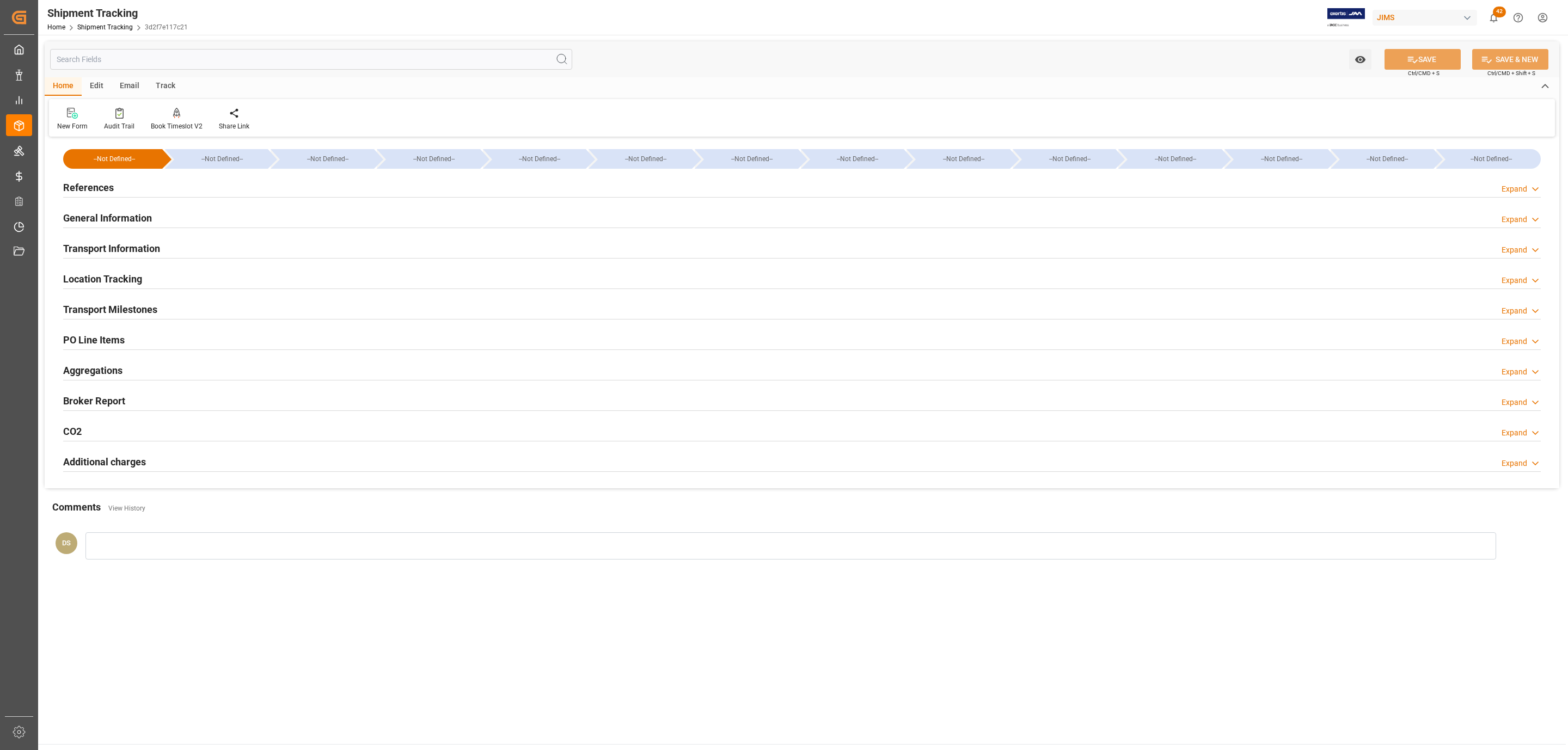
click at [162, 306] on div "Transport Milestones Expand" at bounding box center [802, 309] width 1477 height 21
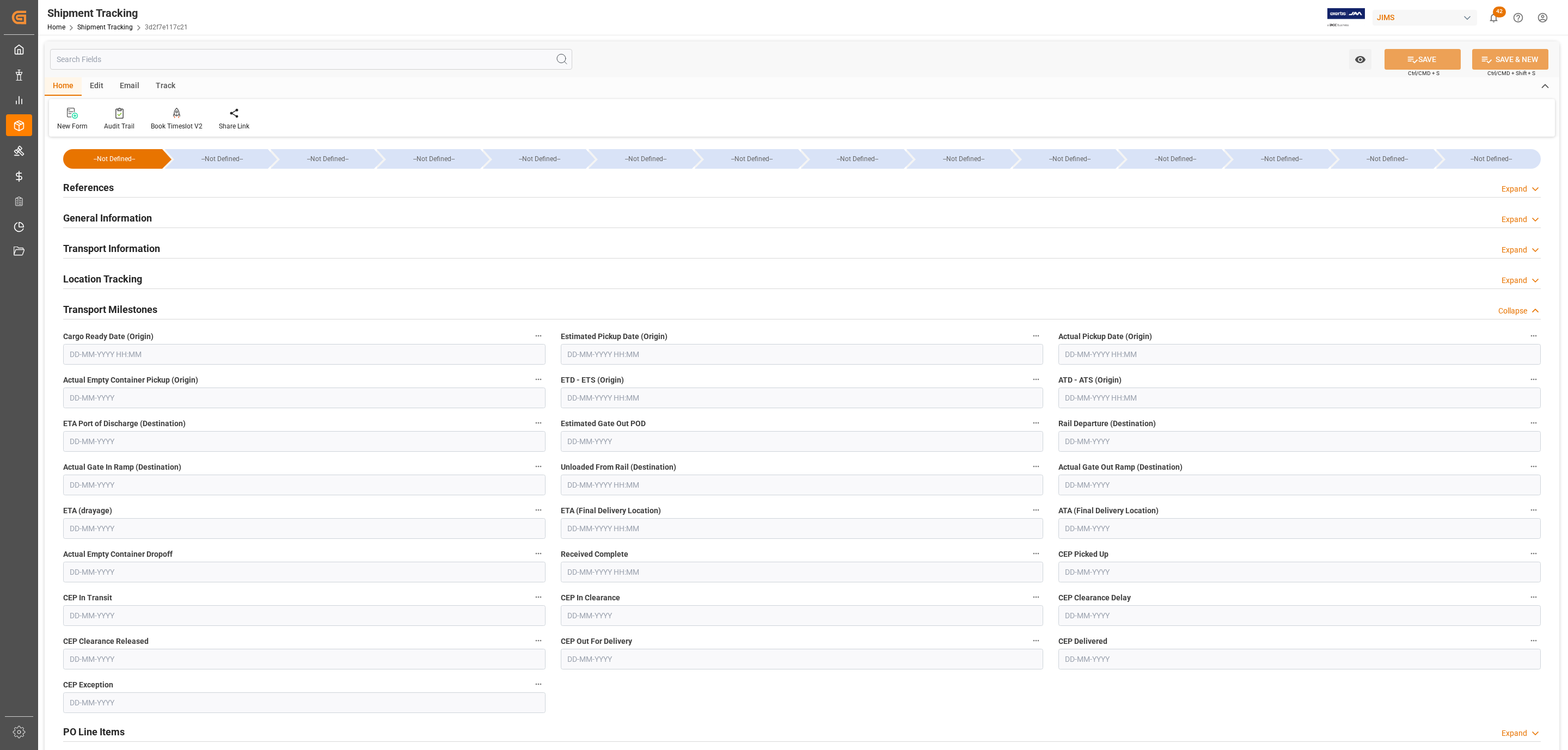
click at [126, 356] on input "text" at bounding box center [304, 354] width 482 height 21
click at [97, 487] on span "19" at bounding box center [98, 485] width 7 height 8
type input "19-08-2025 00:00"
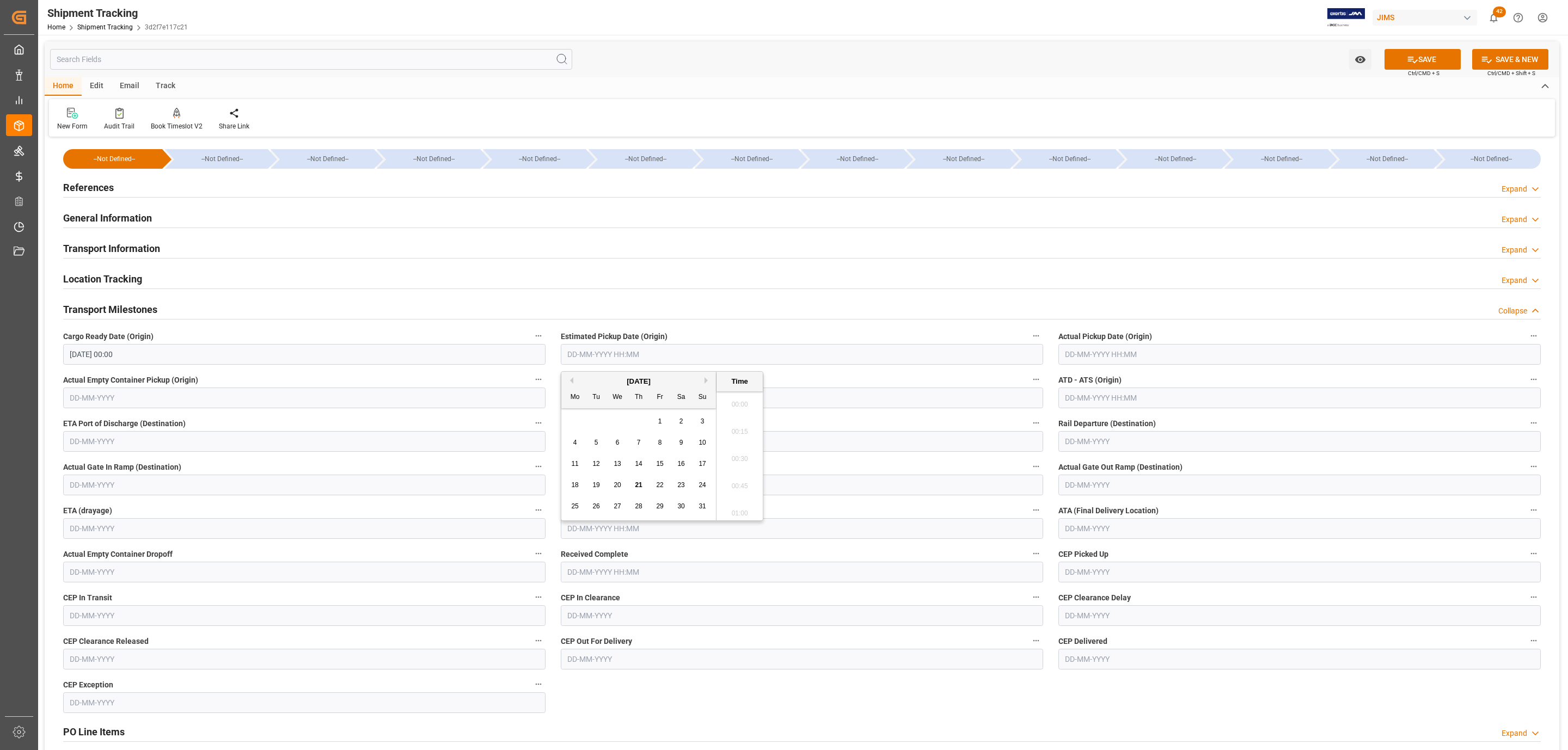
click at [577, 348] on input "text" at bounding box center [802, 354] width 482 height 21
click at [590, 483] on div "19" at bounding box center [597, 485] width 14 height 13
type input "19-08-2025 00:00"
drag, startPoint x: 1074, startPoint y: 352, endPoint x: 1068, endPoint y: 356, distance: 7.2
click at [1074, 352] on input "text" at bounding box center [1298, 354] width 482 height 21
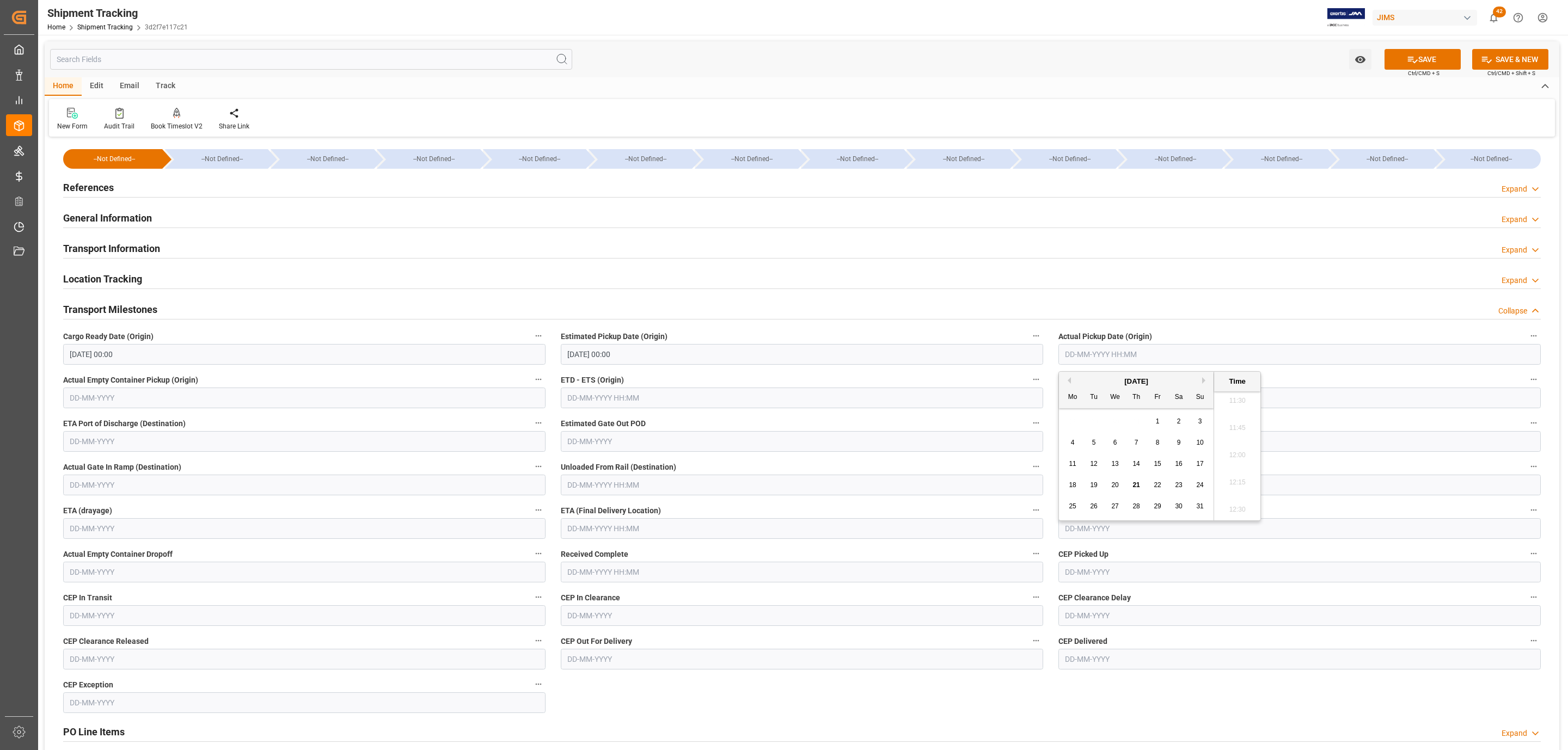
click at [1089, 487] on div "18 19 20 21 22 23 24" at bounding box center [1137, 485] width 149 height 21
click at [1092, 488] on span "19" at bounding box center [1093, 485] width 7 height 8
type input "[DATE] 00:00"
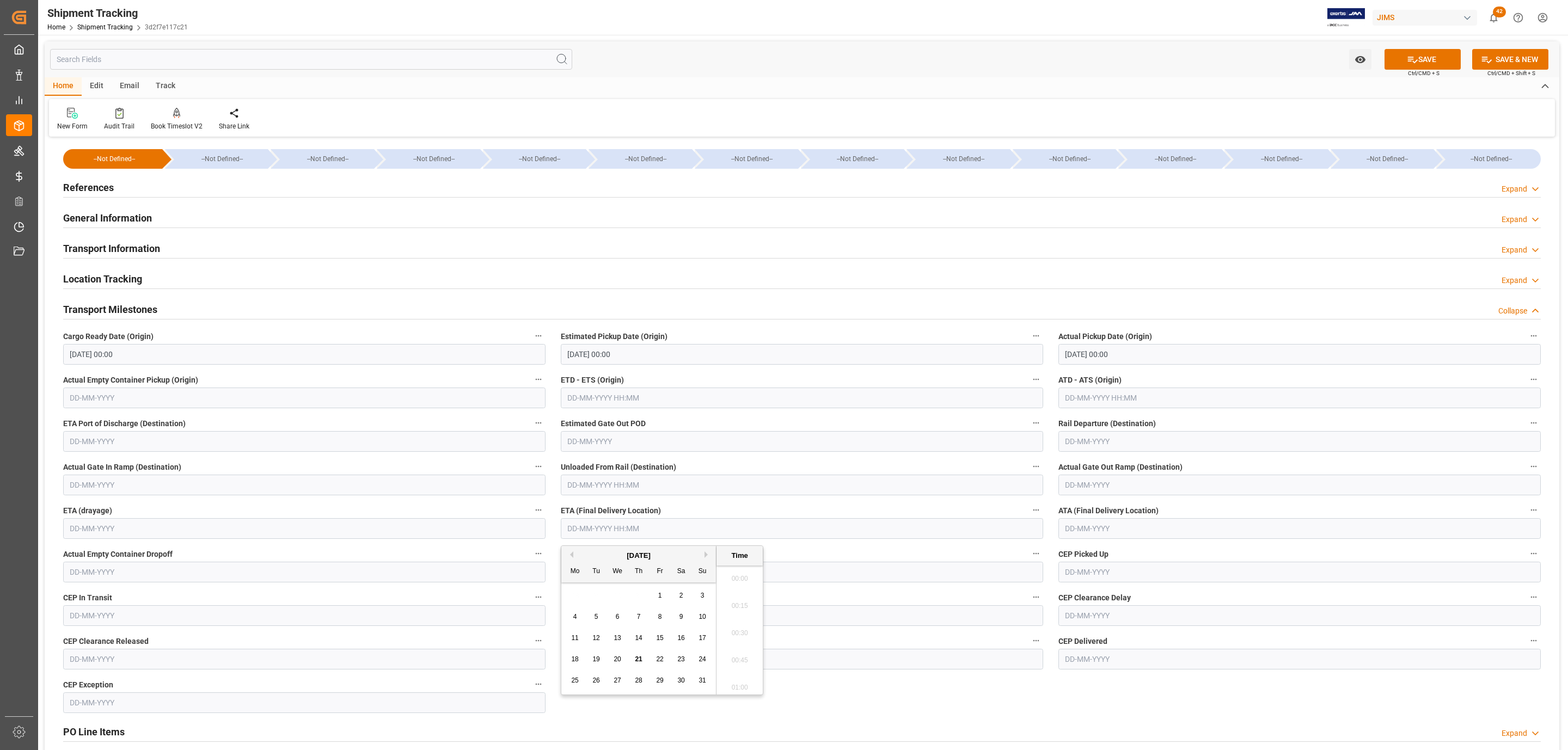
click at [616, 531] on input "text" at bounding box center [802, 529] width 482 height 21
drag, startPoint x: 595, startPoint y: 592, endPoint x: 596, endPoint y: 609, distance: 17.0
click at [596, 592] on div "28 29 30 31 1 2 3" at bounding box center [639, 596] width 149 height 21
click at [575, 680] on span "25" at bounding box center [575, 680] width 7 height 8
type input "[DATE] 00:00"
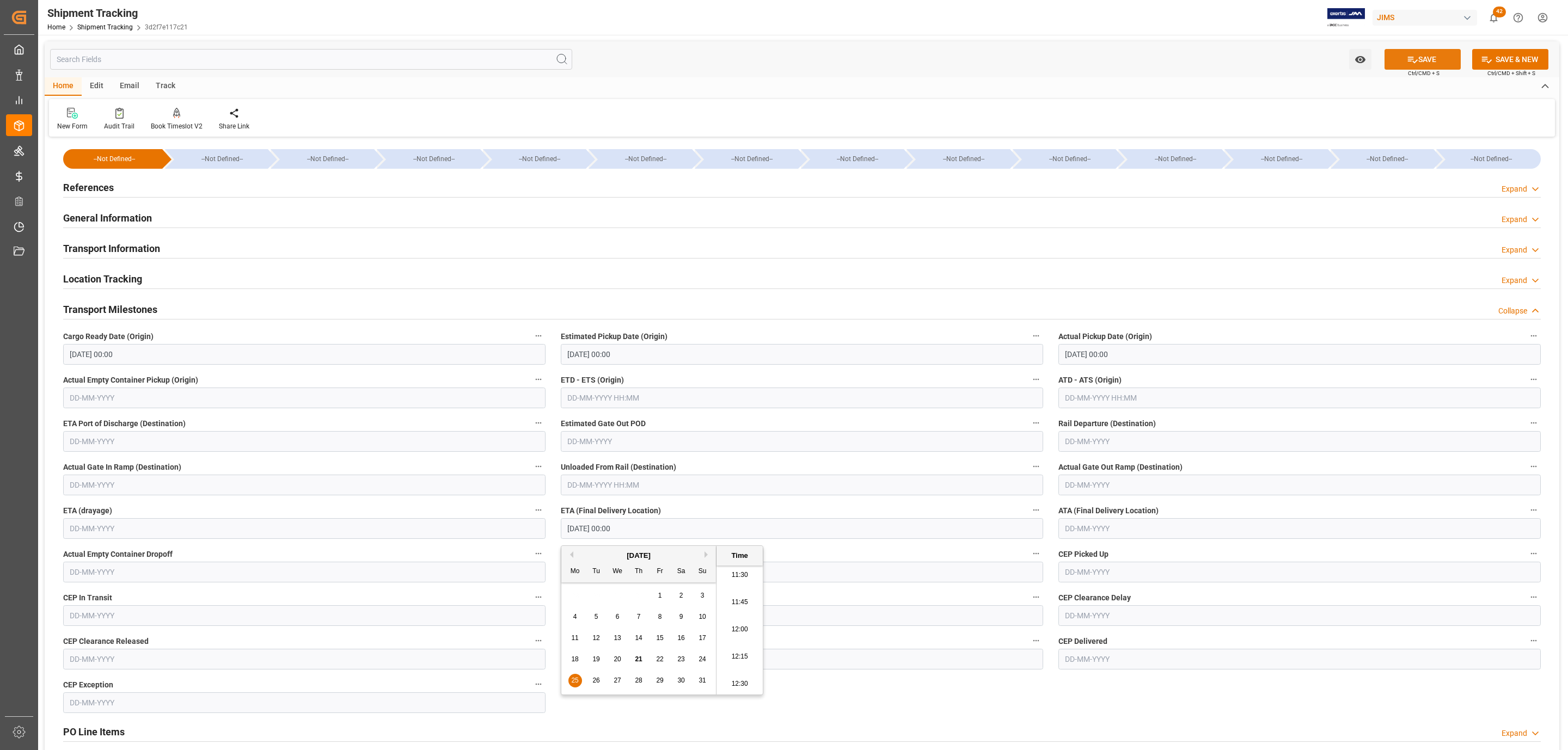
click at [1397, 67] on button "SAVE" at bounding box center [1422, 60] width 76 height 21
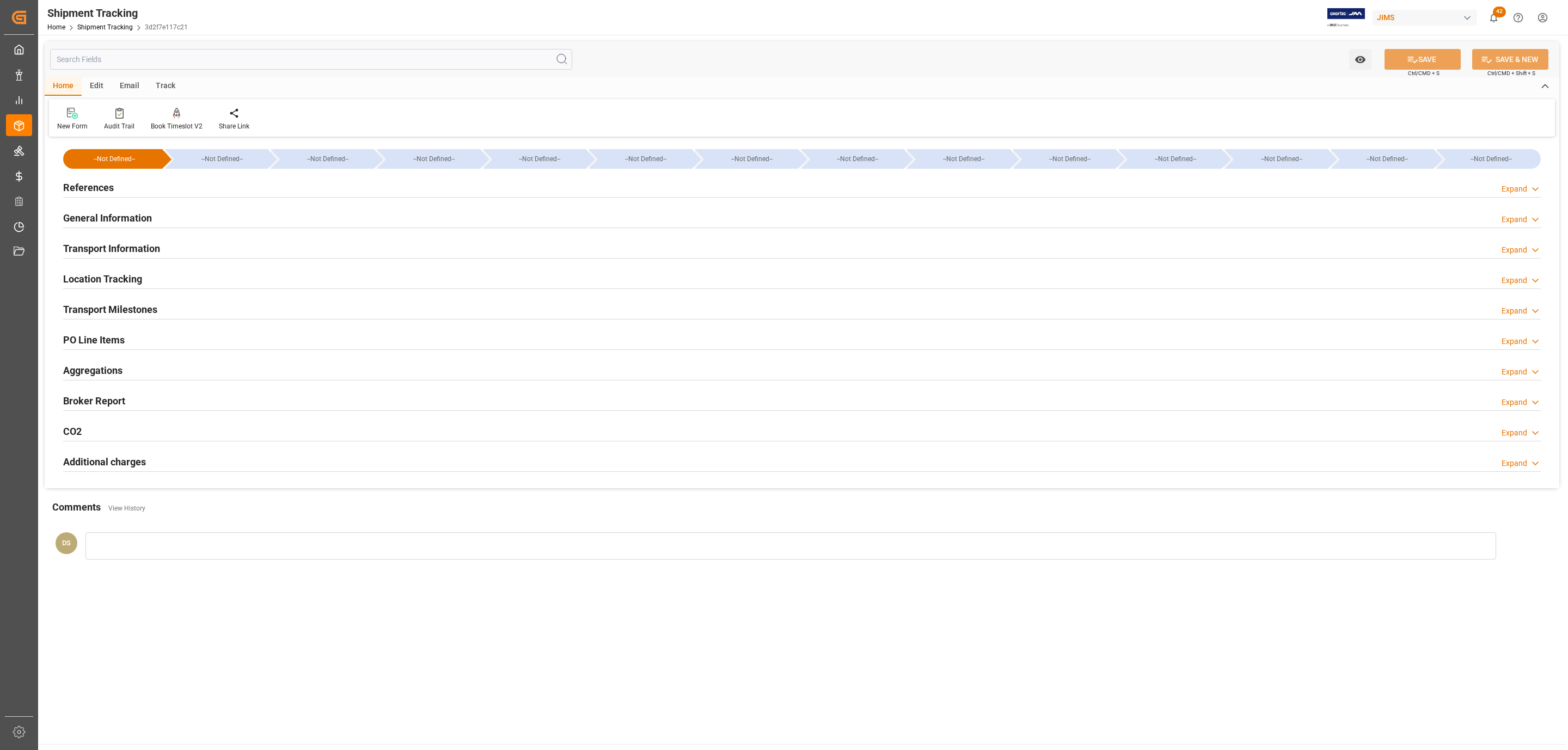
drag, startPoint x: 137, startPoint y: 240, endPoint x: 143, endPoint y: 242, distance: 6.3
click at [137, 241] on div "Transport Information" at bounding box center [111, 248] width 97 height 21
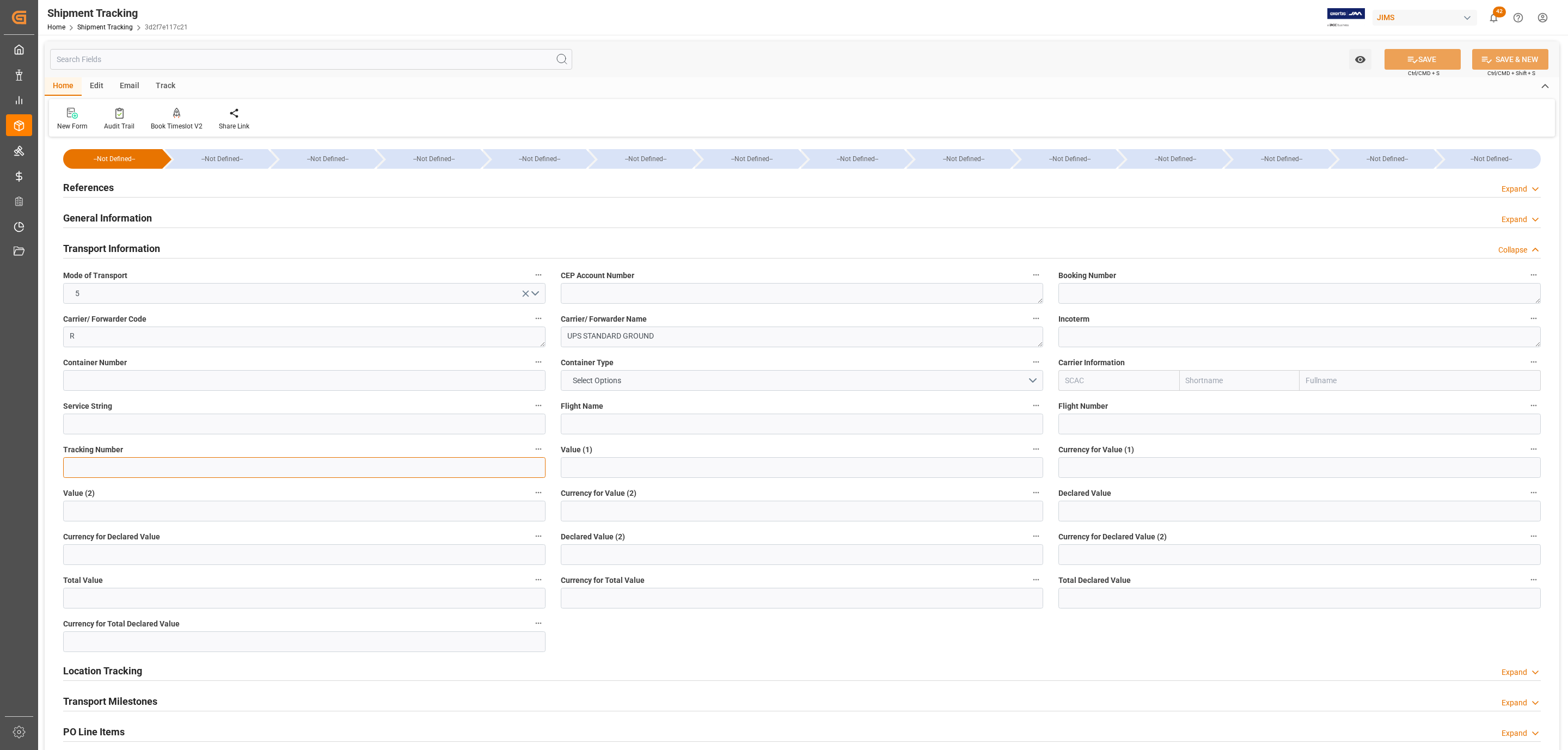
click at [139, 466] on input at bounding box center [304, 468] width 482 height 21
paste input "1ZX274746869218469"
type input "1ZX274746869218469"
drag, startPoint x: 1096, startPoint y: 494, endPoint x: 1097, endPoint y: 503, distance: 9.1
click at [1097, 499] on span "Declared Value" at bounding box center [1084, 493] width 52 height 11
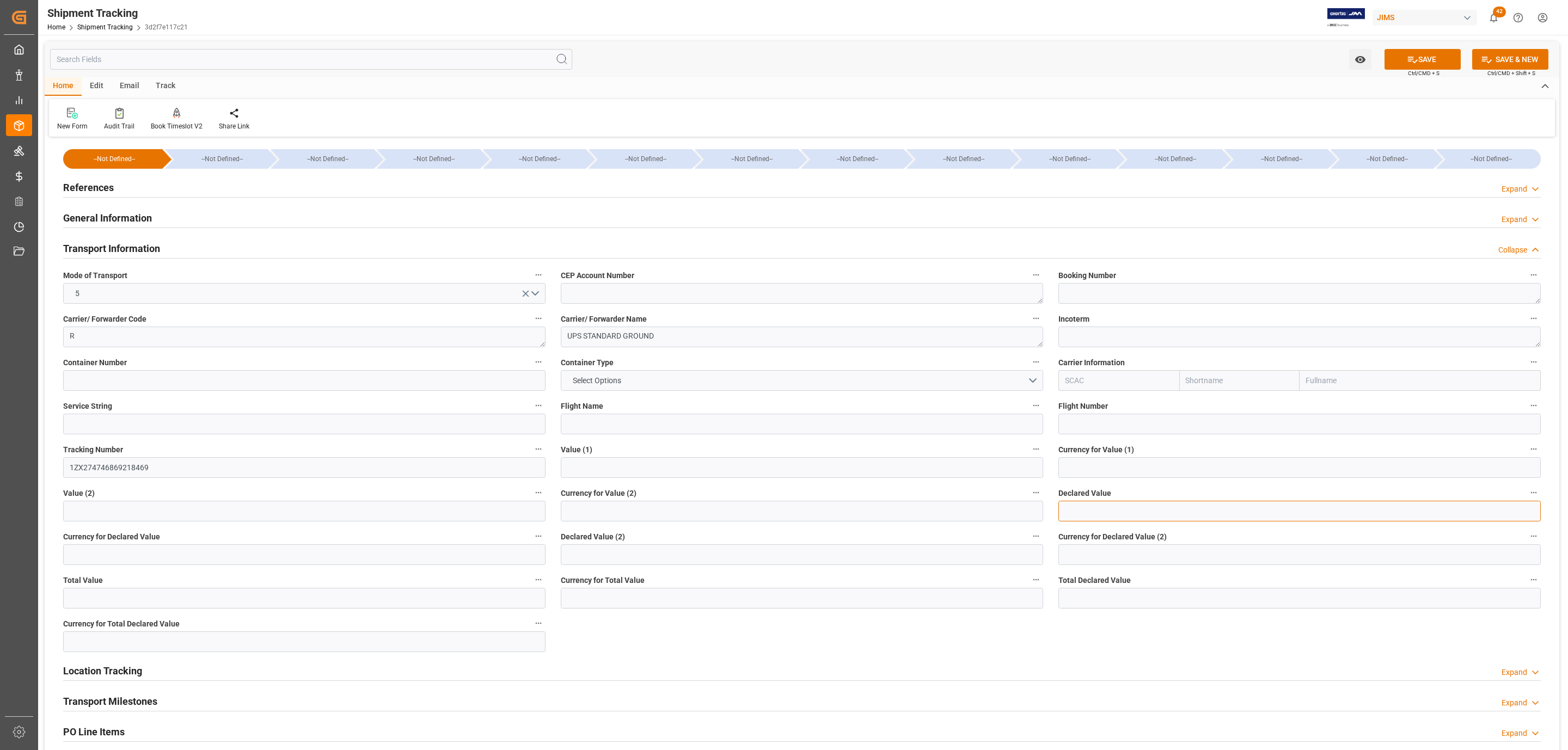
click at [1097, 503] on input "text" at bounding box center [1298, 511] width 482 height 21
type input "2110.79"
type input "USD"
click at [1406, 54] on icon at bounding box center [1411, 60] width 11 height 11
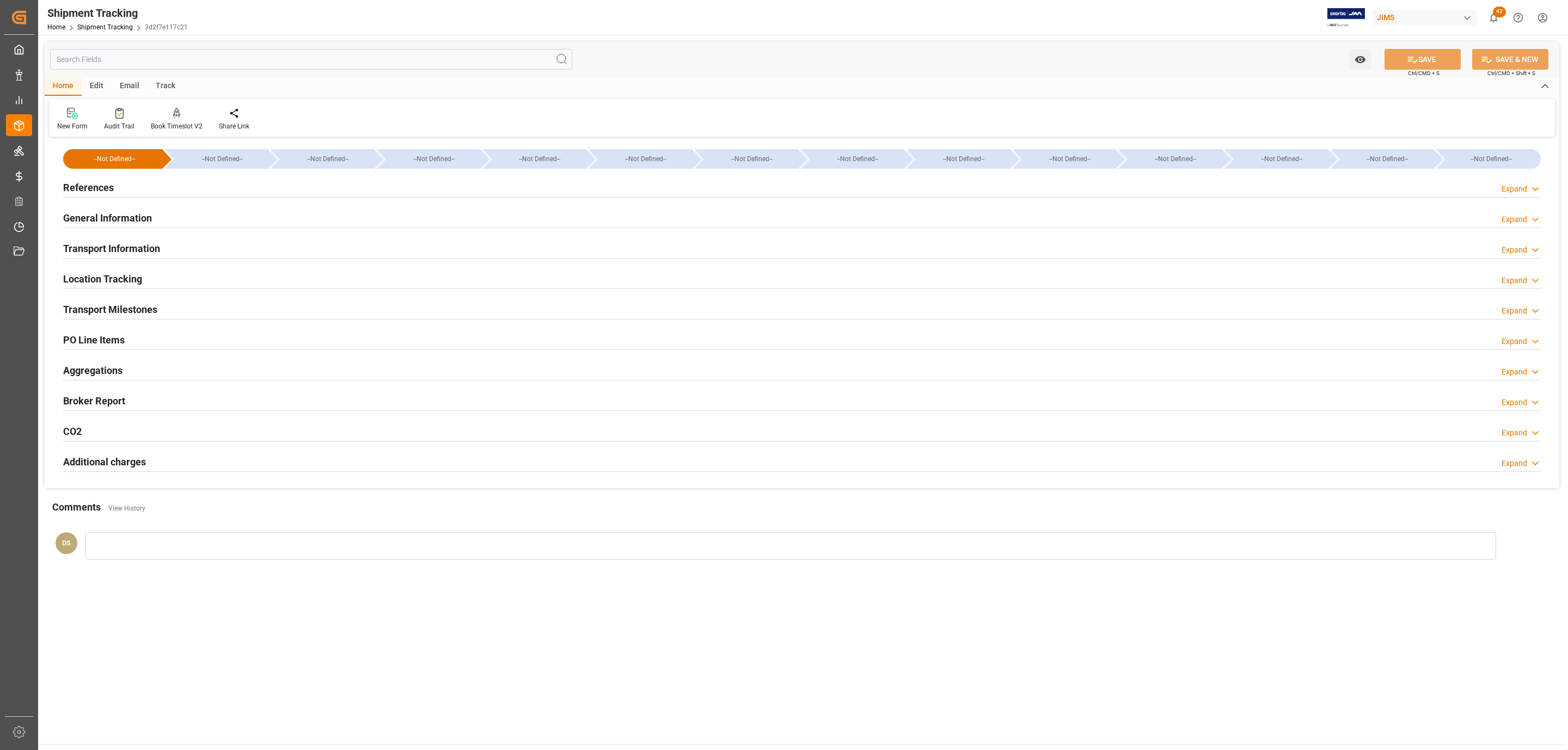
click at [156, 247] on h2 "Transport Information" at bounding box center [111, 249] width 97 height 15
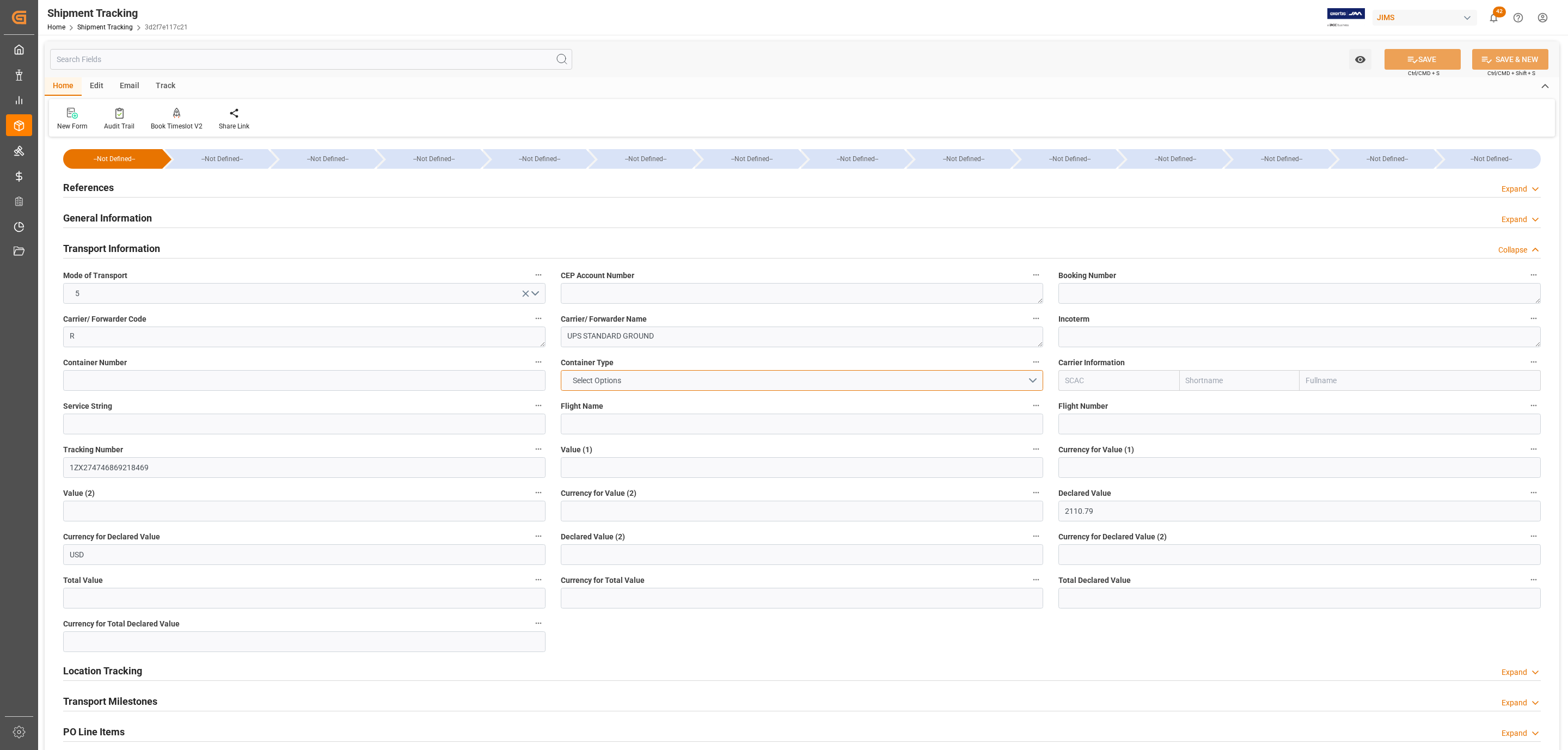
click at [1025, 376] on button "Select Options" at bounding box center [802, 381] width 482 height 21
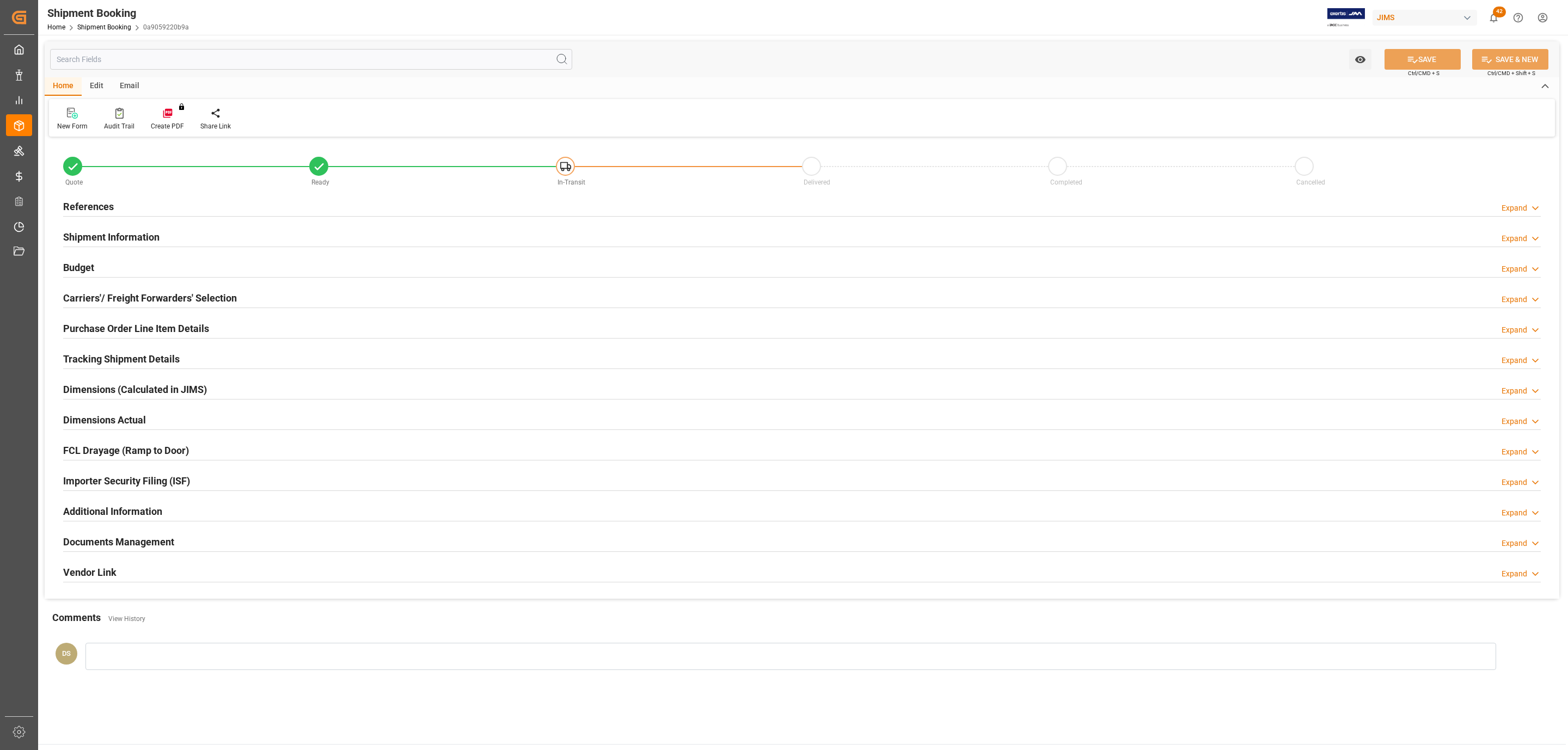
type input "0"
type input "[DATE]"
click at [221, 198] on div "References Expand" at bounding box center [802, 206] width 1477 height 21
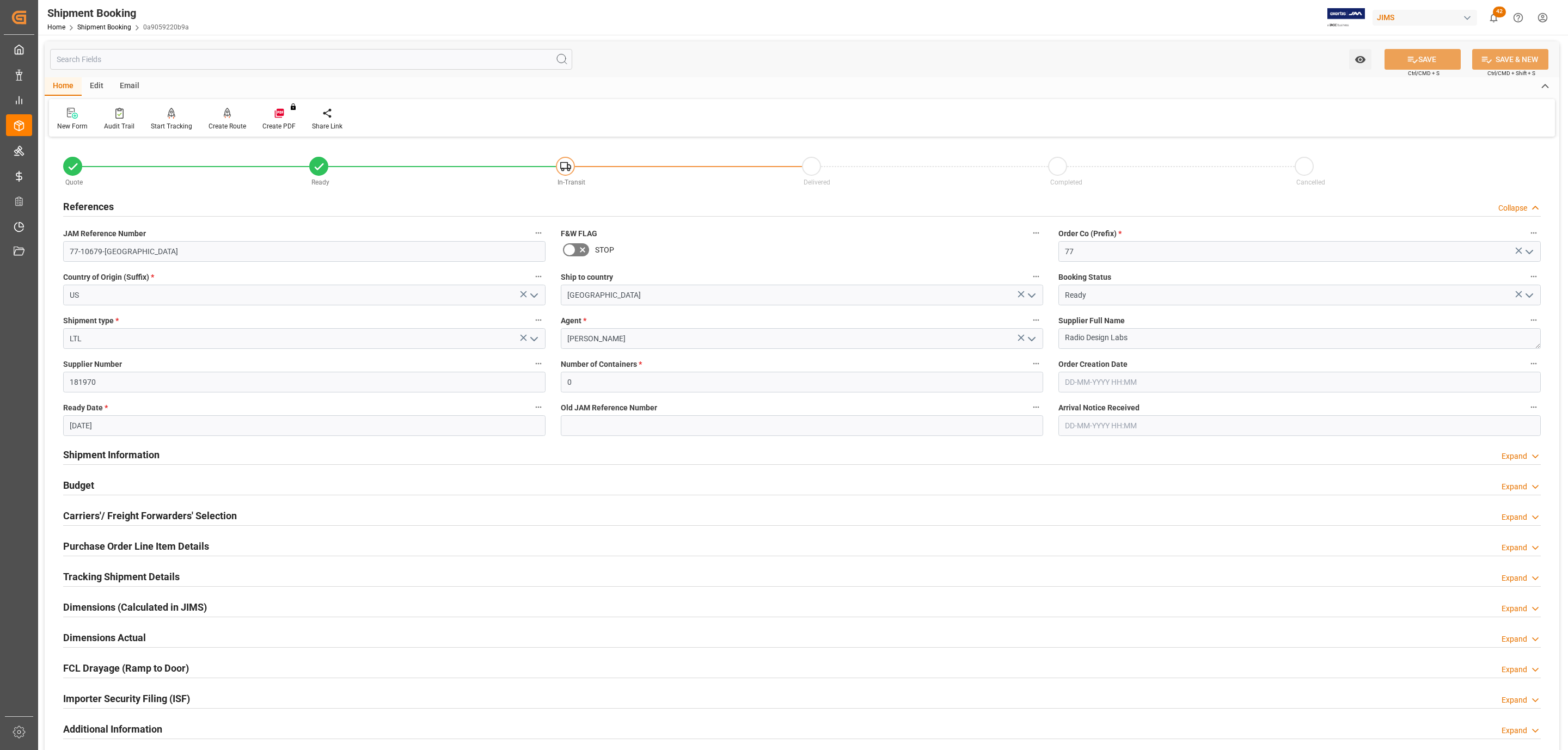
click at [215, 204] on div "References Collapse" at bounding box center [802, 206] width 1477 height 21
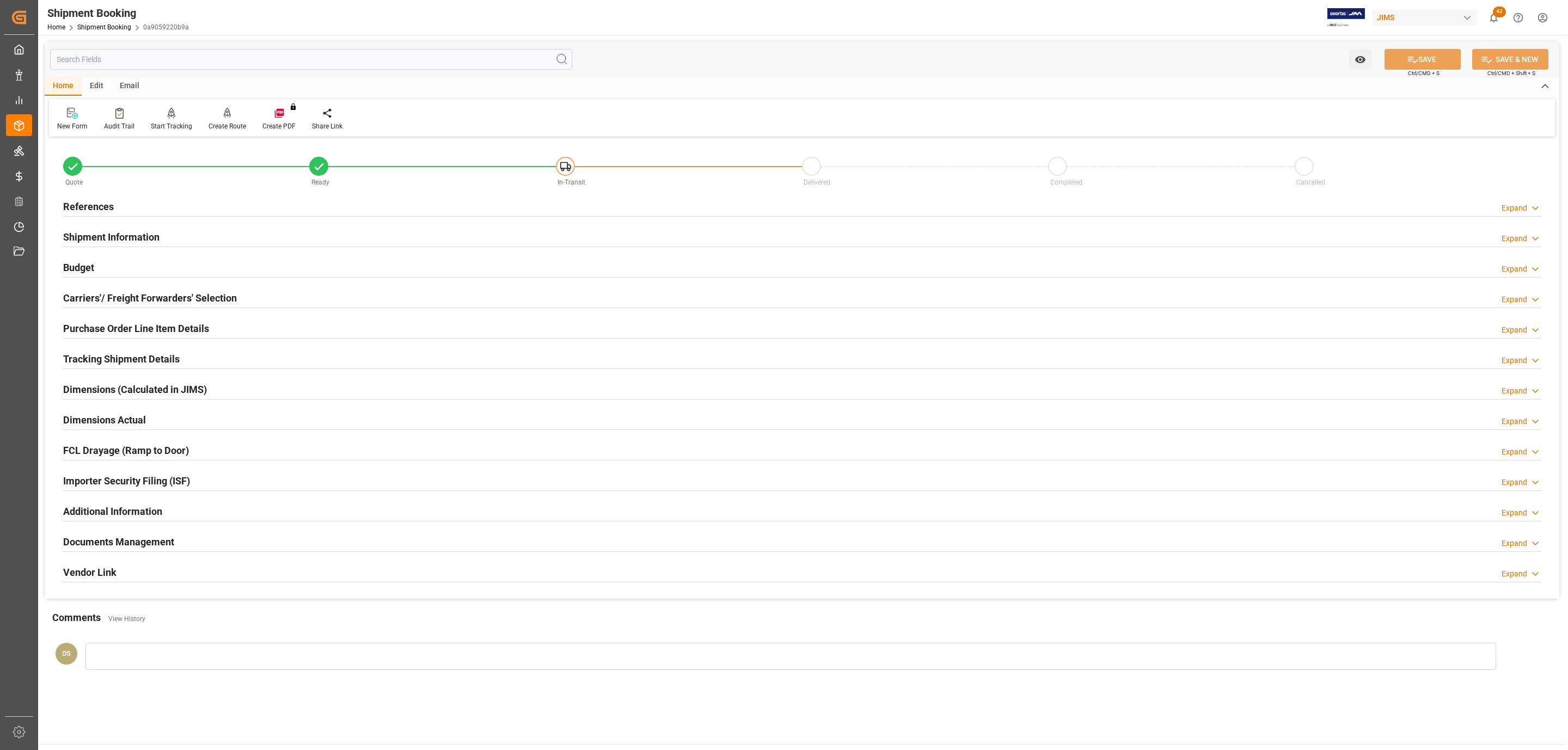
click at [158, 207] on div "References Expand" at bounding box center [802, 206] width 1477 height 21
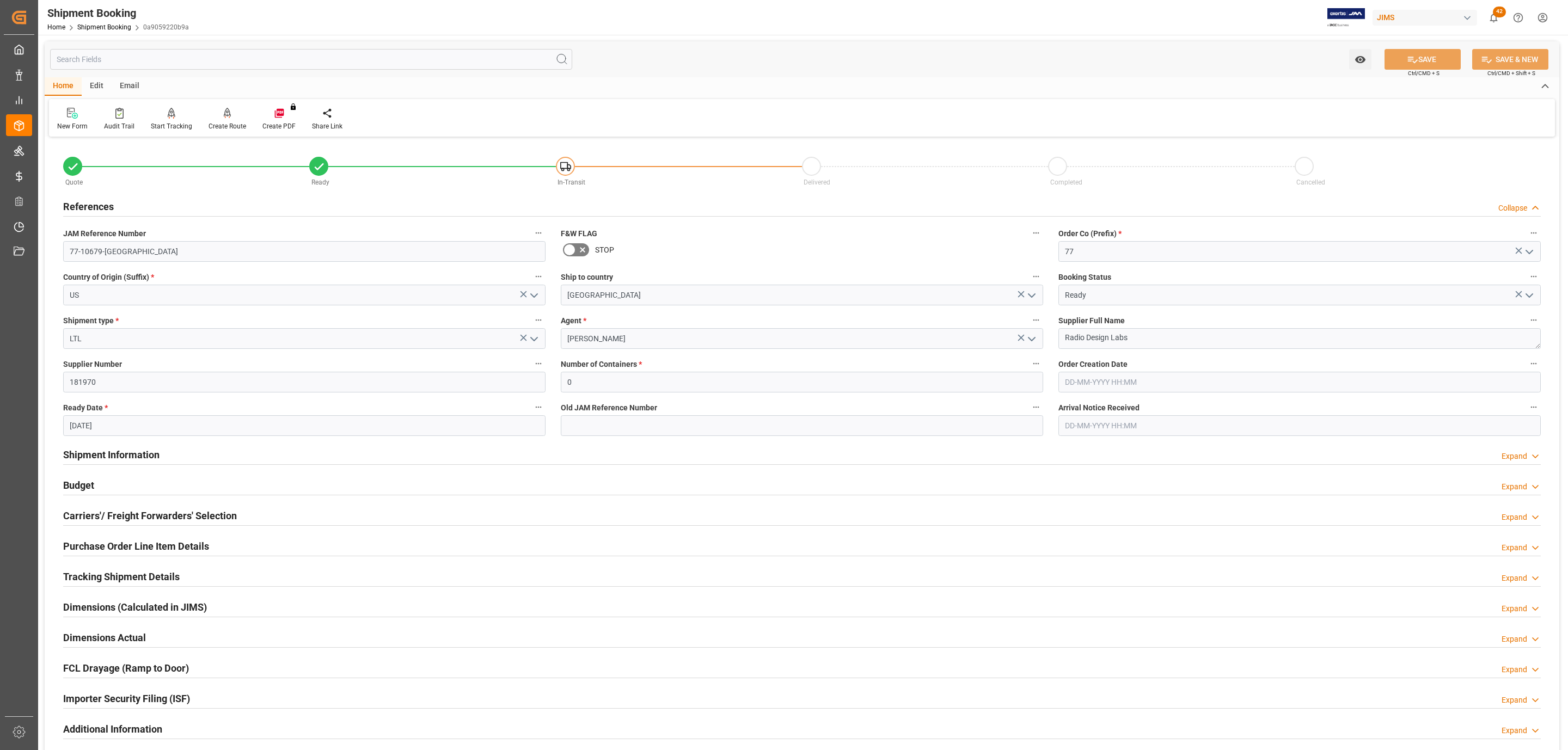
click at [153, 237] on label "JAM Reference Number" at bounding box center [304, 233] width 482 height 15
click at [531, 237] on button "JAM Reference Number" at bounding box center [538, 233] width 14 height 14
click at [152, 237] on div at bounding box center [784, 375] width 1568 height 750
click at [150, 240] on div "Audits" at bounding box center [784, 375] width 1568 height 750
click at [146, 246] on body "Created by potrace 1.15, written by [PERSON_NAME] [DATE]-[DATE] Created by potr…" at bounding box center [784, 375] width 1568 height 750
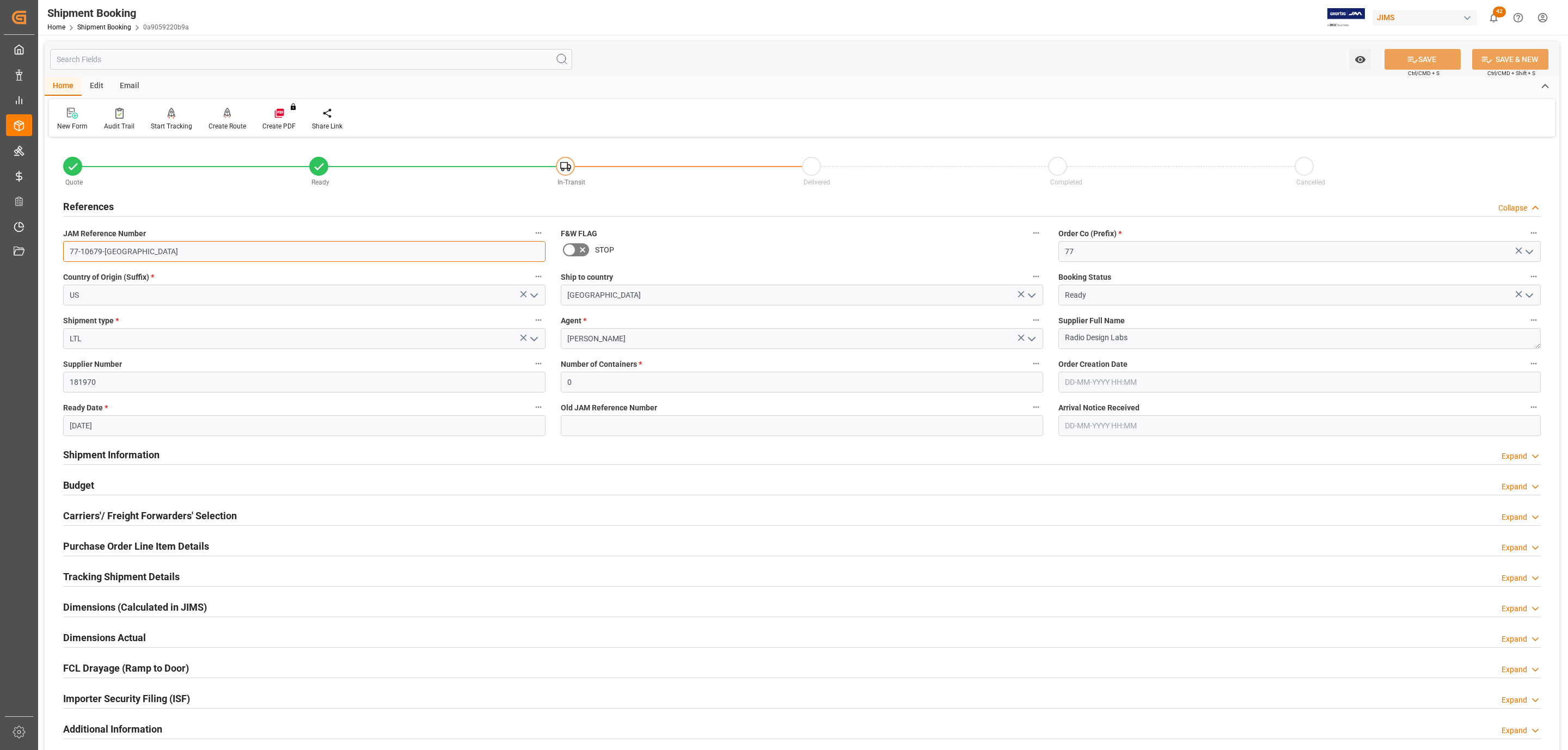
click at [146, 246] on input "77-10679-[GEOGRAPHIC_DATA]" at bounding box center [304, 252] width 482 height 21
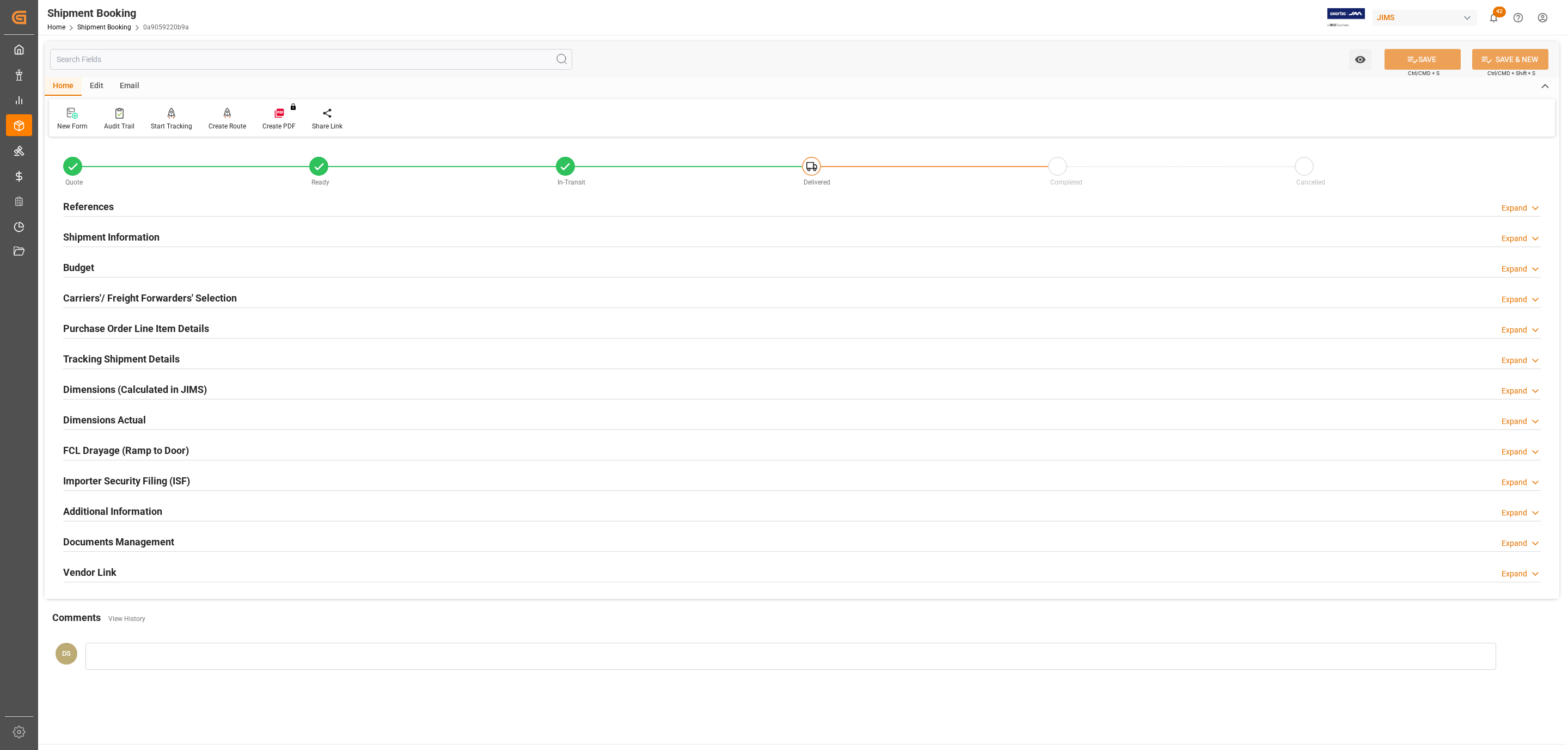
click at [262, 291] on div "Carriers'/ Freight Forwarders' Selection Expand" at bounding box center [802, 298] width 1477 height 21
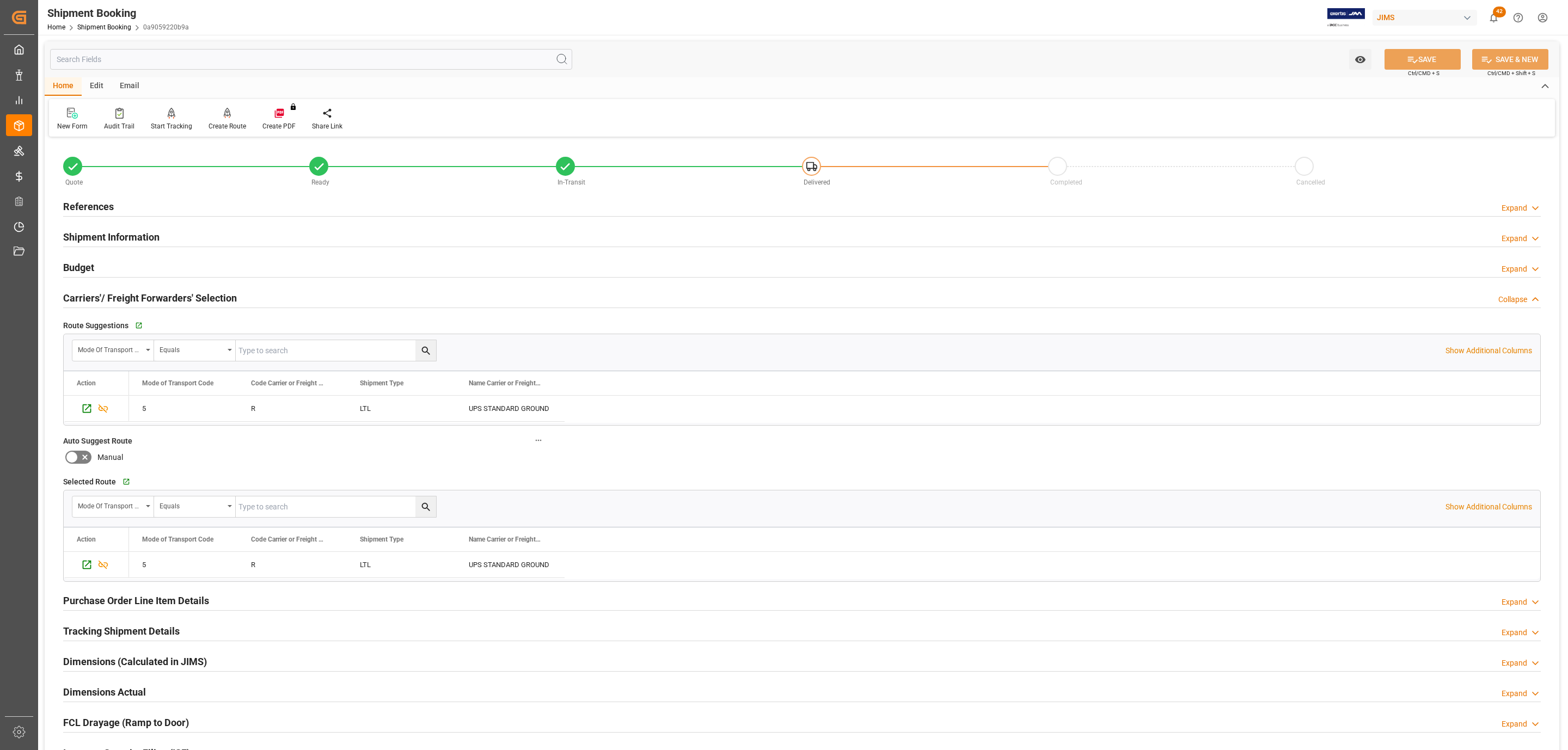
click at [130, 227] on div "Shipment Information" at bounding box center [111, 236] width 96 height 21
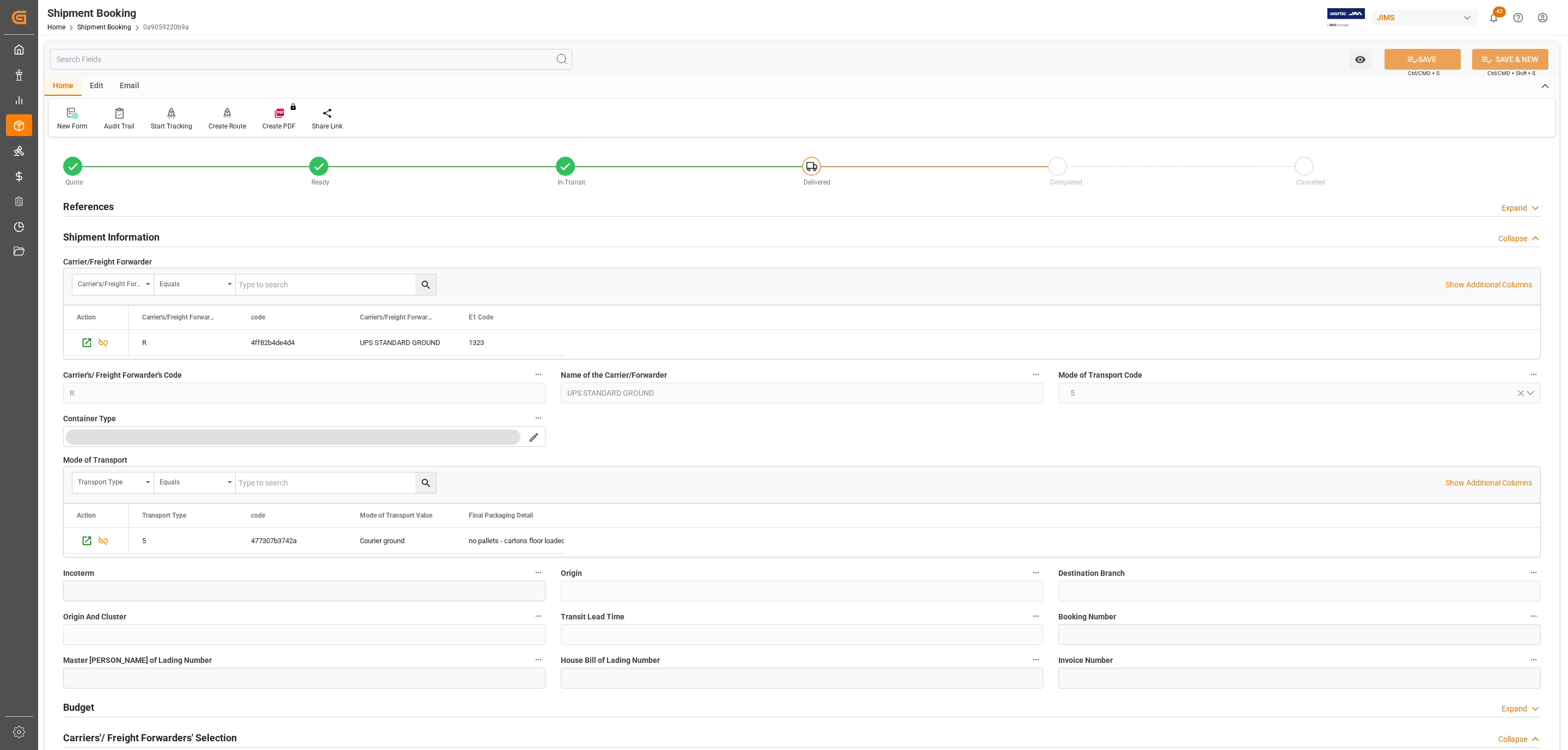
click at [130, 227] on div "Shipment Information" at bounding box center [111, 236] width 96 height 21
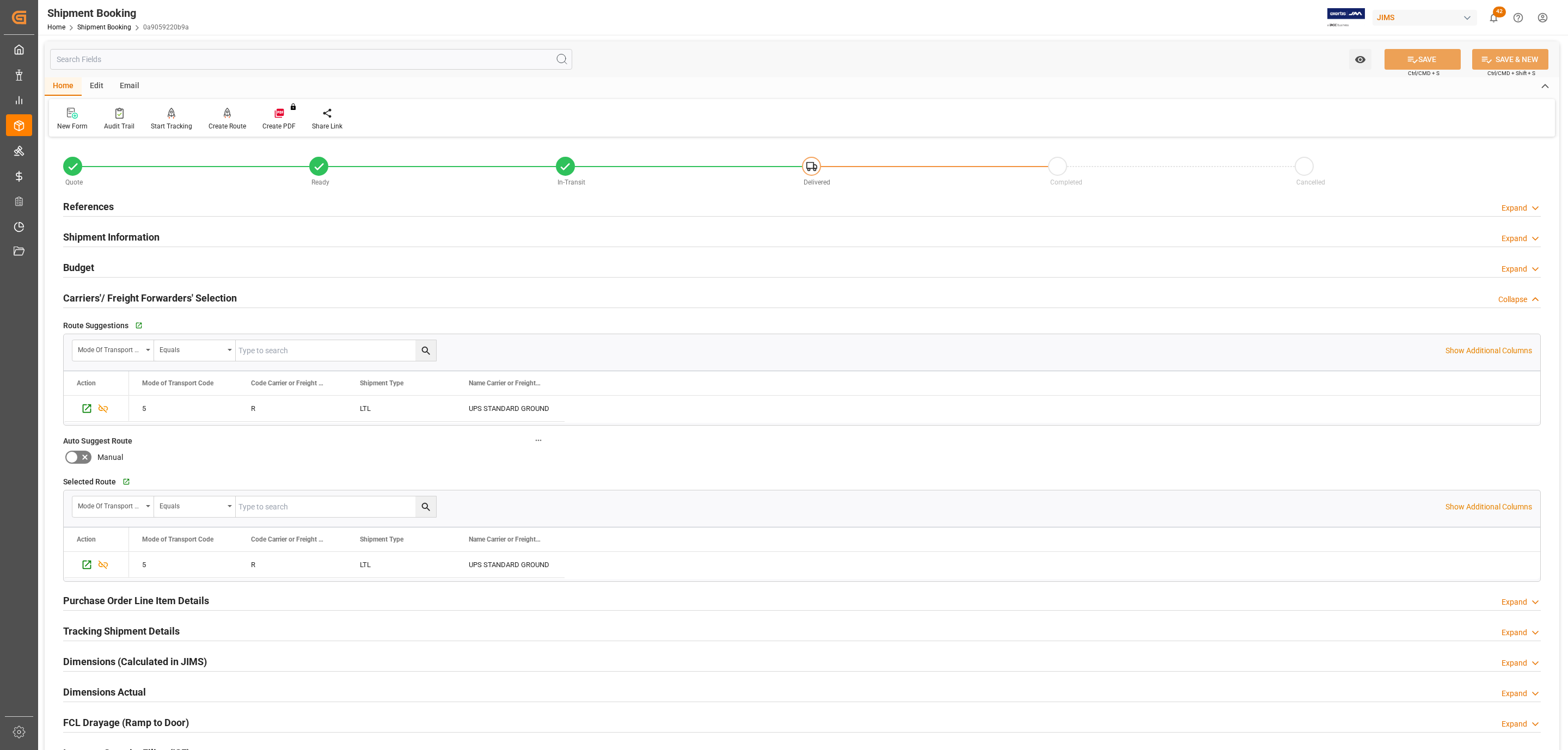
click at [122, 258] on div "Budget Expand" at bounding box center [802, 267] width 1477 height 21
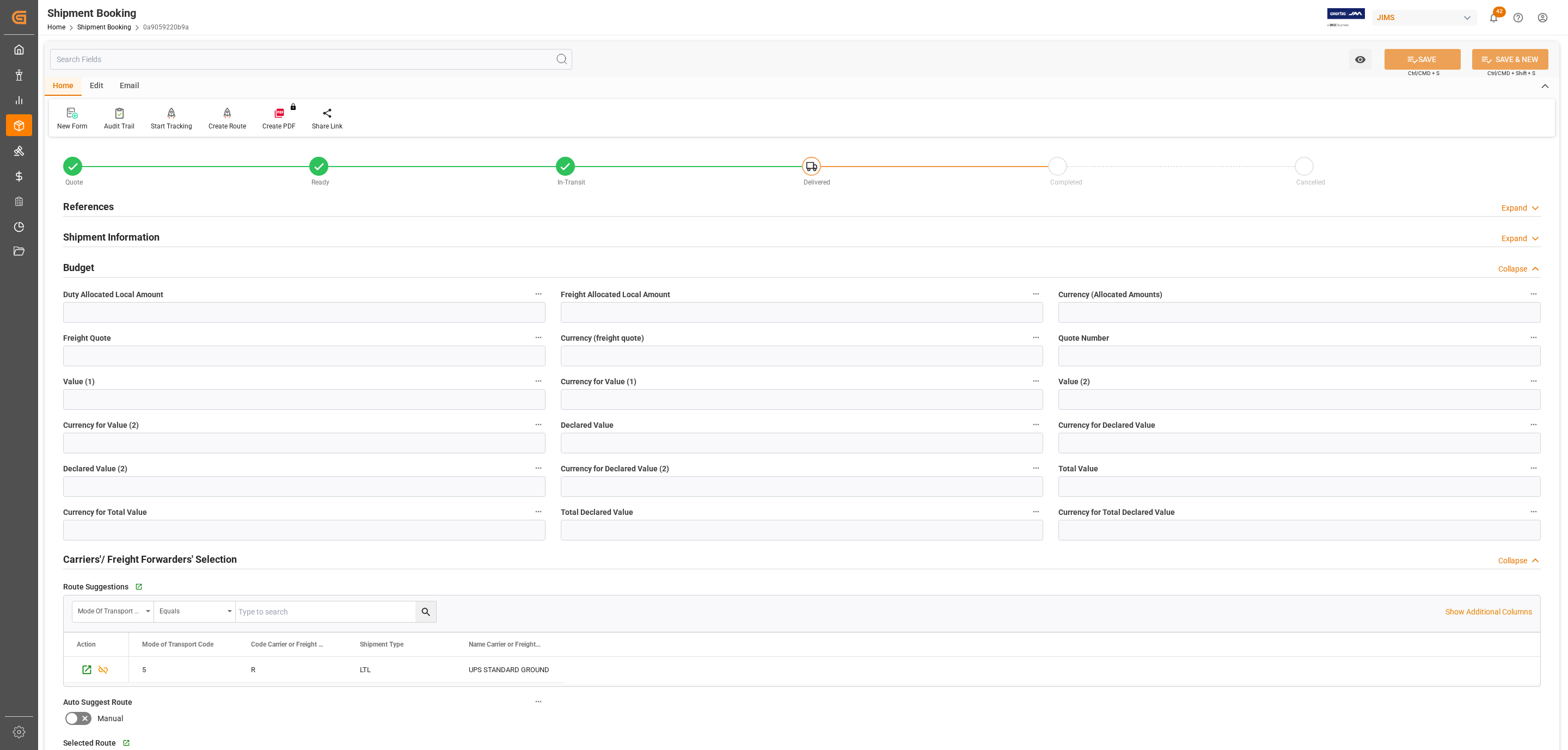
click at [122, 258] on div "Budget Collapse" at bounding box center [802, 267] width 1477 height 21
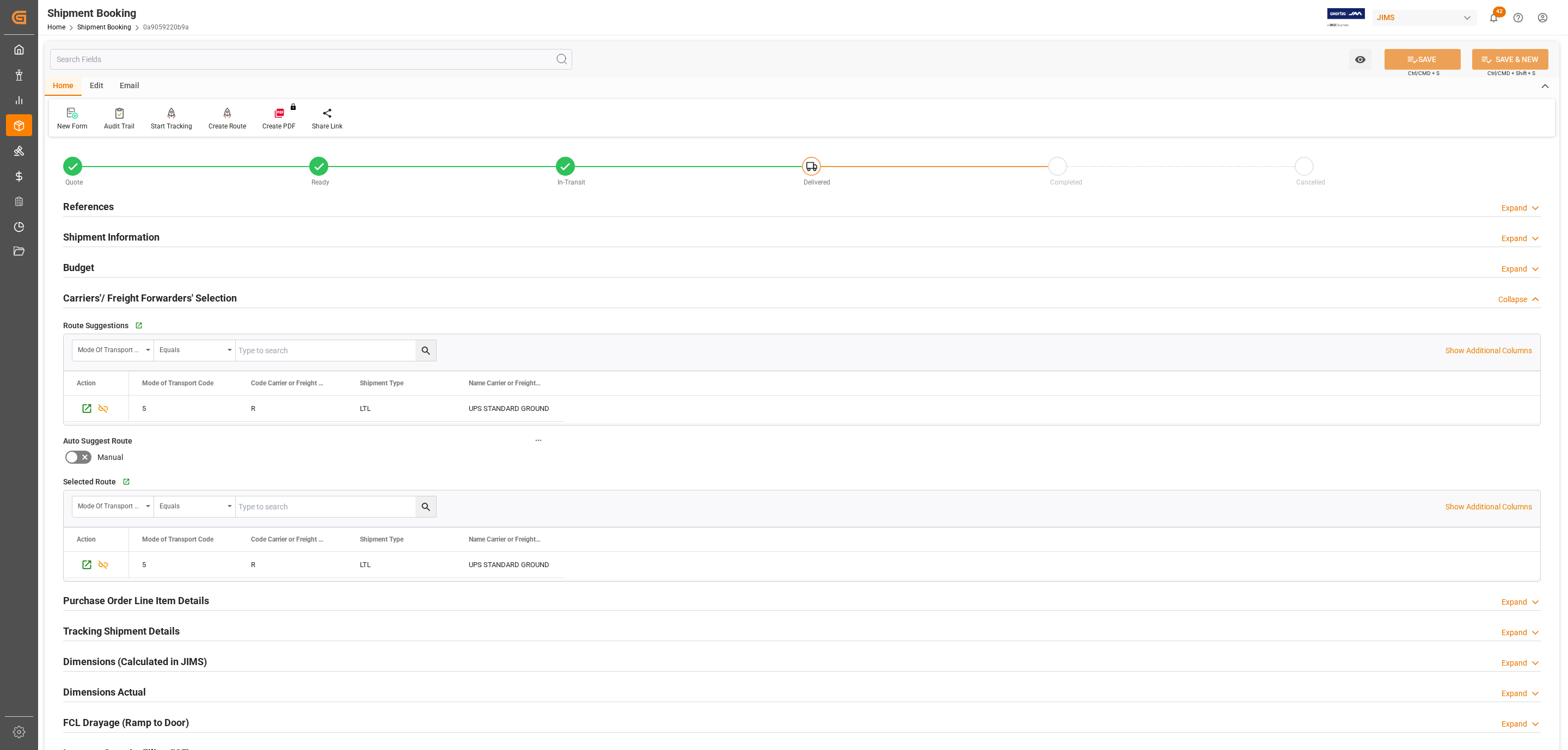
click at [162, 663] on h2 "Dimensions (Calculated in JIMS)" at bounding box center [135, 662] width 144 height 15
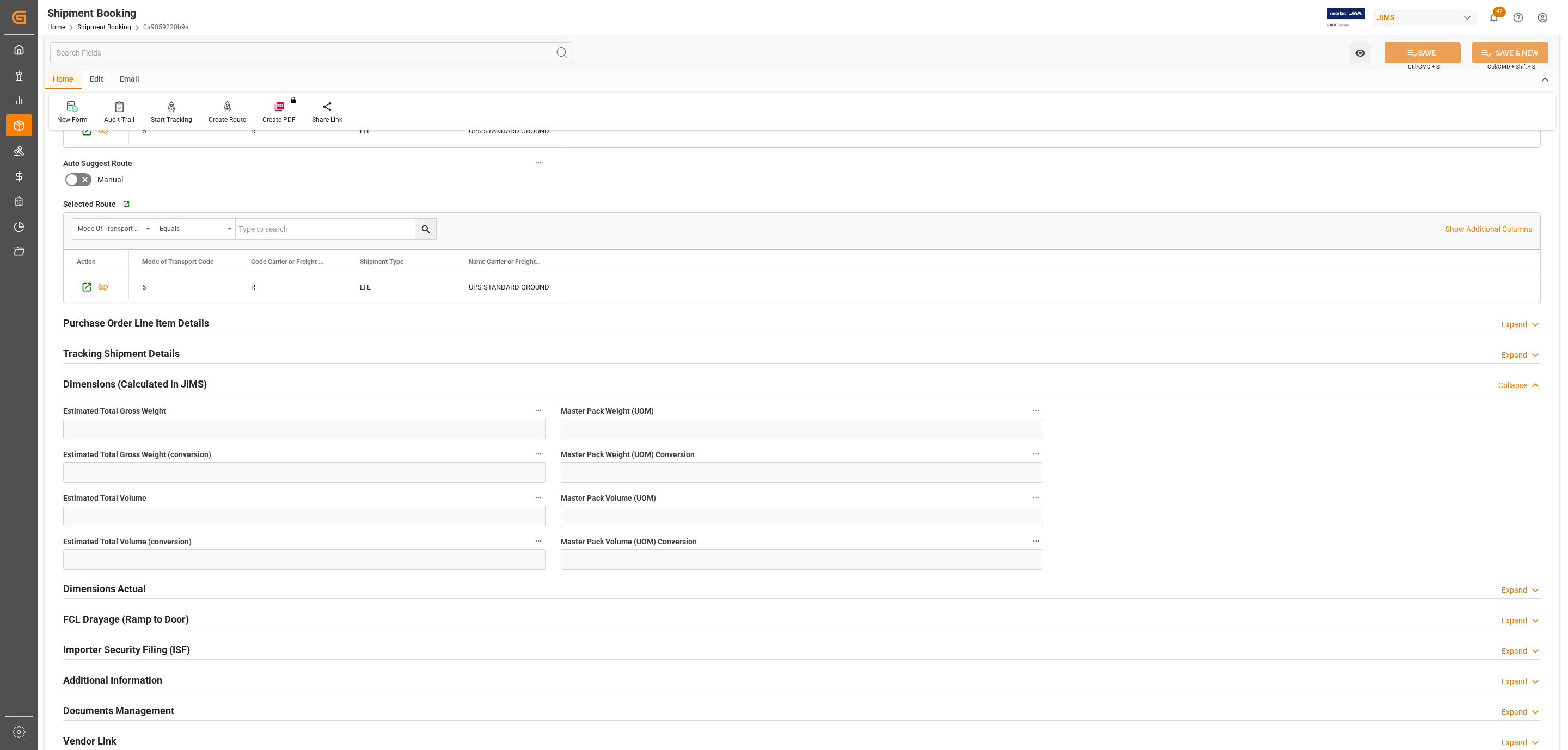
scroll to position [326, 0]
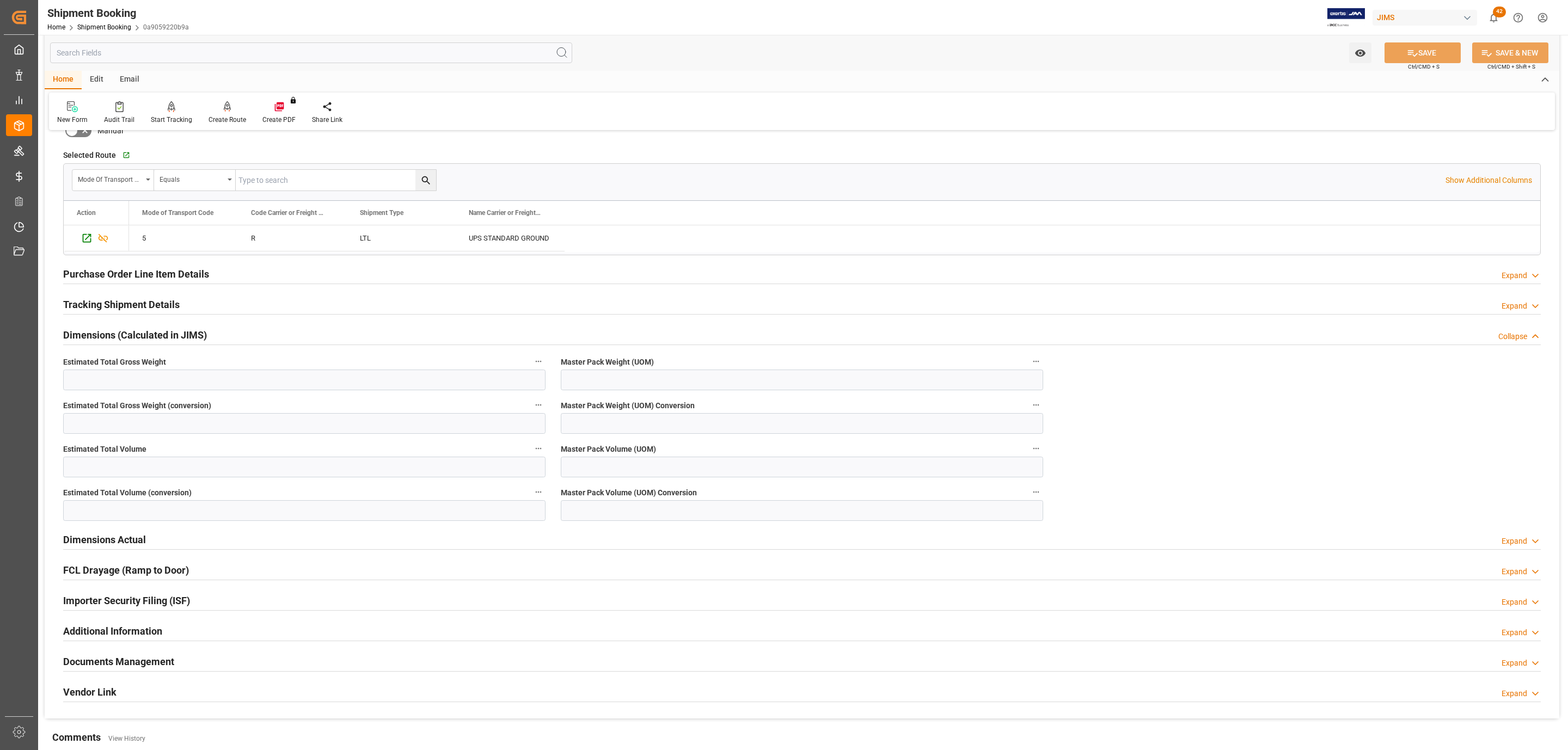
click at [123, 345] on div at bounding box center [802, 345] width 1477 height 1
click at [126, 320] on div "Tracking Shipment Details Expand" at bounding box center [802, 305] width 1493 height 31
click at [126, 304] on h2 "Tracking Shipment Details" at bounding box center [121, 305] width 116 height 15
